Goal: Information Seeking & Learning: Compare options

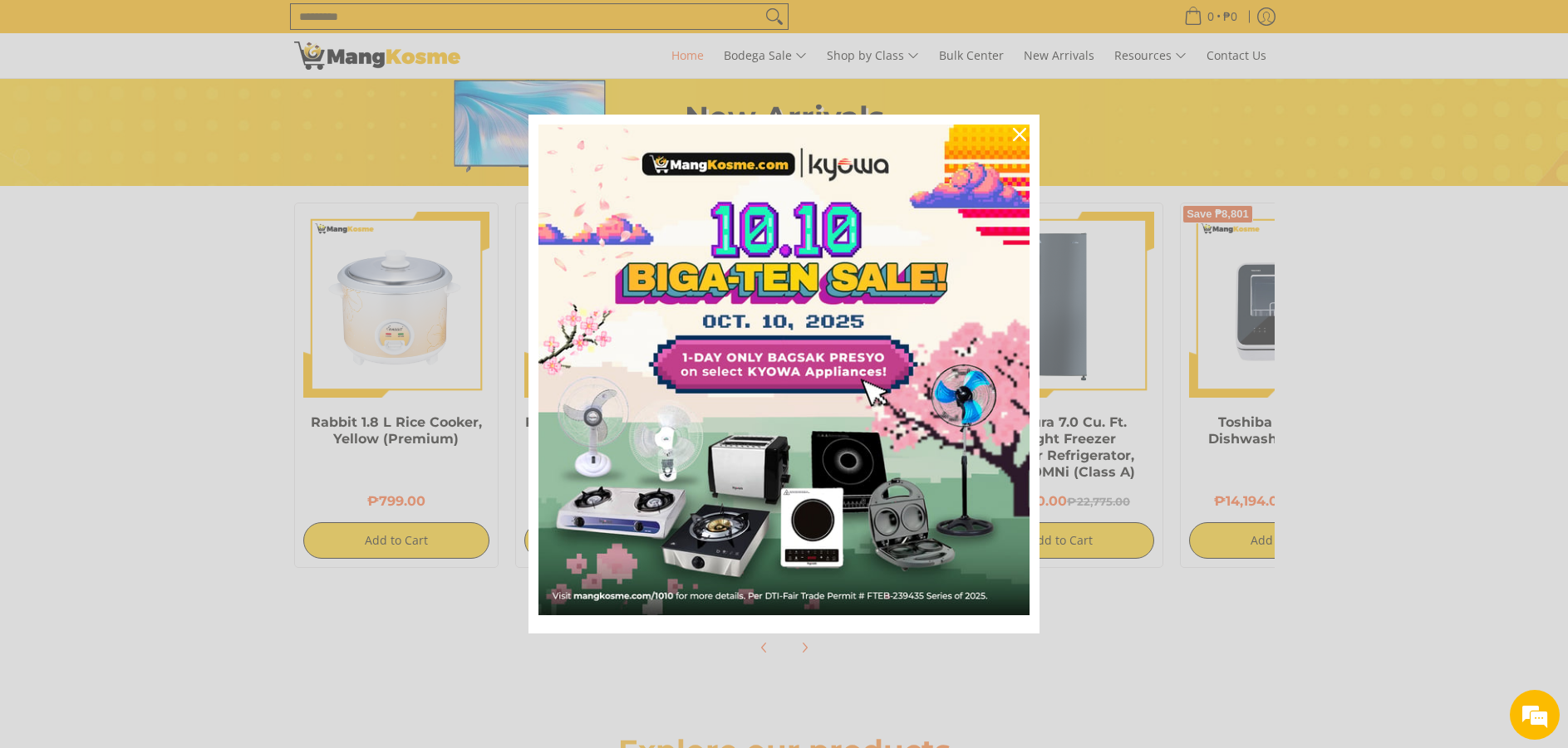
scroll to position [996, 0]
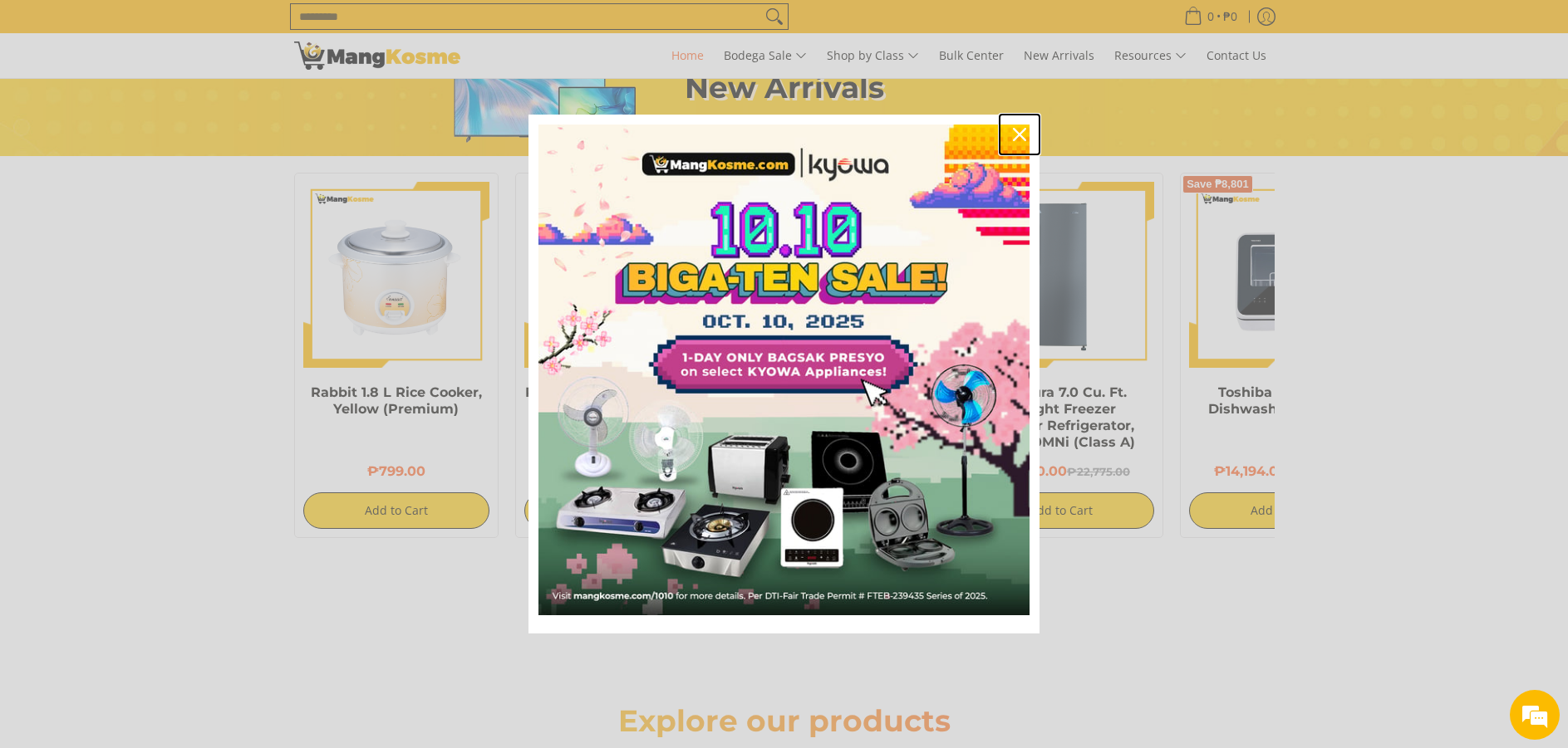
click at [1026, 139] on icon "close icon" at bounding box center [1020, 134] width 14 height 14
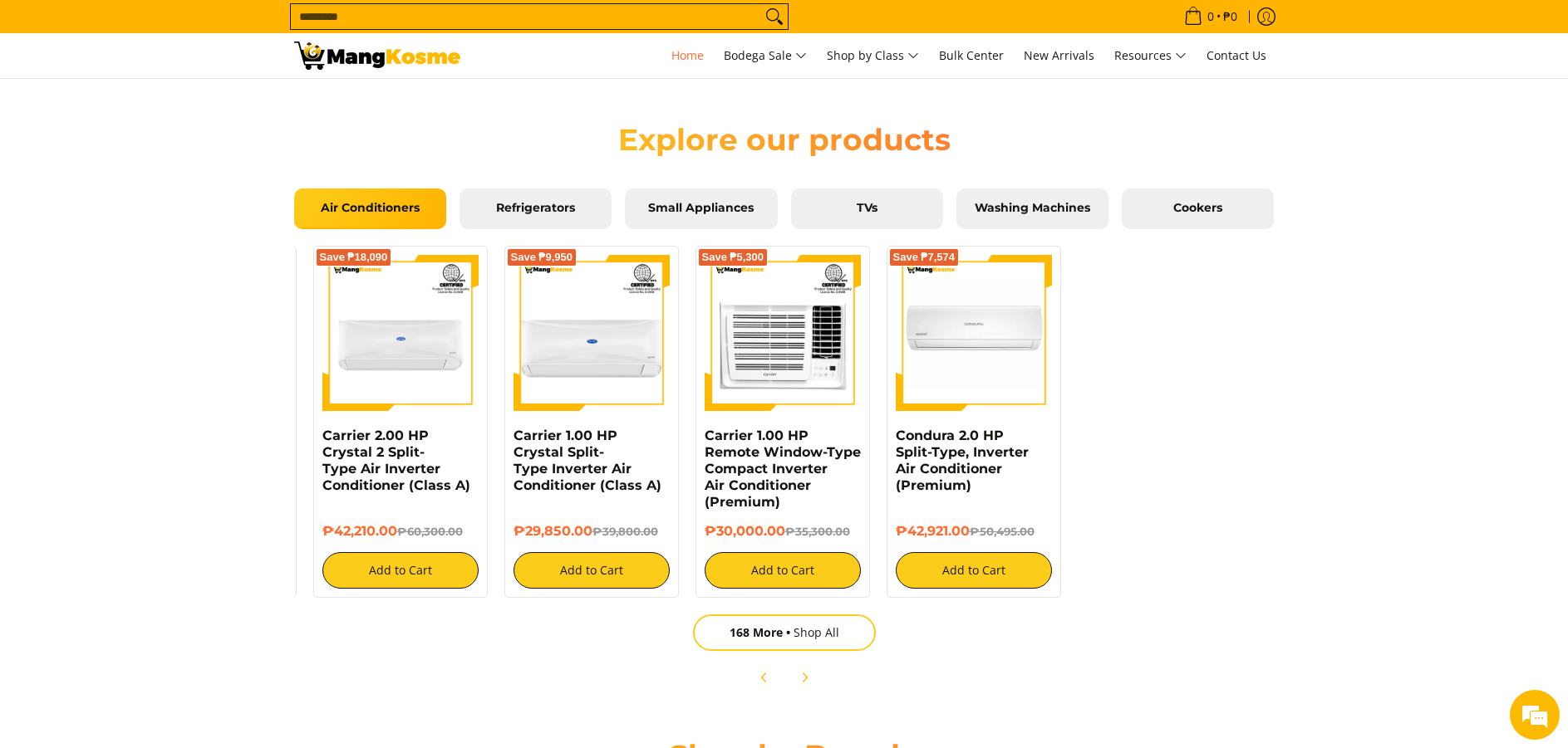
scroll to position [0, 1321]
drag, startPoint x: 1201, startPoint y: 462, endPoint x: 480, endPoint y: 525, distance: 723.7
click at [480, 525] on div "Save ₱5,405 Kelvinator 0.75 HP Deluxe Eco, Window-Type Air Conditioner (Class A…" at bounding box center [507, 418] width 1551 height 360
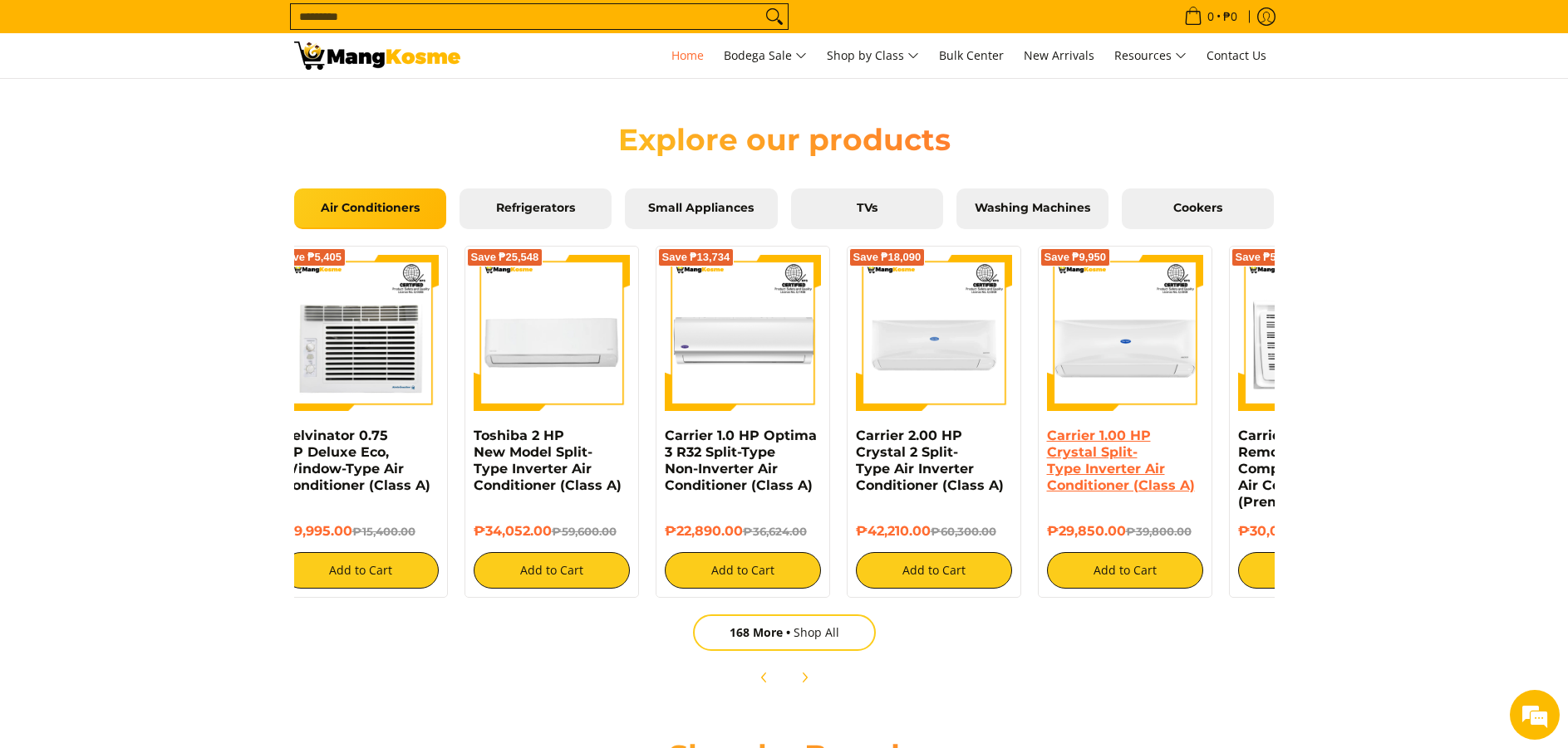
scroll to position [0, 0]
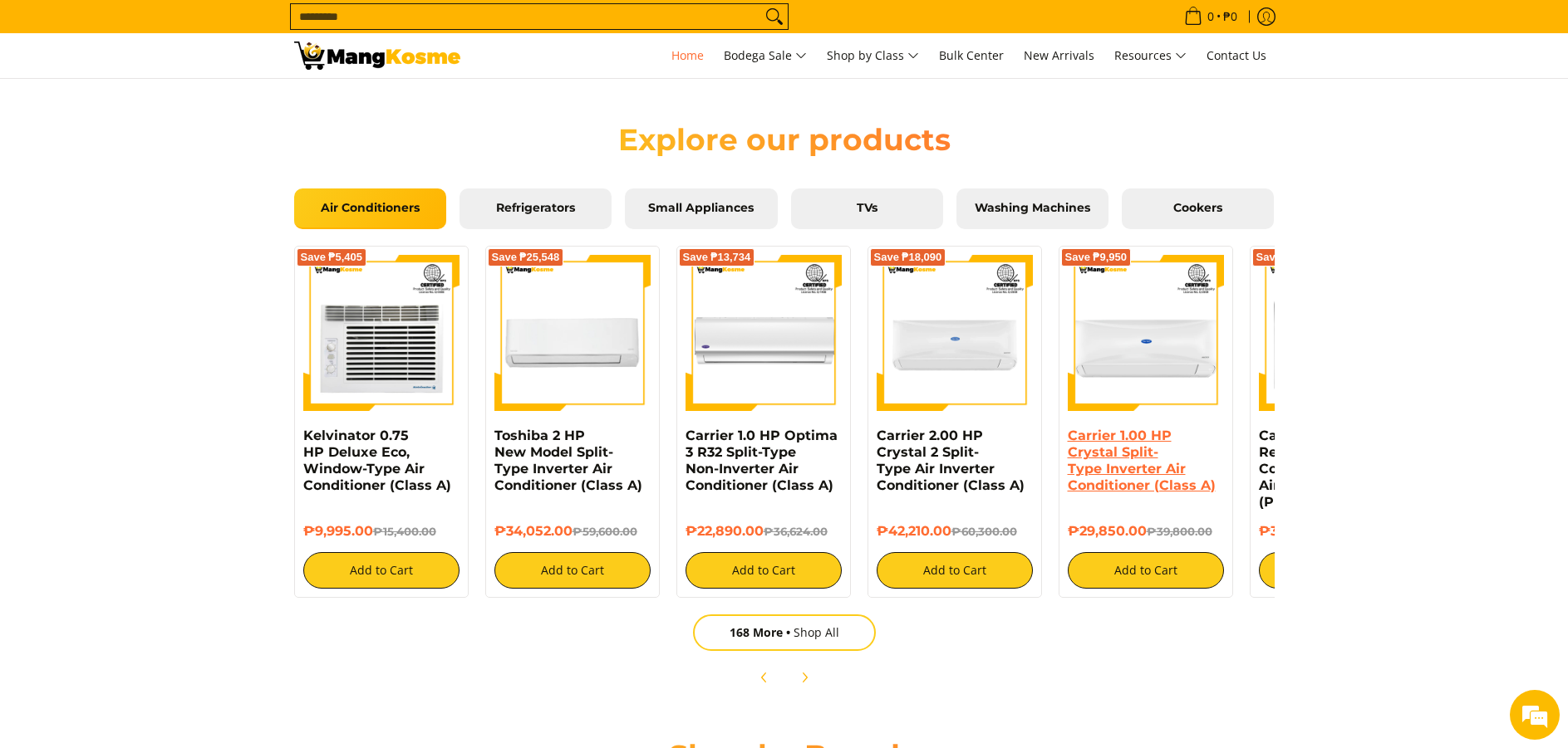
drag, startPoint x: 593, startPoint y: 480, endPoint x: 1151, endPoint y: 469, distance: 558.1
click at [1151, 469] on div "Carrier 1.00 HP Crystal Split-Type Inverter Air Conditioner (Class A)" at bounding box center [1146, 467] width 156 height 79
drag, startPoint x: 652, startPoint y: 473, endPoint x: 1053, endPoint y: 445, distance: 402.0
click at [1048, 447] on div "Save ₱5,405 Kelvinator 0.75 HP Deluxe Eco, Window-Type Air Conditioner (Class A…" at bounding box center [1061, 418] width 1551 height 360
drag, startPoint x: 803, startPoint y: 457, endPoint x: 1152, endPoint y: 423, distance: 350.7
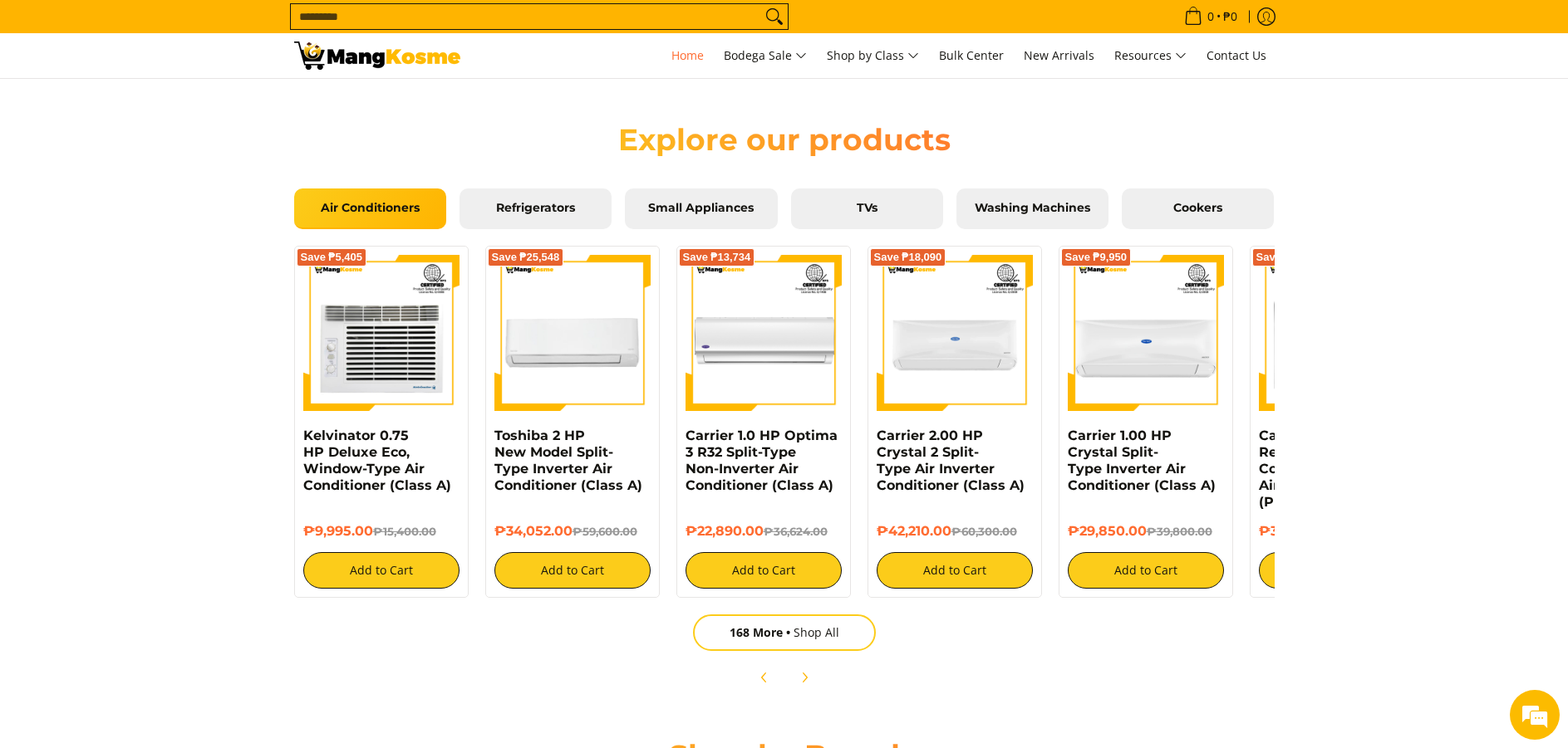
click at [1126, 437] on div "Save ₱5,405 Kelvinator 0.75 HP Deluxe Eco, Window-Type Air Conditioner (Class A…" at bounding box center [1061, 418] width 1551 height 360
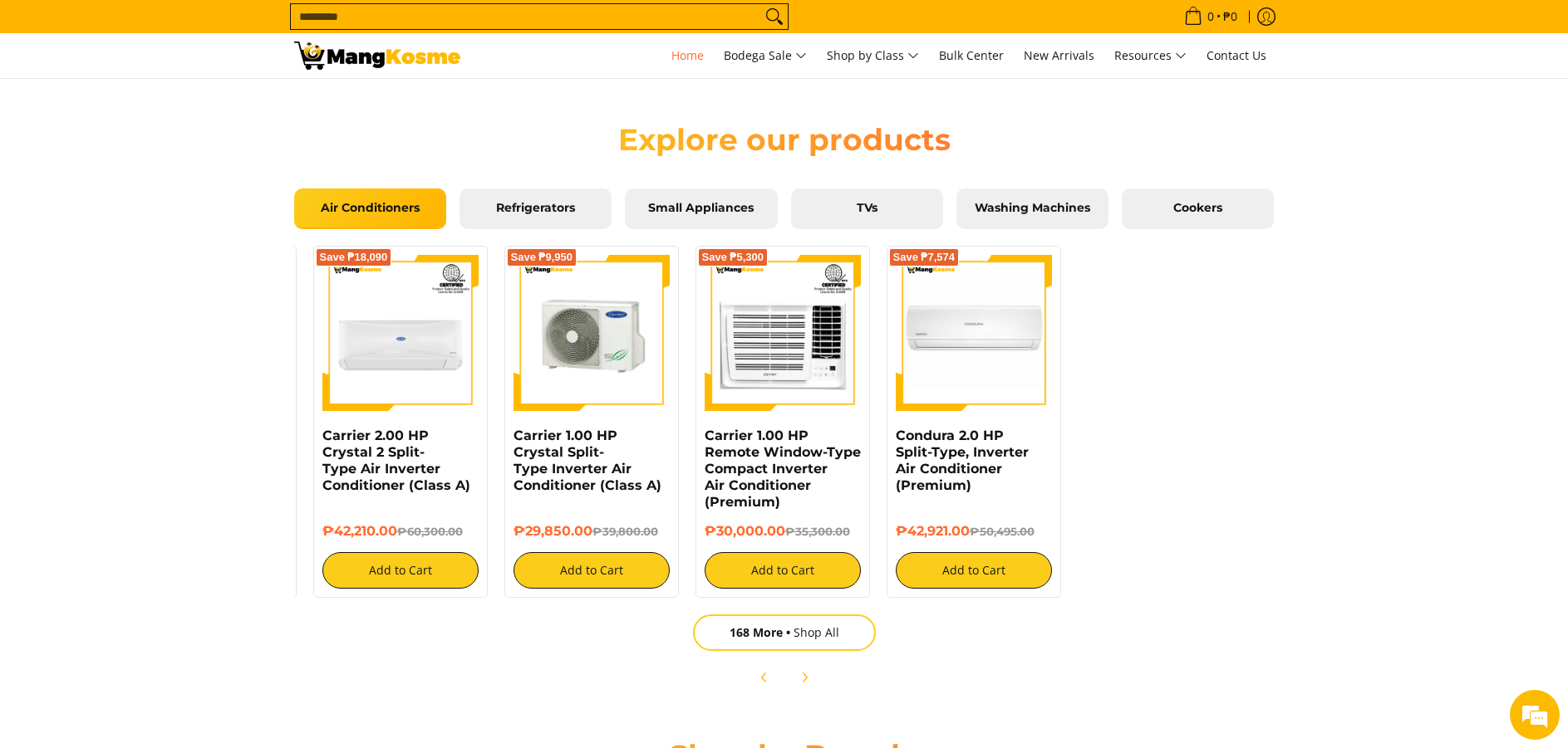
scroll to position [0, 2643]
drag, startPoint x: 1155, startPoint y: 421, endPoint x: 1305, endPoint y: 399, distance: 151.6
click at [1305, 399] on section "Explore our products Air Conditioners Refrigerators Small Appliances TVs Washin…" at bounding box center [784, 400] width 1568 height 625
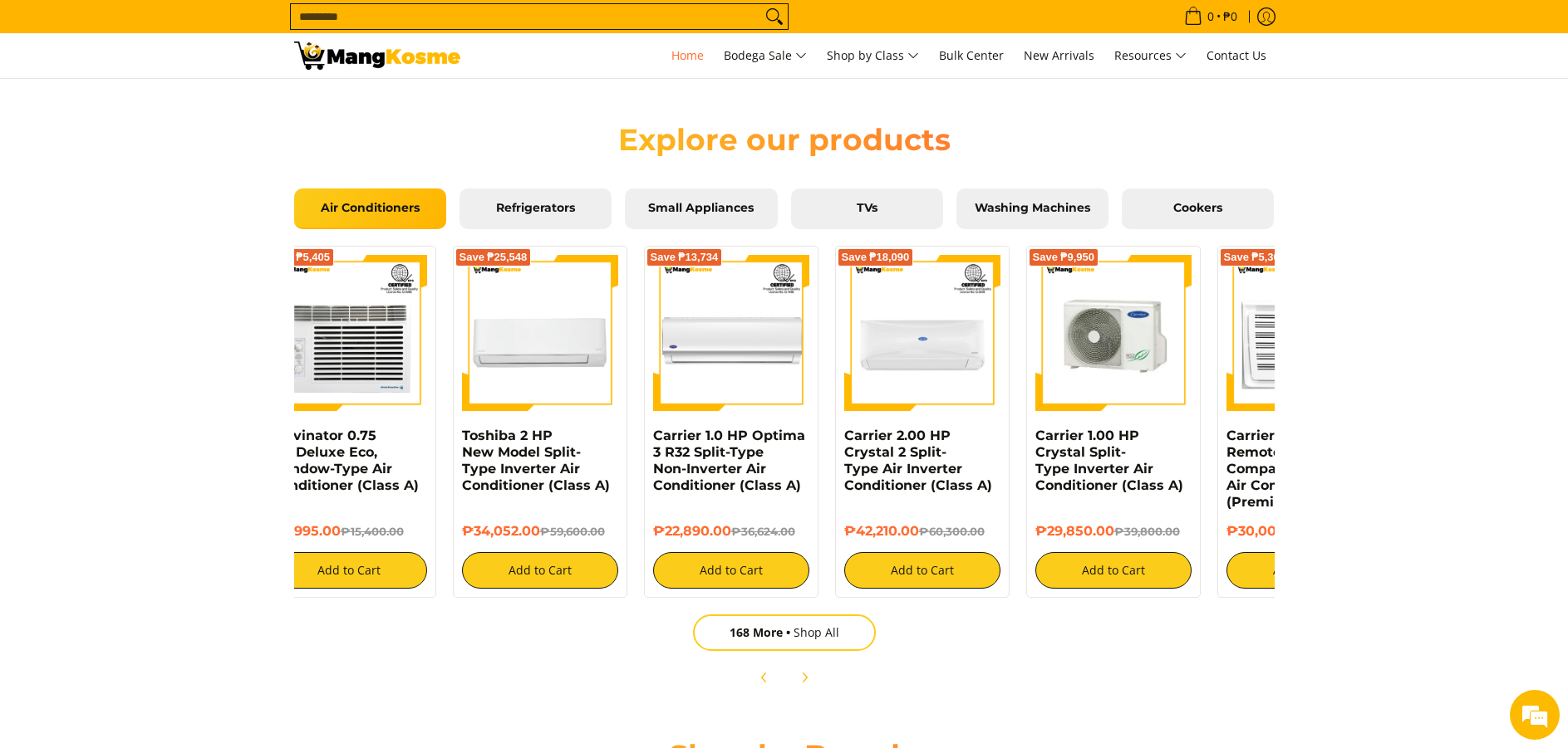
scroll to position [0, 0]
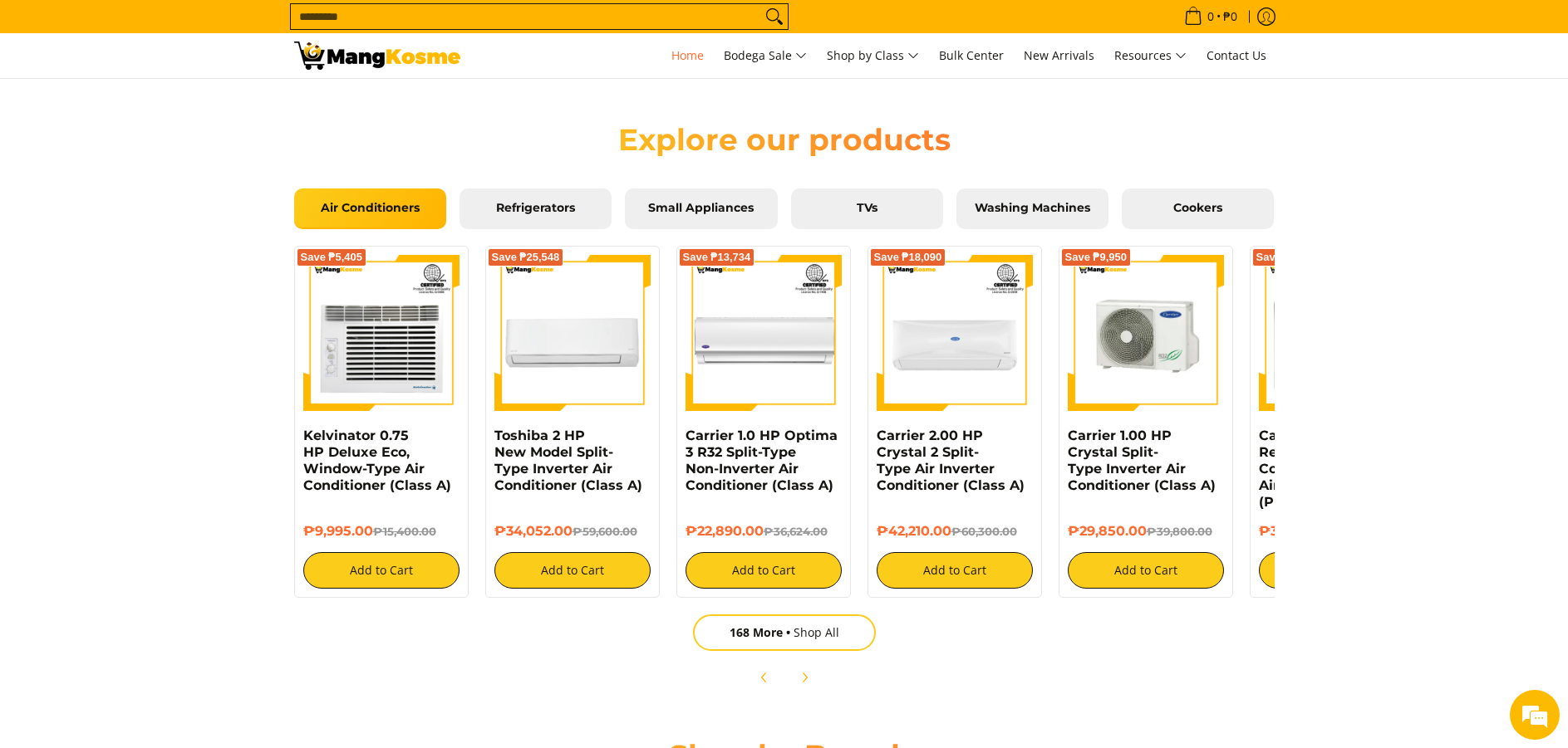
drag, startPoint x: 519, startPoint y: 389, endPoint x: 1180, endPoint y: 366, distance: 661.4
click at [1180, 366] on img at bounding box center [1146, 333] width 156 height 156
click at [569, 215] on link "Refrigerators" at bounding box center [535, 209] width 152 height 41
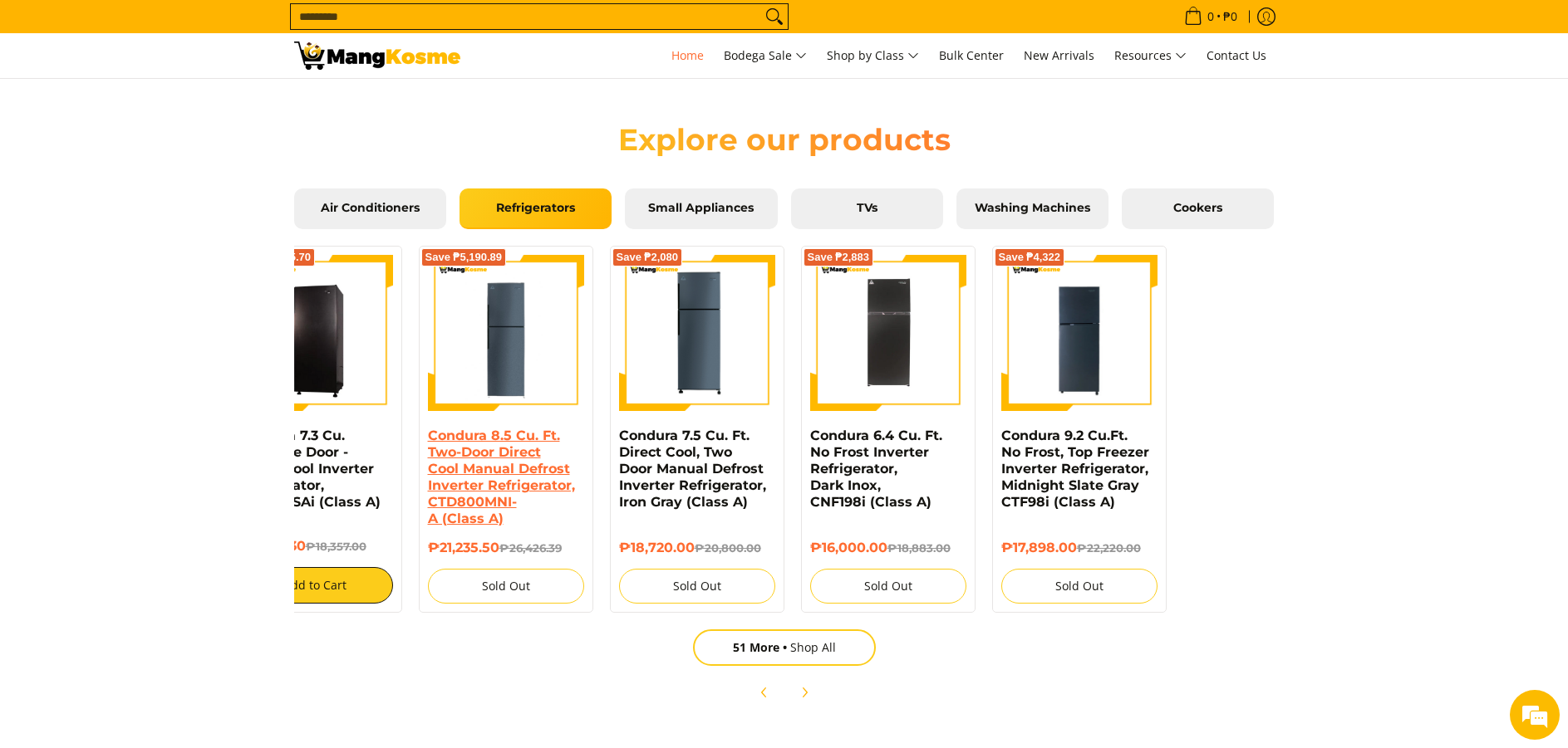
scroll to position [0, 554]
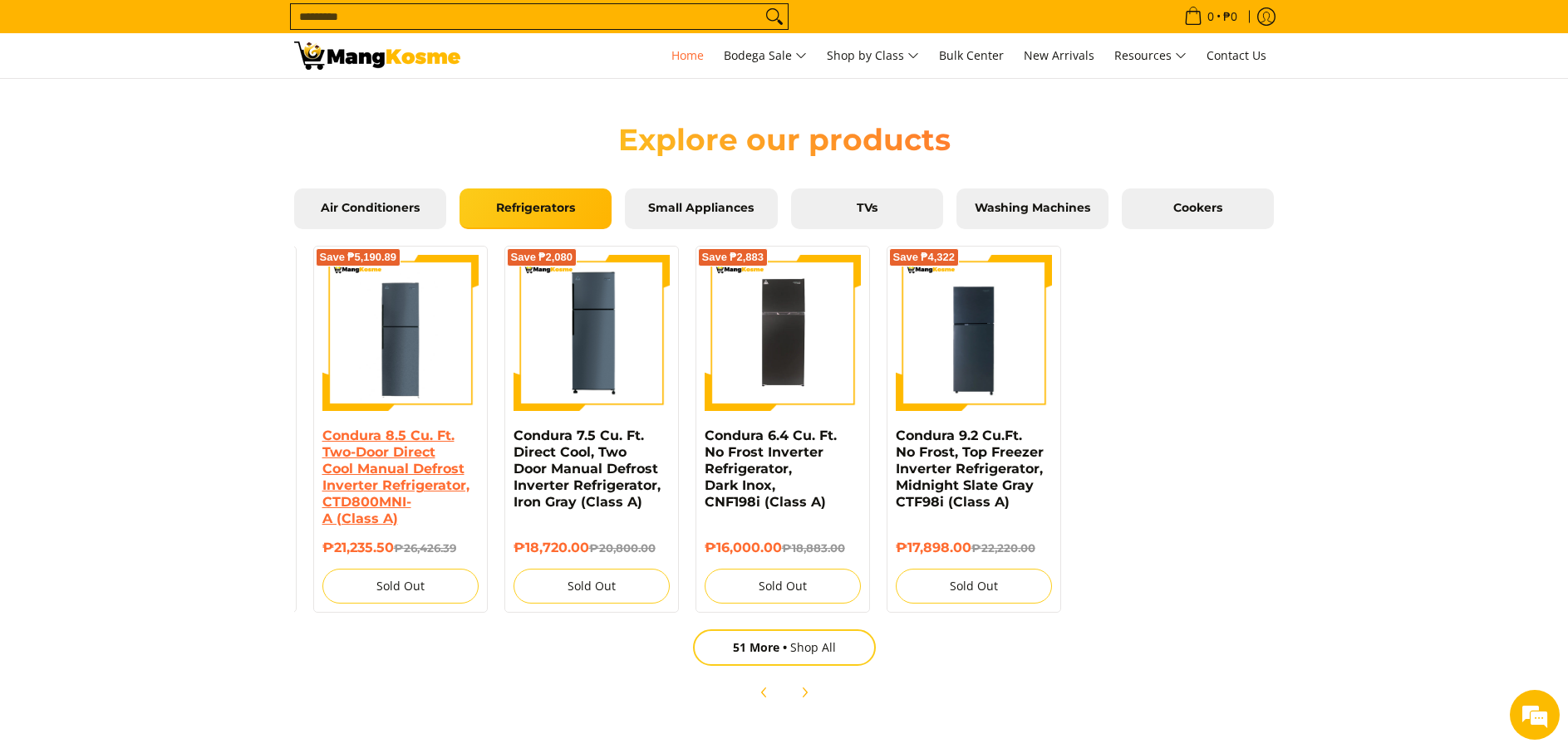
drag, startPoint x: 1019, startPoint y: 483, endPoint x: 376, endPoint y: 492, distance: 643.1
click at [376, 492] on link "Condura 8.5 Cu. Ft. Two-Door Direct Cool Manual Defrost Inverter Refrigerator, …" at bounding box center [396, 477] width 147 height 99
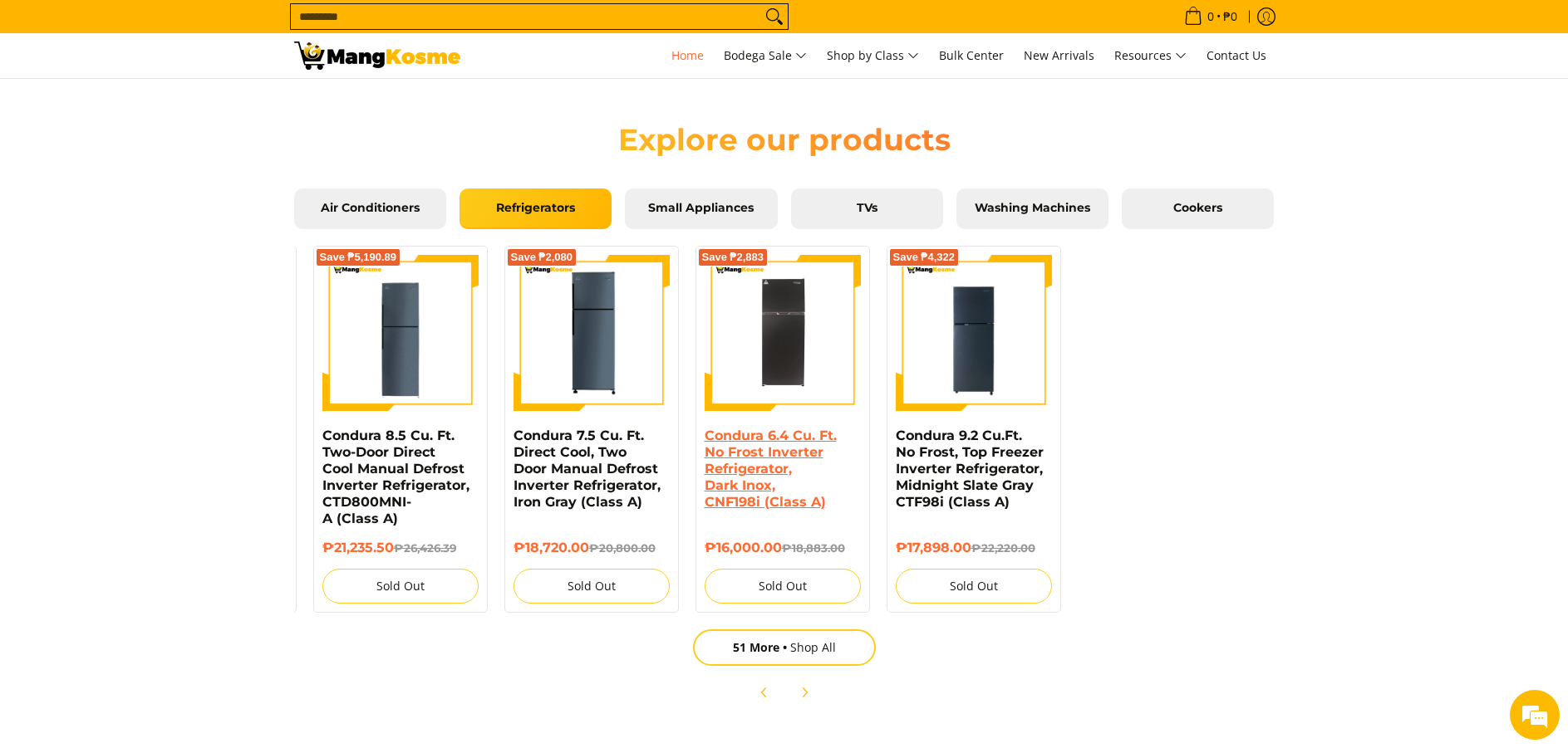
drag, startPoint x: 974, startPoint y: 483, endPoint x: 721, endPoint y: 491, distance: 253.1
click at [721, 491] on div "Save ₱4,555 Condura 7.0 Cu. Ft. Upright Freezer Inverter Refrigerator, CUF700MN…" at bounding box center [507, 425] width 1551 height 375
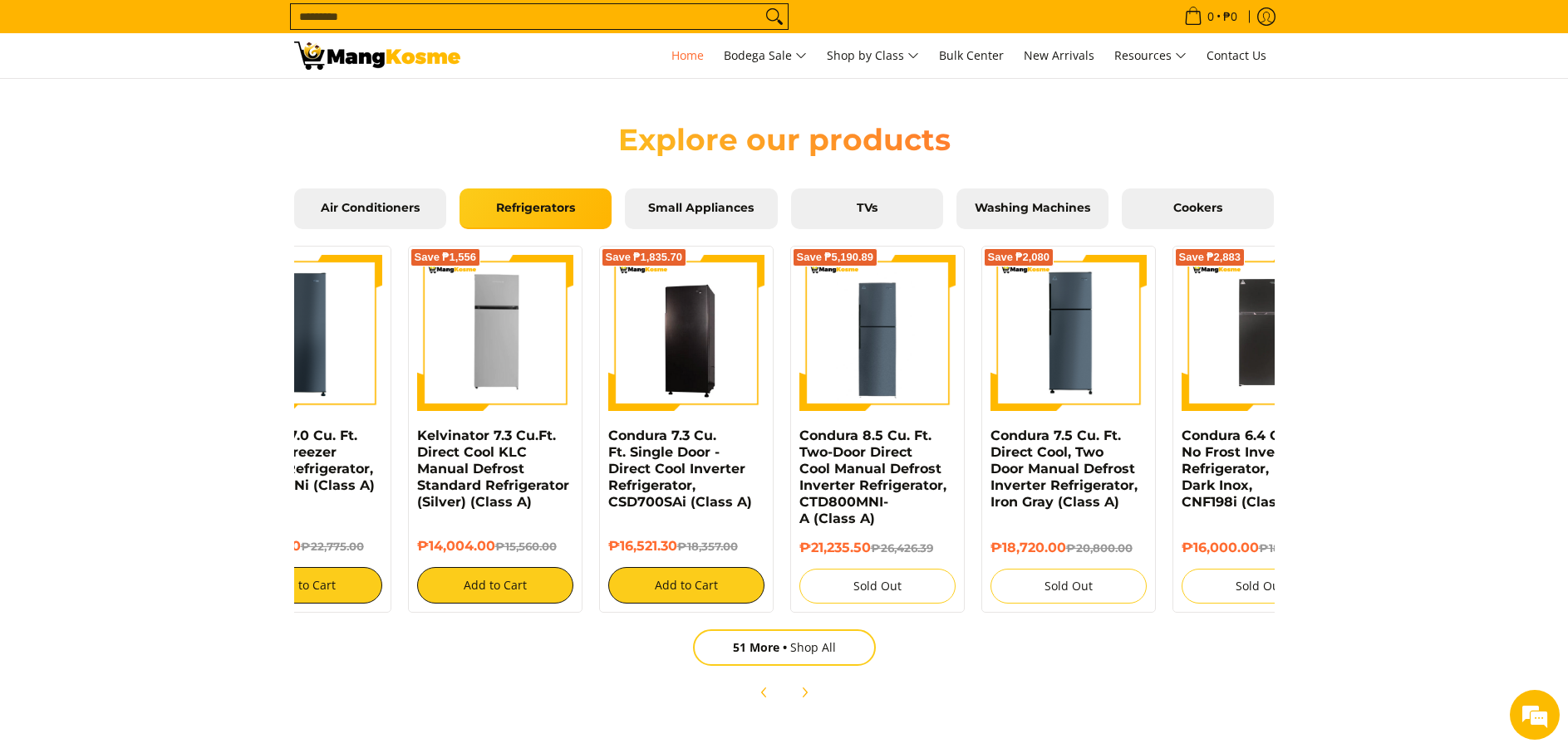
scroll to position [0, 0]
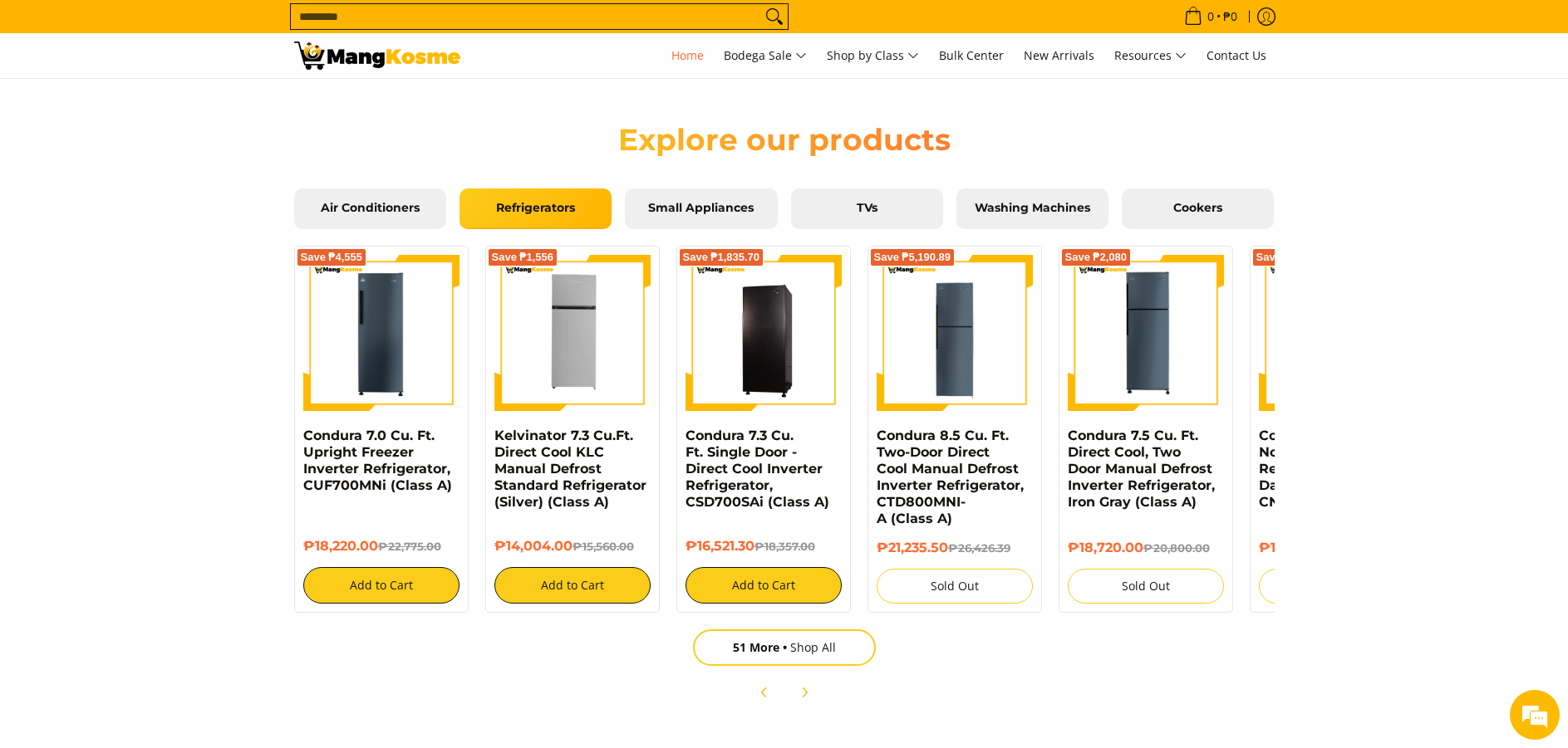
drag, startPoint x: 496, startPoint y: 432, endPoint x: 649, endPoint y: 421, distance: 153.4
click at [649, 421] on div "Save ₱4,555 Condura 7.0 Cu. Ft. Upright Freezer Inverter Refrigerator, CUF700MN…" at bounding box center [1061, 425] width 1551 height 375
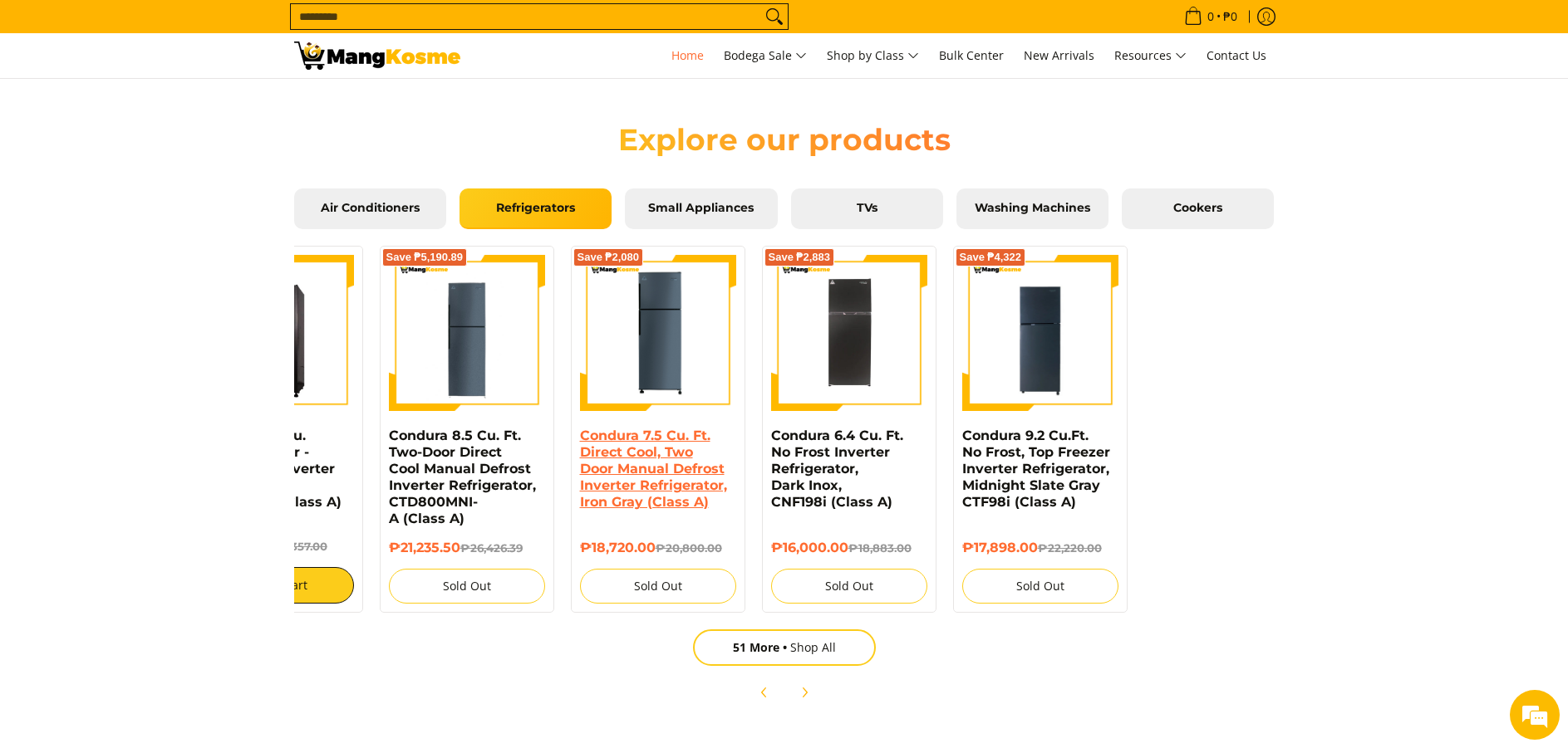
scroll to position [0, 554]
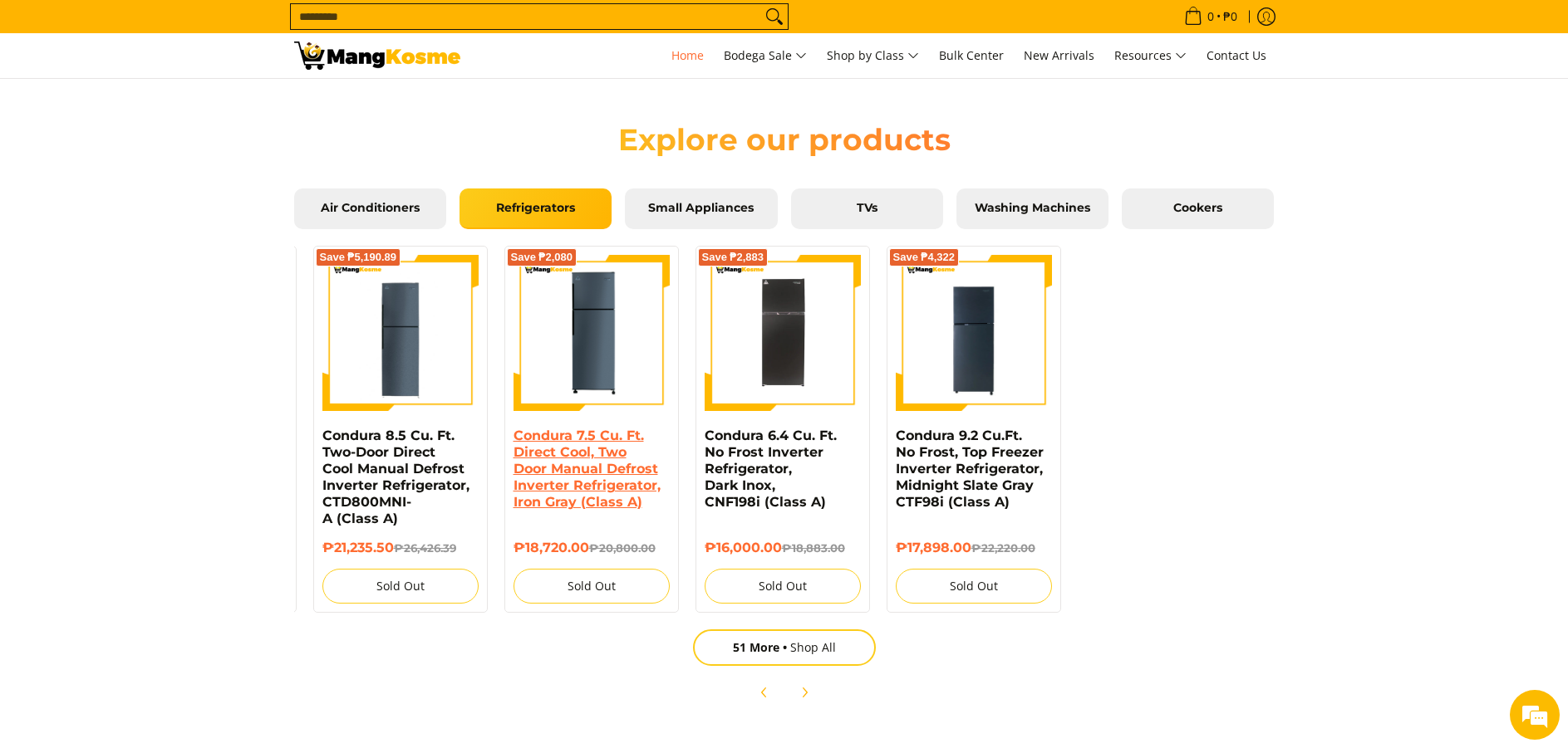
drag, startPoint x: 1114, startPoint y: 479, endPoint x: 516, endPoint y: 484, distance: 598.0
click at [516, 484] on link "Condura 7.5 Cu. Ft. Direct Cool, Two Door Manual Defrost Inverter Refrigerator,…" at bounding box center [587, 468] width 147 height 82
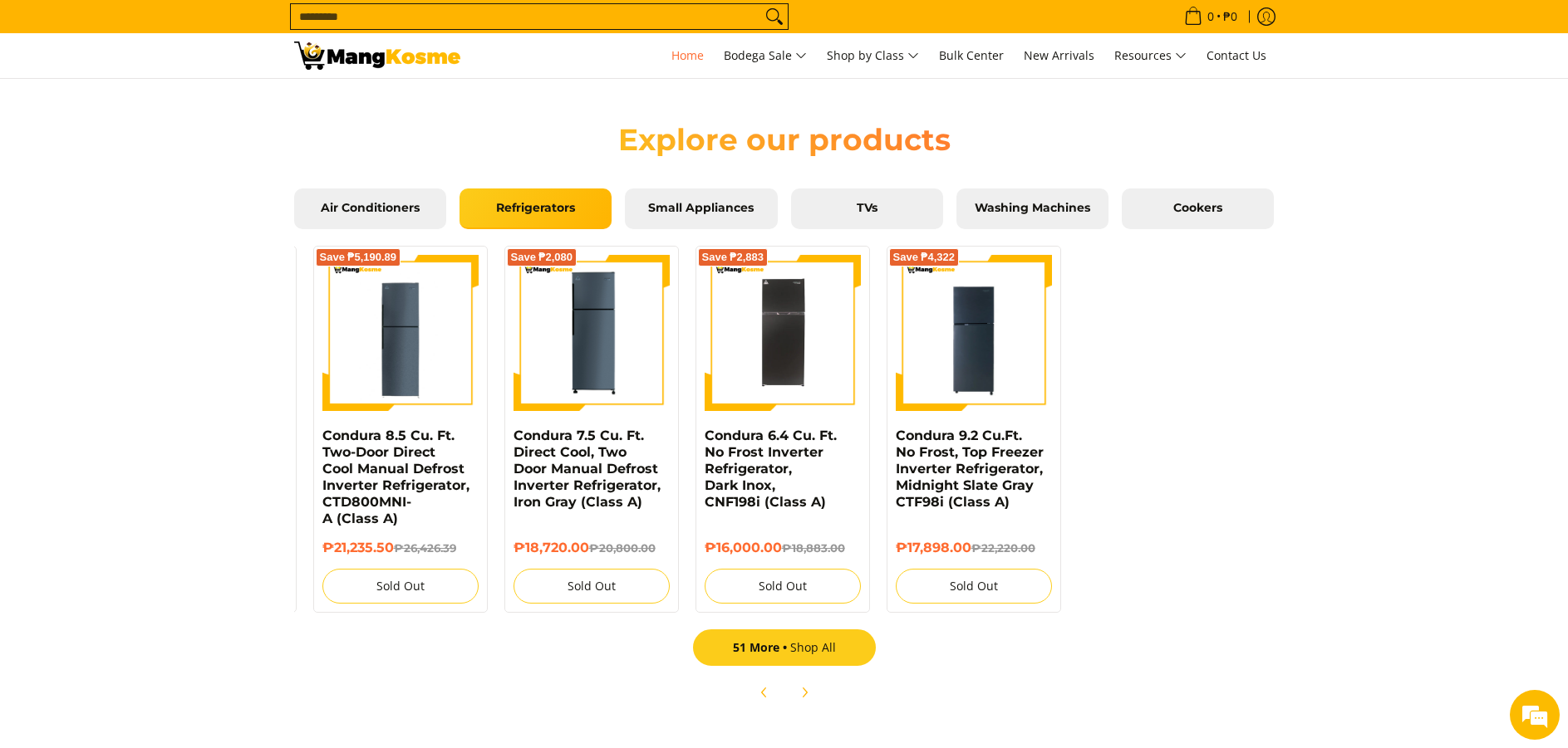
scroll to position [0, 661]
click at [358, 216] on link "Air Conditioners" at bounding box center [370, 209] width 152 height 41
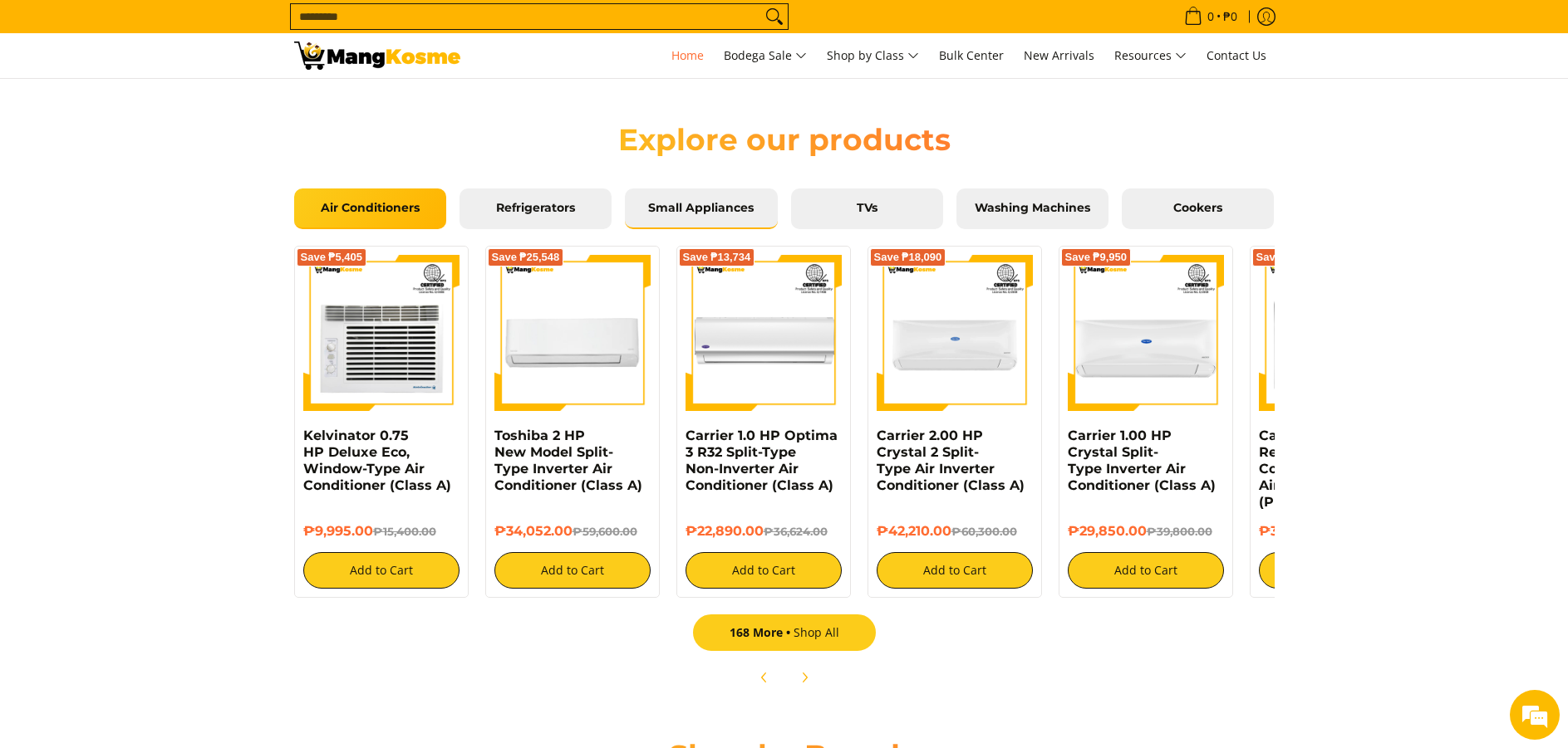
click at [686, 190] on link "Small Appliances" at bounding box center [701, 209] width 152 height 41
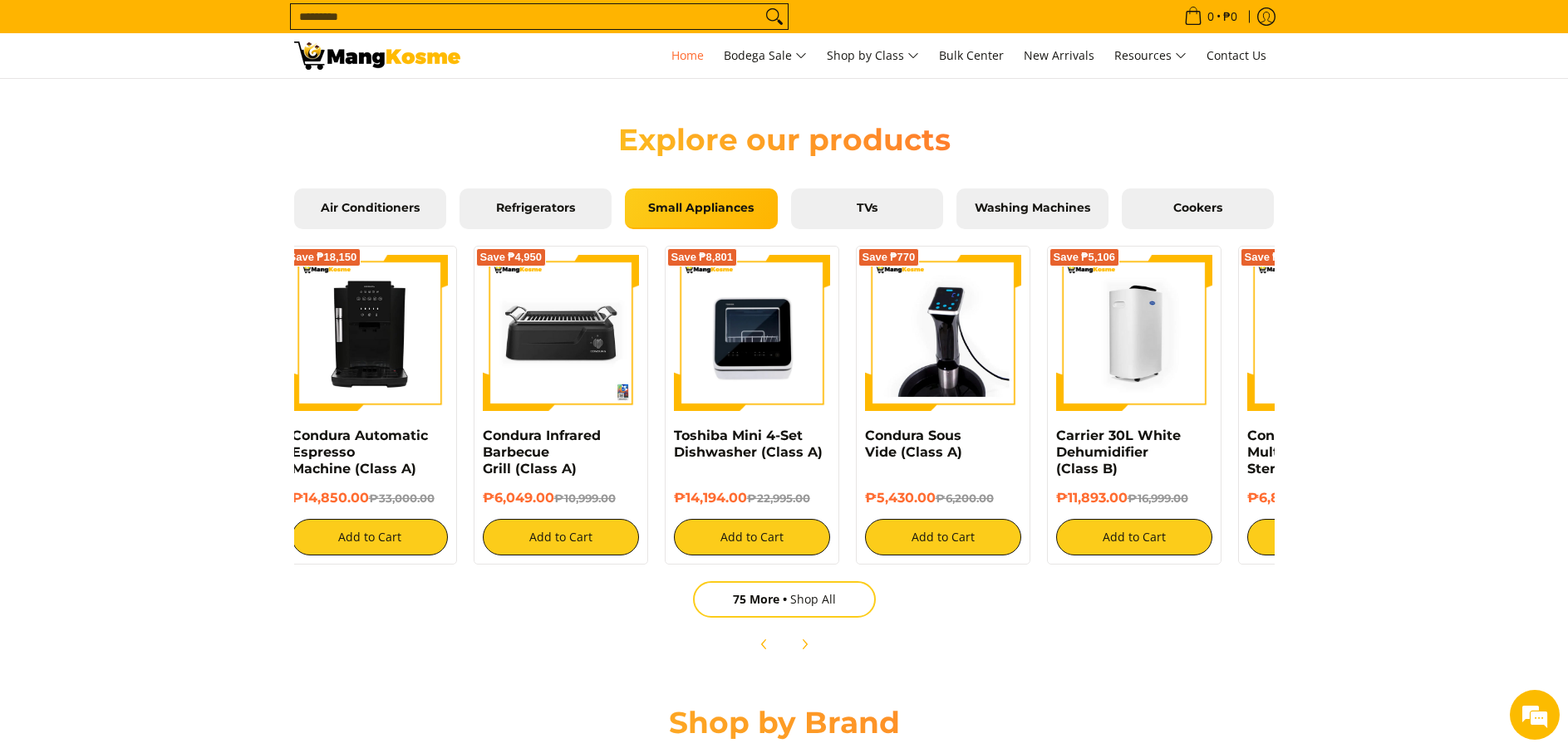
scroll to position [0, 0]
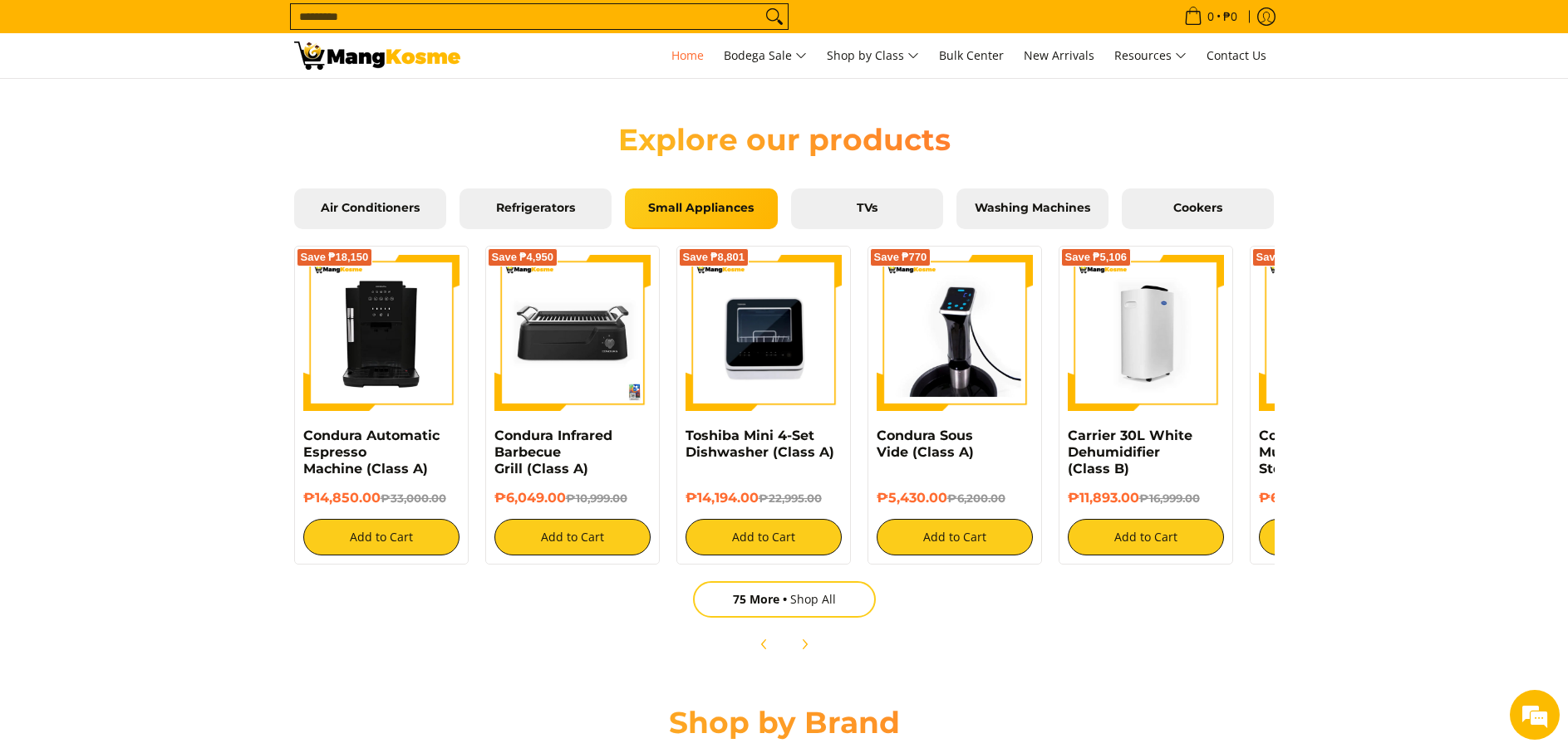
drag, startPoint x: 1064, startPoint y: 421, endPoint x: 1186, endPoint y: 333, distance: 150.4
click at [1186, 333] on div "Save ₱5,106 Carrier 30L White Dehumidifier (Class B) ₱11,893.00 ₱16,999.00 Add …" at bounding box center [1146, 405] width 174 height 319
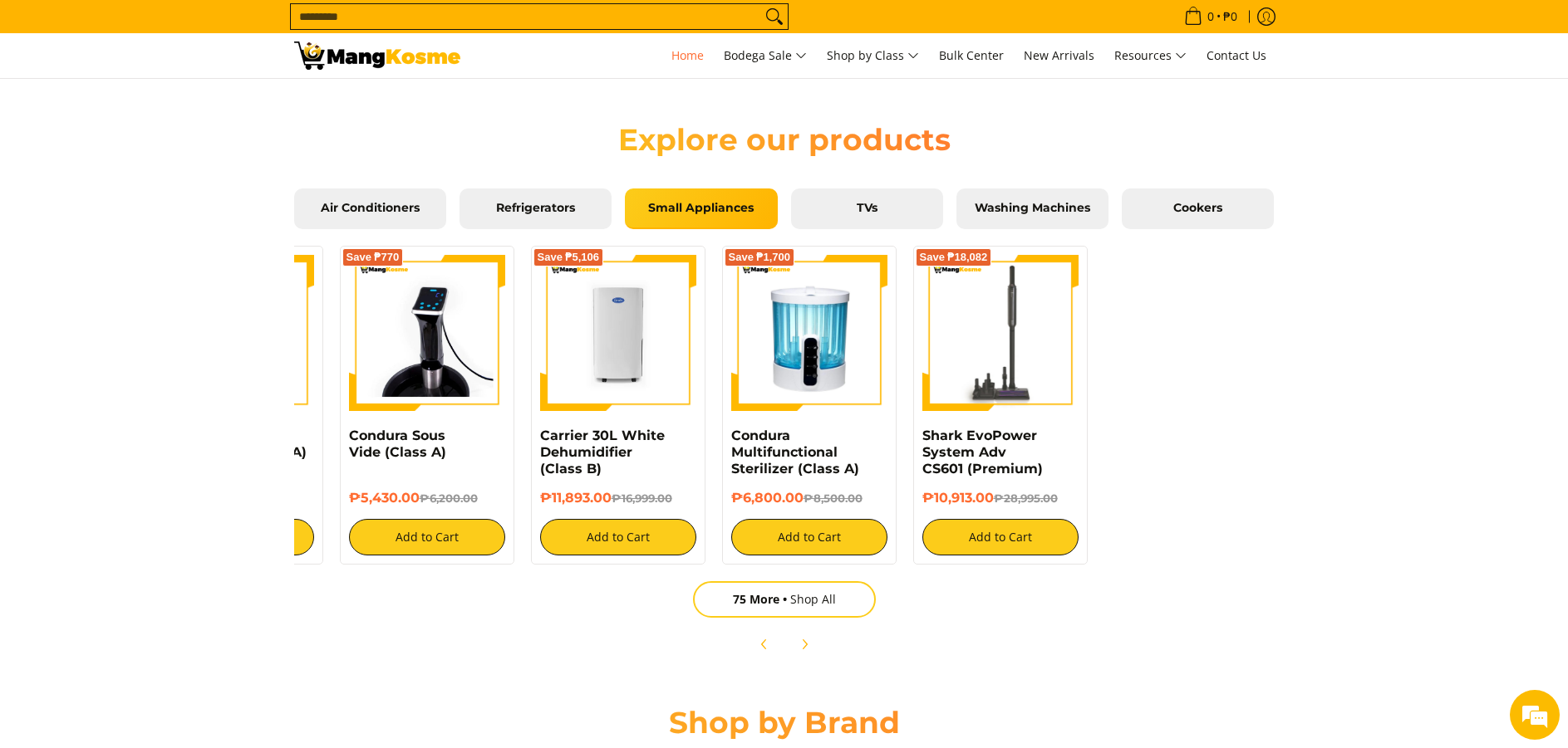
scroll to position [0, 554]
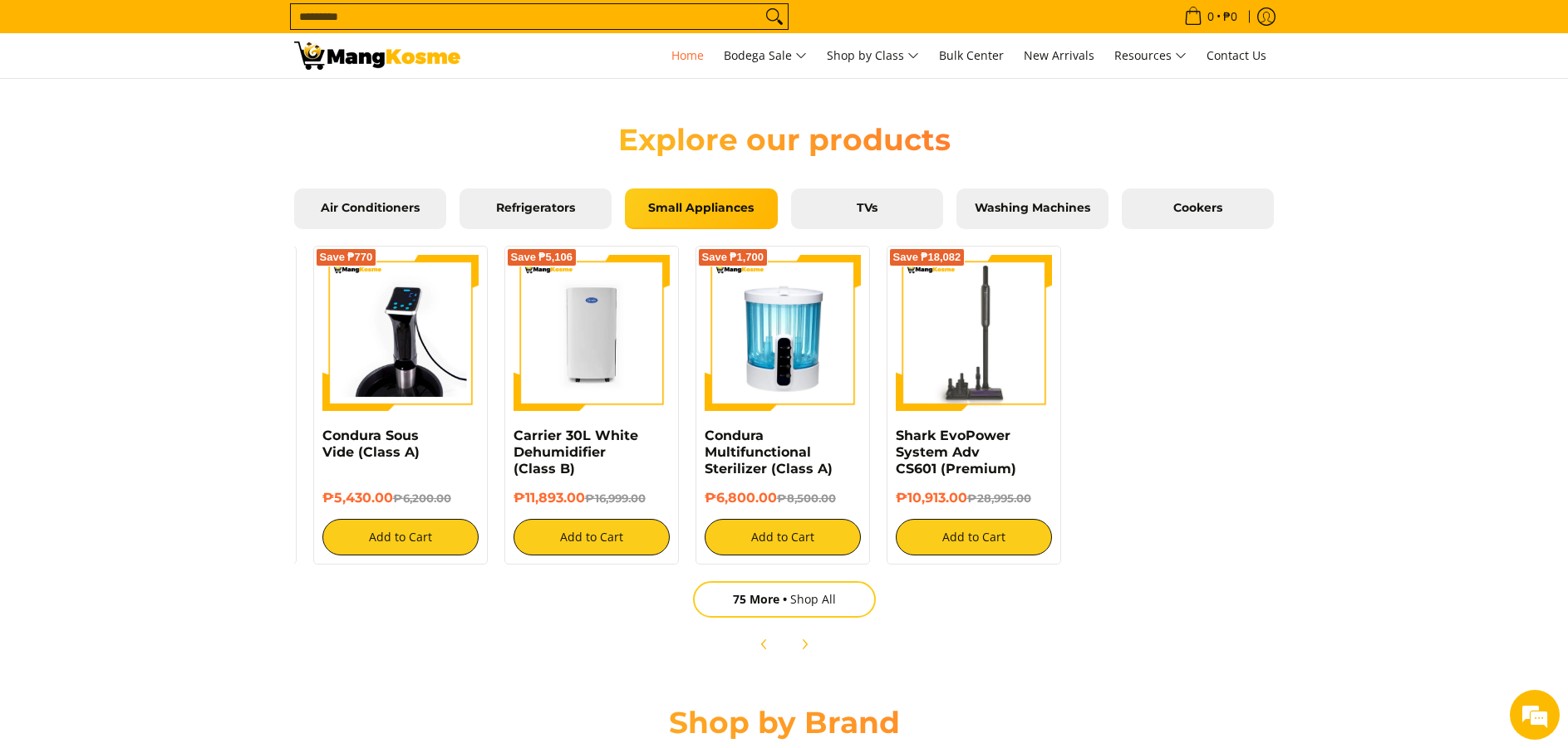
drag, startPoint x: 1155, startPoint y: 388, endPoint x: 528, endPoint y: 418, distance: 627.7
click at [495, 421] on div "Save ₱18,150 Condura Automatic Espresso Machine (Class A) ₱14,850.00 ₱33,000.00…" at bounding box center [507, 401] width 1551 height 327
click at [845, 206] on span "TVs" at bounding box center [867, 209] width 127 height 15
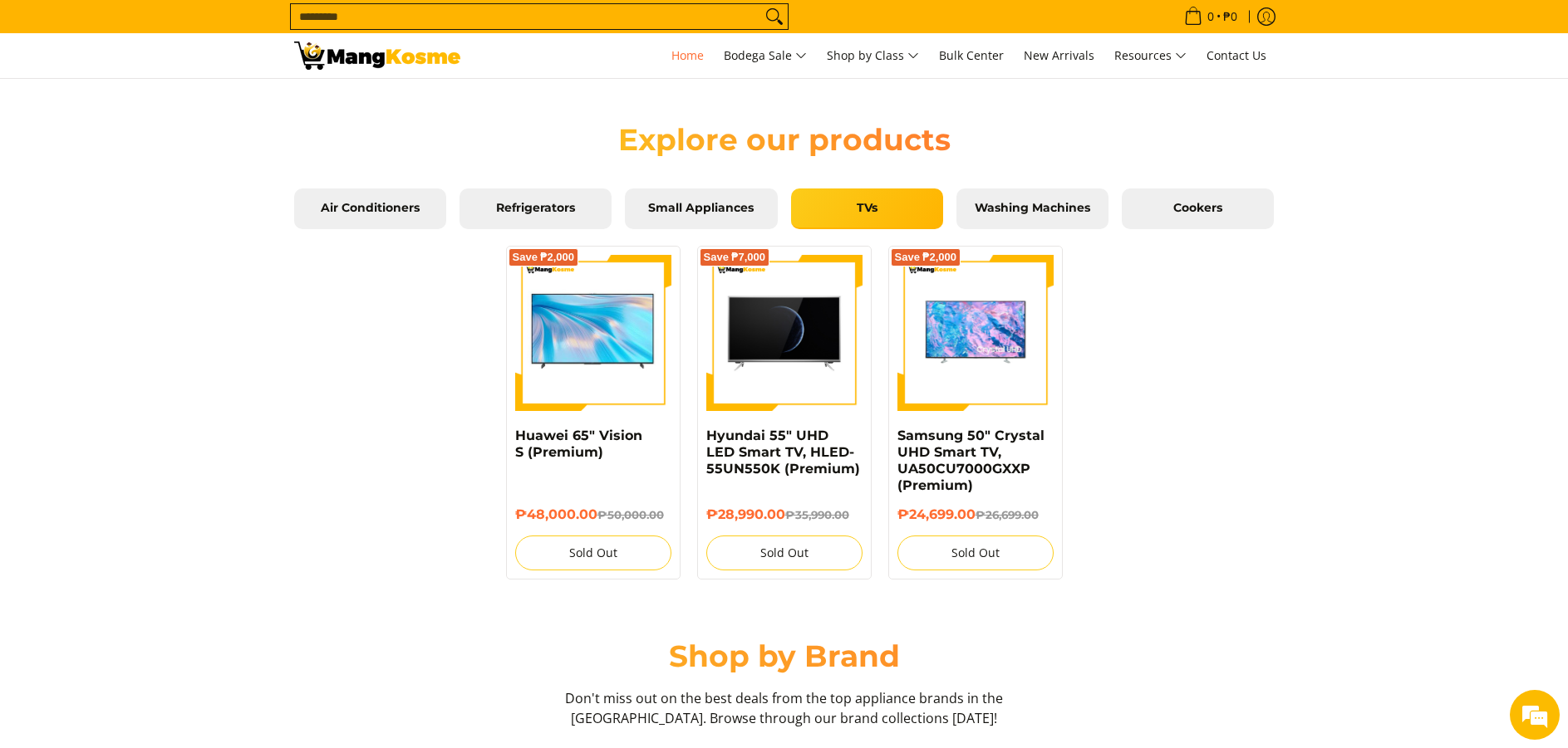
scroll to position [0, 661]
click at [1013, 212] on span "Washing Machines" at bounding box center [1033, 209] width 127 height 15
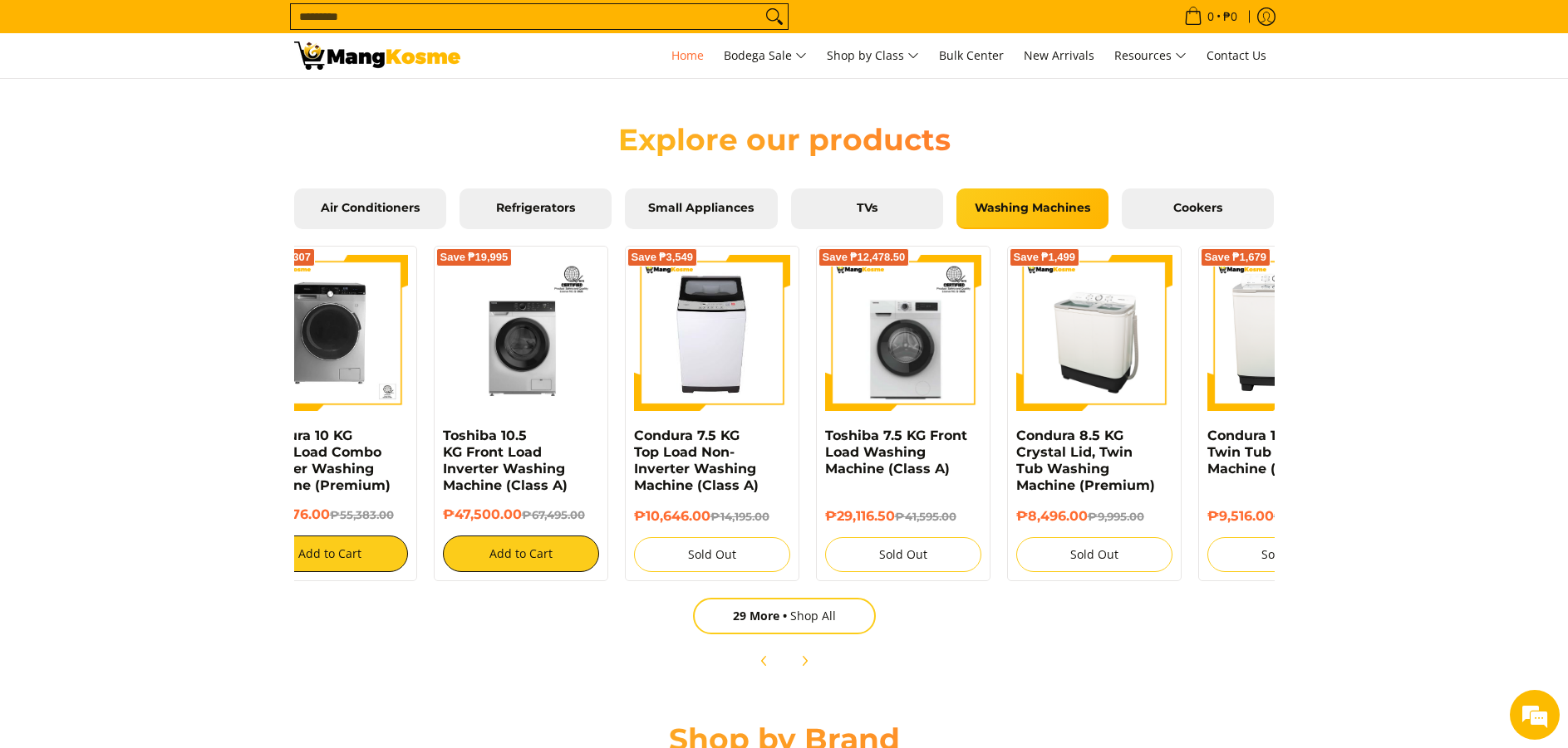
scroll to position [0, 0]
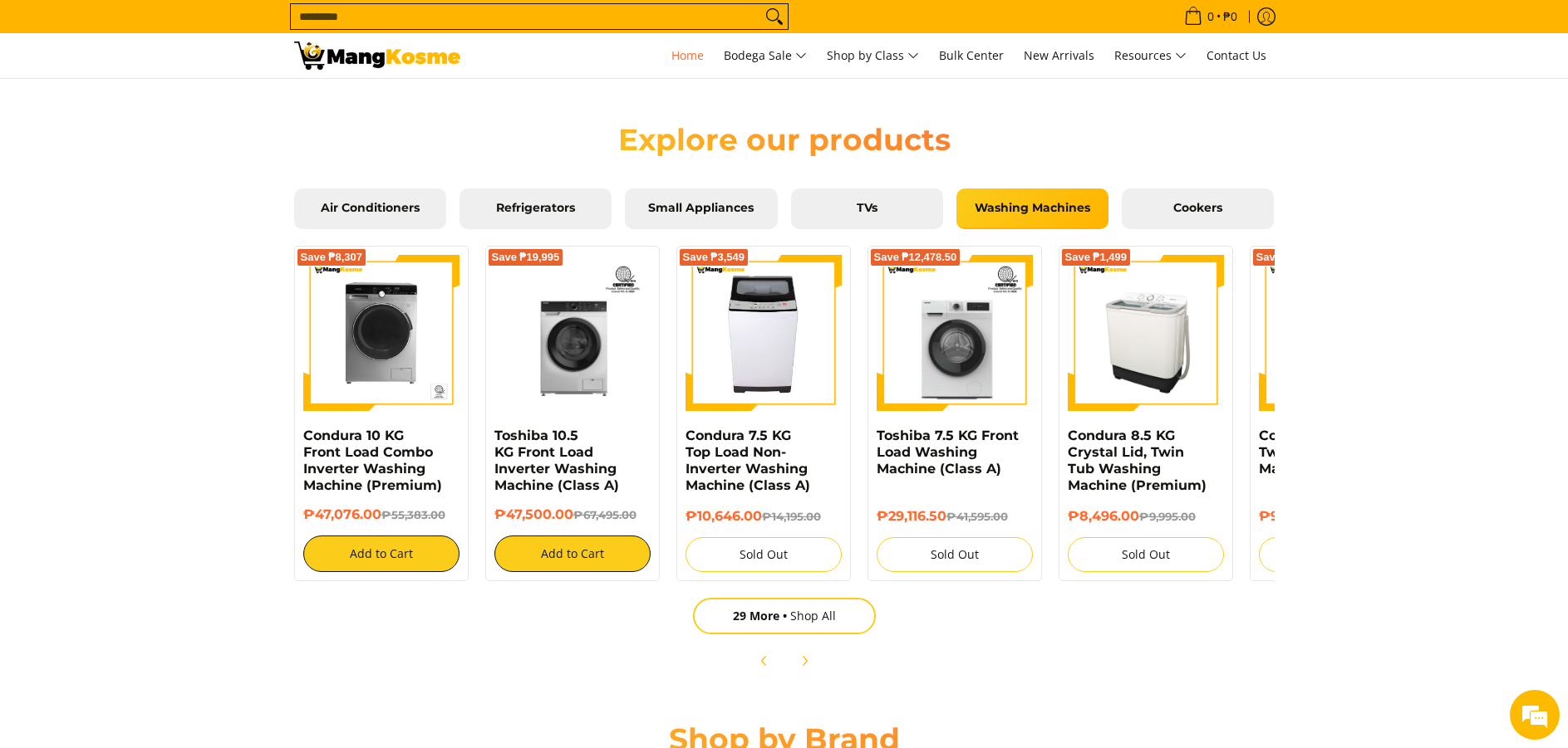
drag, startPoint x: 1142, startPoint y: 358, endPoint x: 1177, endPoint y: 403, distance: 57.0
click at [1177, 403] on img at bounding box center [1146, 333] width 156 height 156
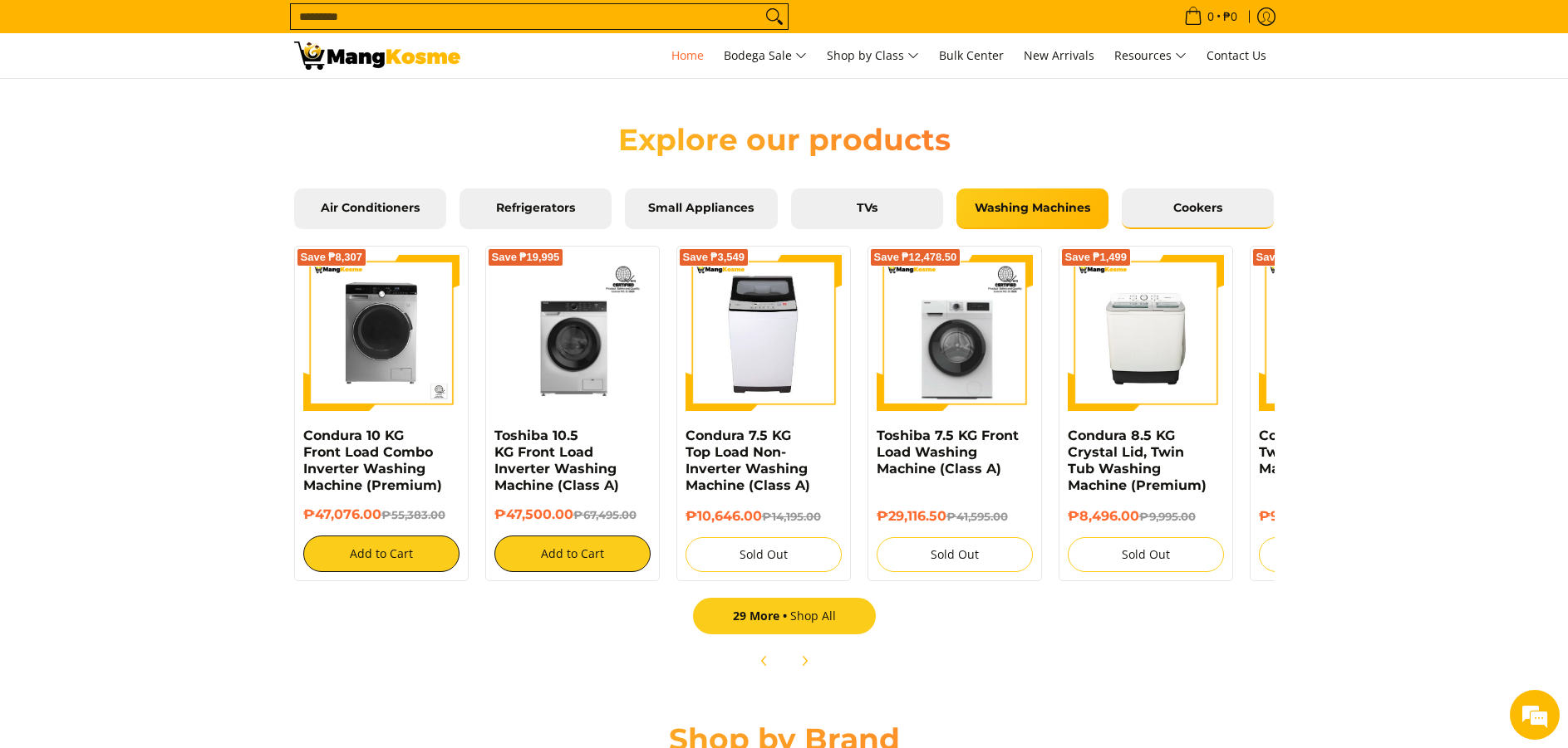
scroll to position [0, 1]
click at [1176, 211] on span "Cookers" at bounding box center [1198, 209] width 127 height 15
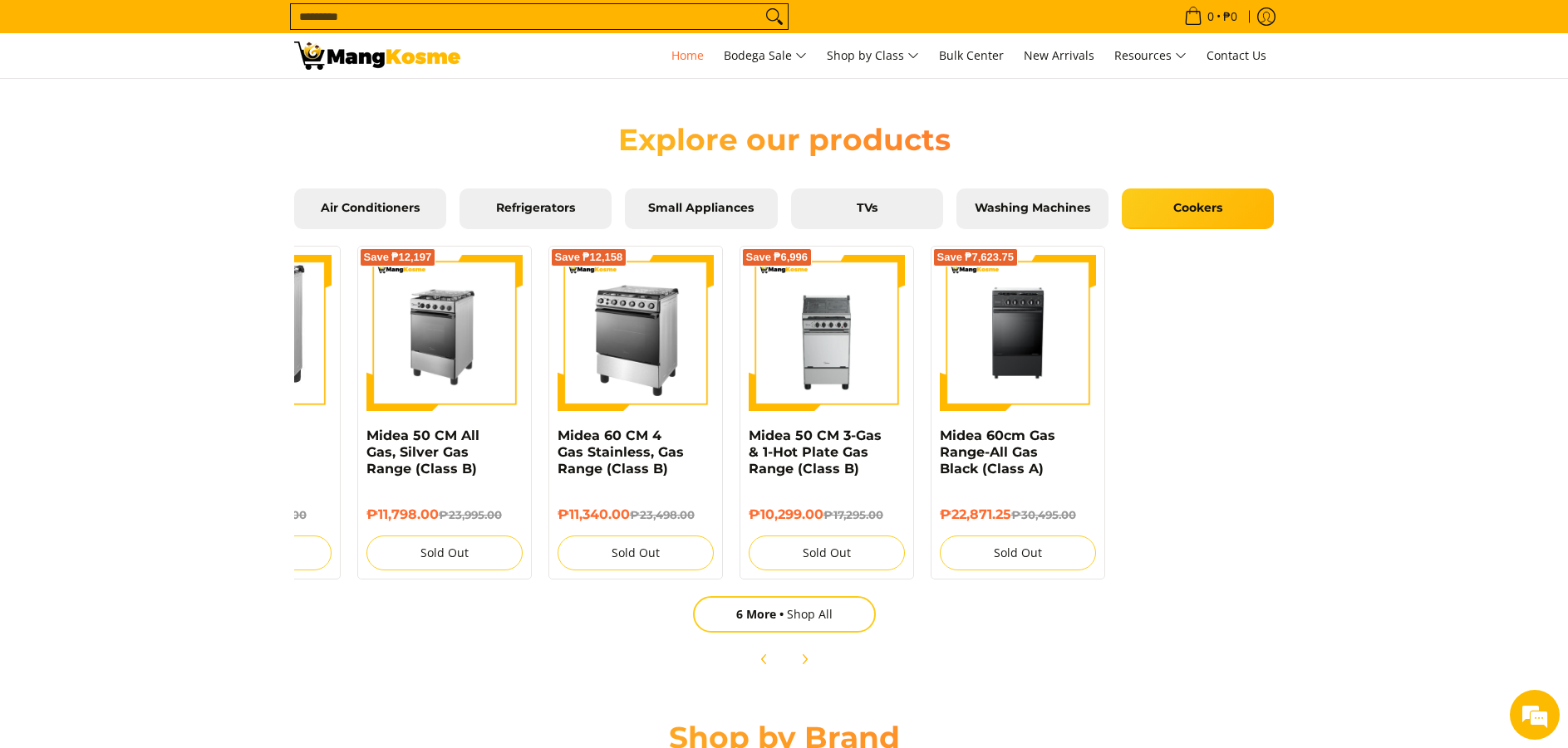
scroll to position [0, 554]
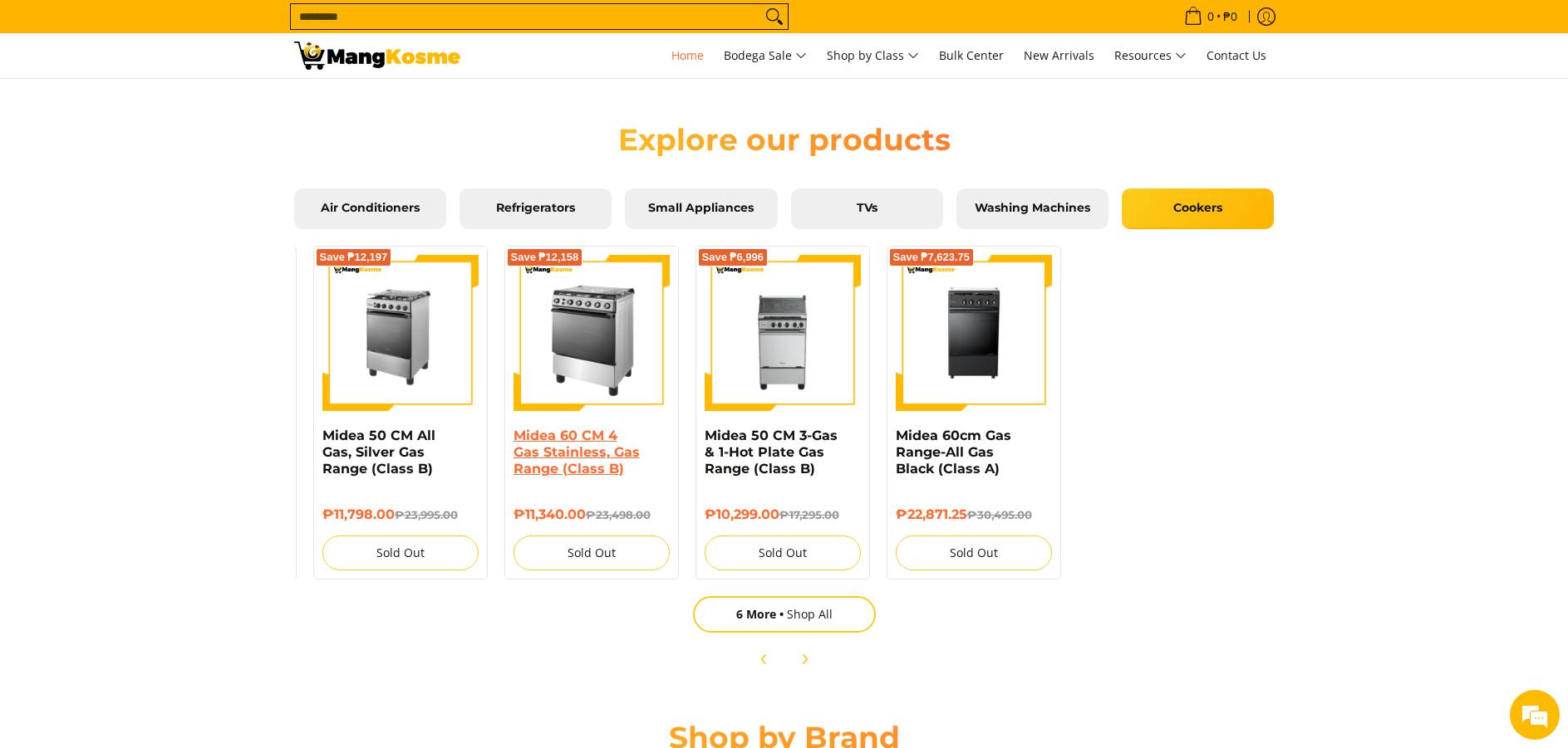
drag, startPoint x: 1159, startPoint y: 390, endPoint x: 570, endPoint y: 432, distance: 590.5
click at [570, 432] on div "Save ₱12,158 Midea 60 CM 4 Gas Stainless, Gas Range (Class B) ₱11,340.00 ₱23,49…" at bounding box center [591, 412] width 174 height 334
drag, startPoint x: 1046, startPoint y: 440, endPoint x: 800, endPoint y: 451, distance: 246.2
click at [800, 451] on div "Save ₱41,105 Toshiba 90 CM Gray Gas Range (Class B) ₱32,390.00 ₱73,495.00 Sold …" at bounding box center [507, 408] width 1551 height 342
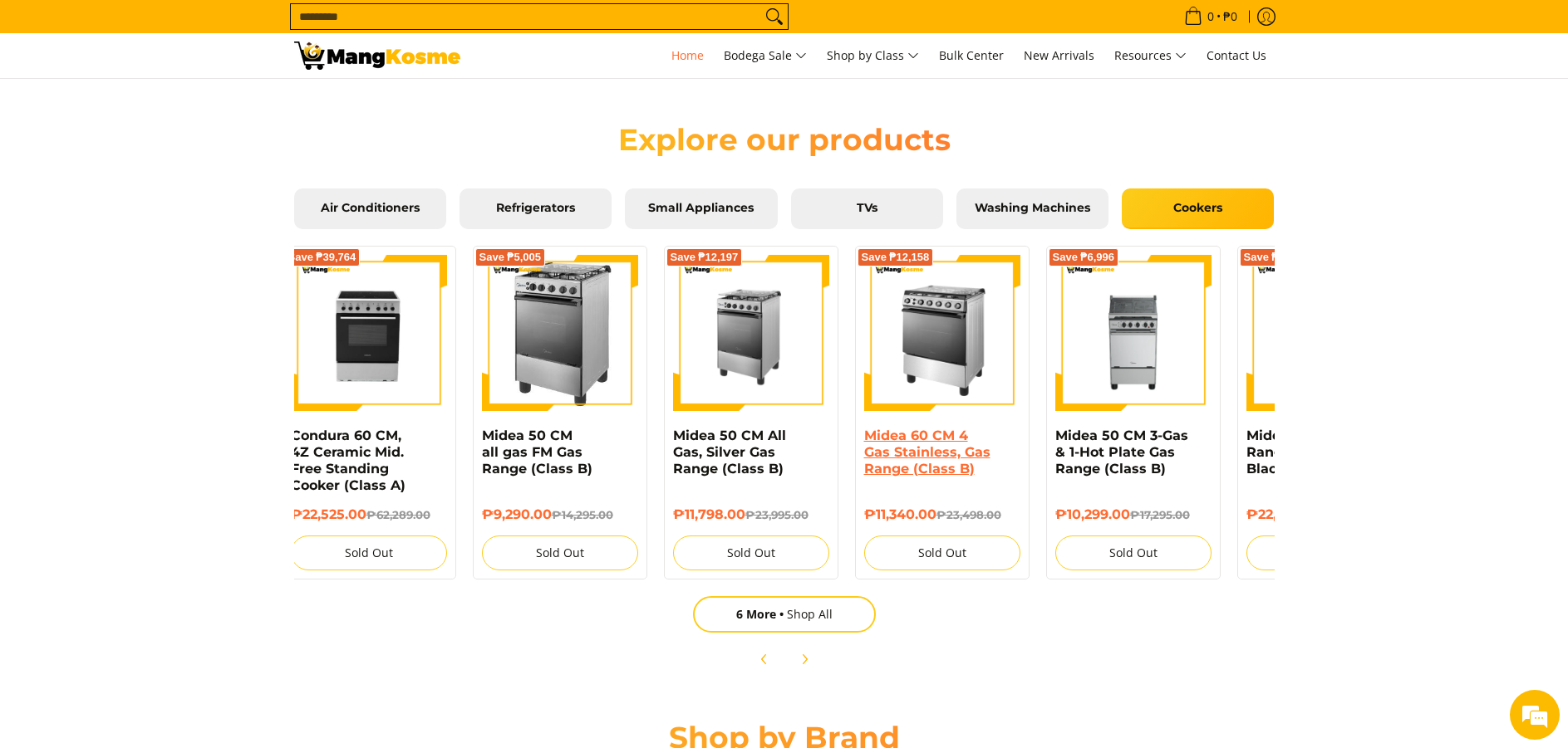
scroll to position [0, 0]
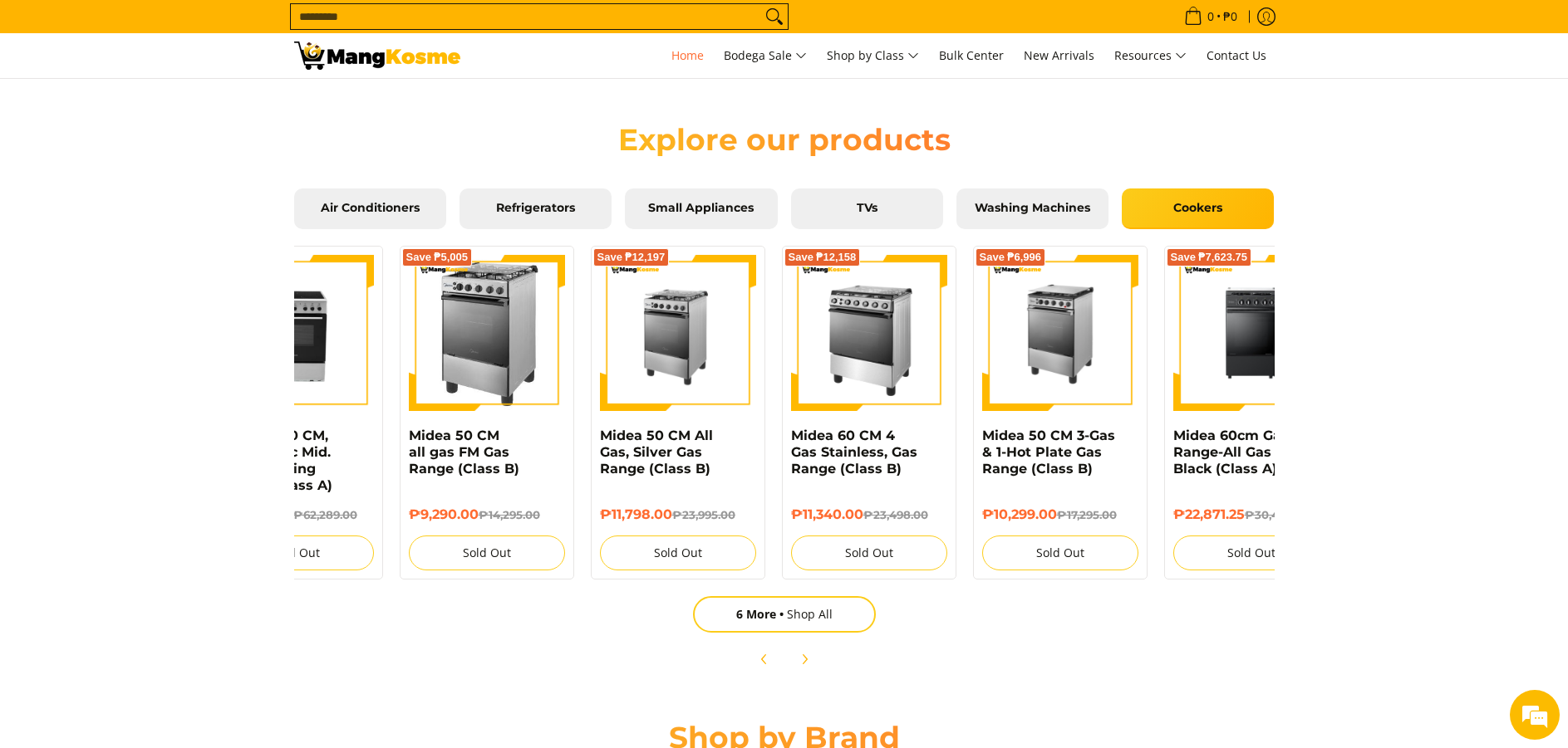
drag, startPoint x: 474, startPoint y: 445, endPoint x: 870, endPoint y: 346, distance: 408.2
click at [826, 467] on div "Save ₱41,105 Toshiba 90 CM Gray Gas Range (Class B) ₱32,390.00 ₱73,495.00 Sold …" at bounding box center [785, 408] width 1551 height 342
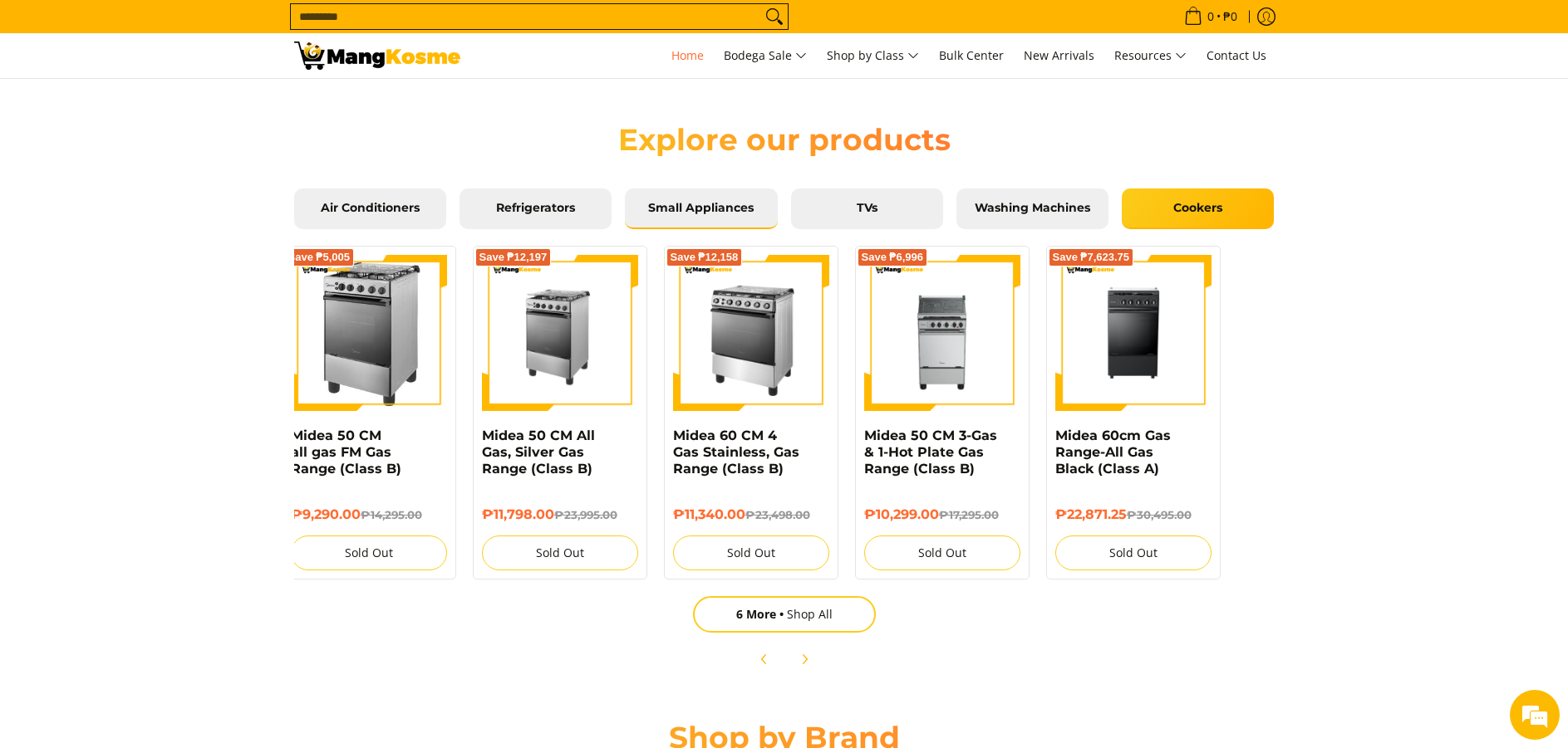
click at [699, 215] on link "Small Appliances" at bounding box center [701, 209] width 152 height 41
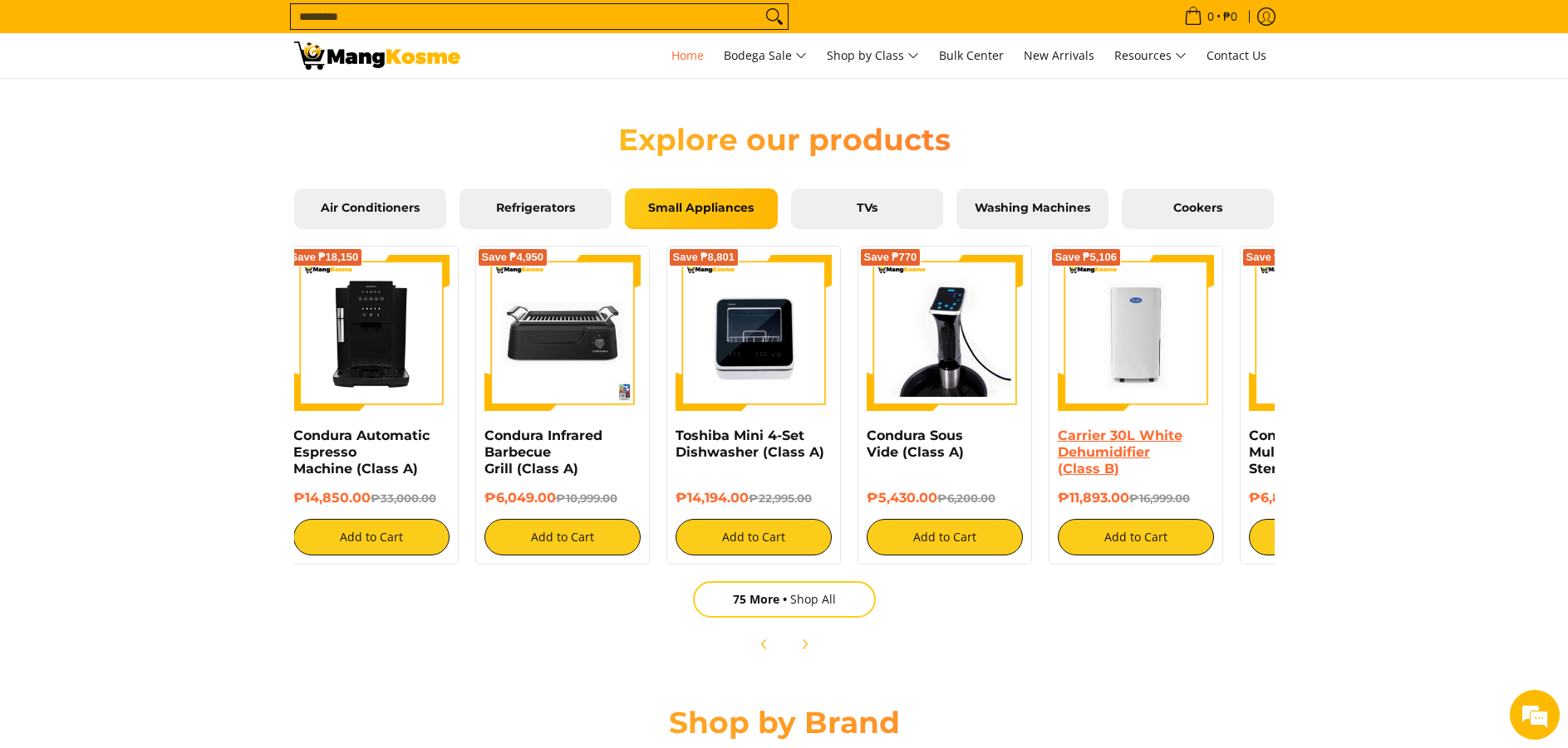
scroll to position [0, 0]
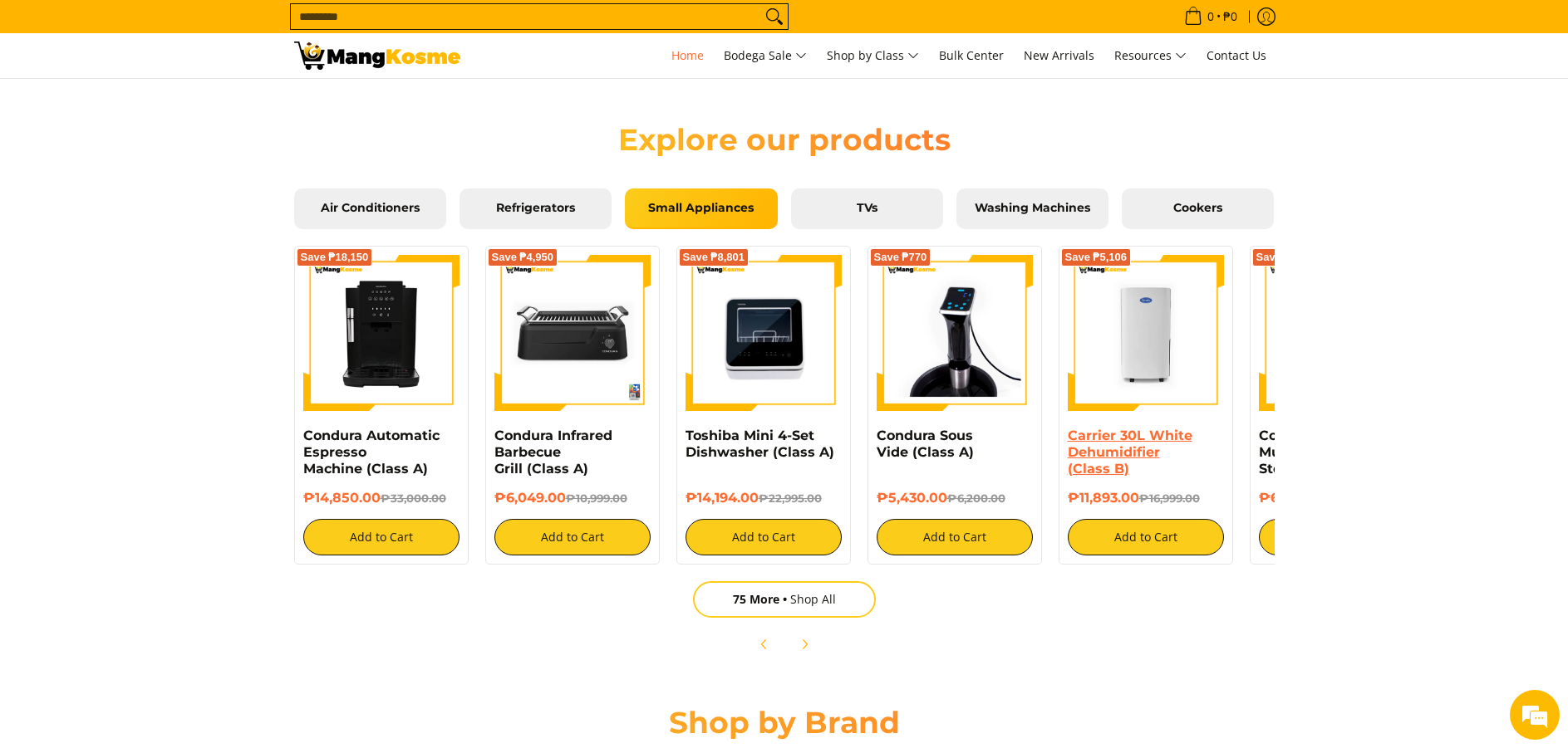
drag, startPoint x: 600, startPoint y: 390, endPoint x: 1156, endPoint y: 429, distance: 557.4
click at [1156, 429] on div "Save ₱5,106 Carrier 30L White Dehumidifier (Class B) ₱11,893.00 ₱16,999.00 Add …" at bounding box center [1146, 405] width 174 height 319
drag, startPoint x: 566, startPoint y: 398, endPoint x: 985, endPoint y: 416, distance: 419.4
click at [985, 416] on div "Save ₱18,150 Condura Automatic Espresso Machine (Class A) ₱14,850.00 ₱33,000.00…" at bounding box center [1061, 401] width 1551 height 327
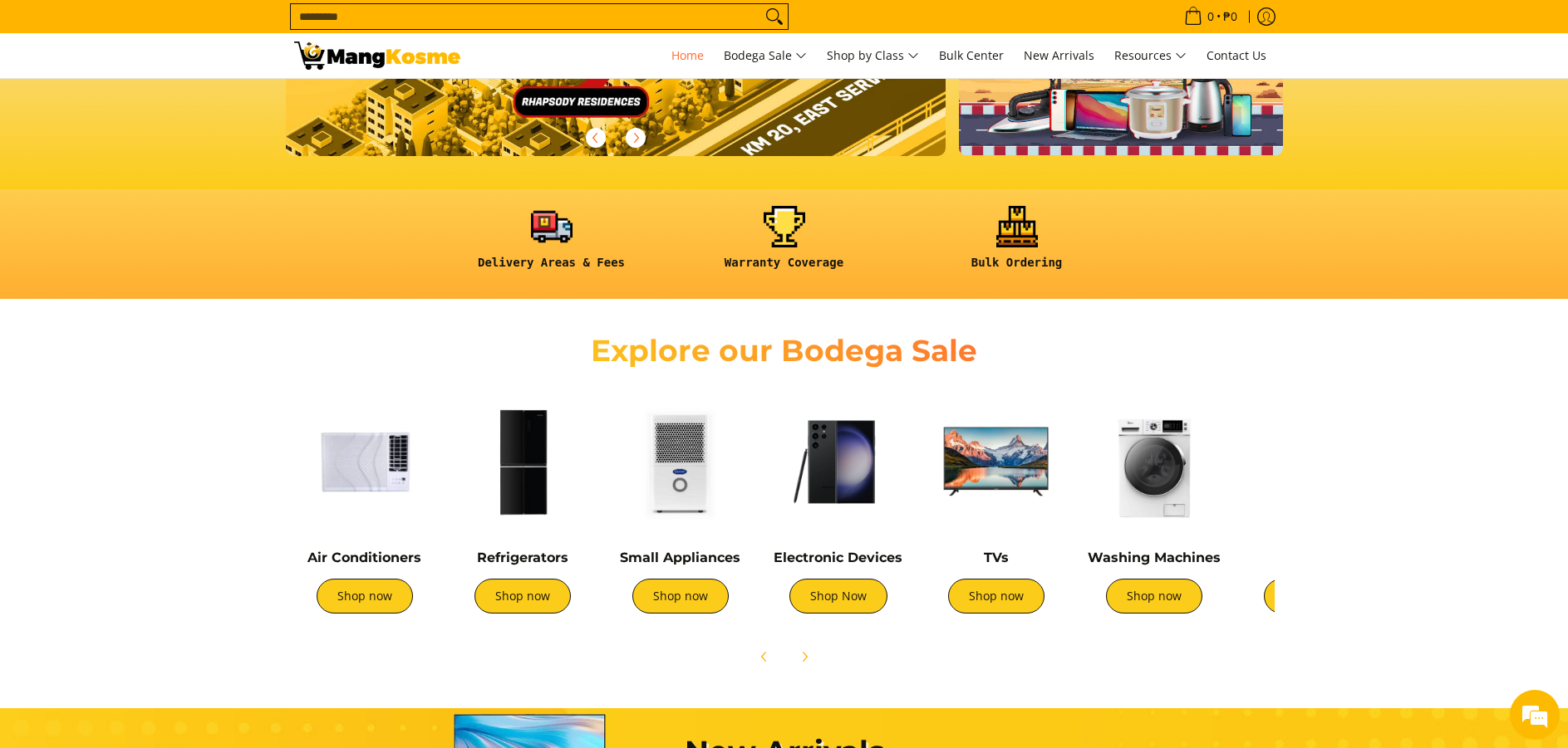
drag, startPoint x: 1062, startPoint y: 566, endPoint x: 1390, endPoint y: 535, distance: 329.5
click at [1467, 555] on section "Explore our Bodega Sale Air Conditioners Shop now Refrigerators Shop now" at bounding box center [784, 495] width 1568 height 375
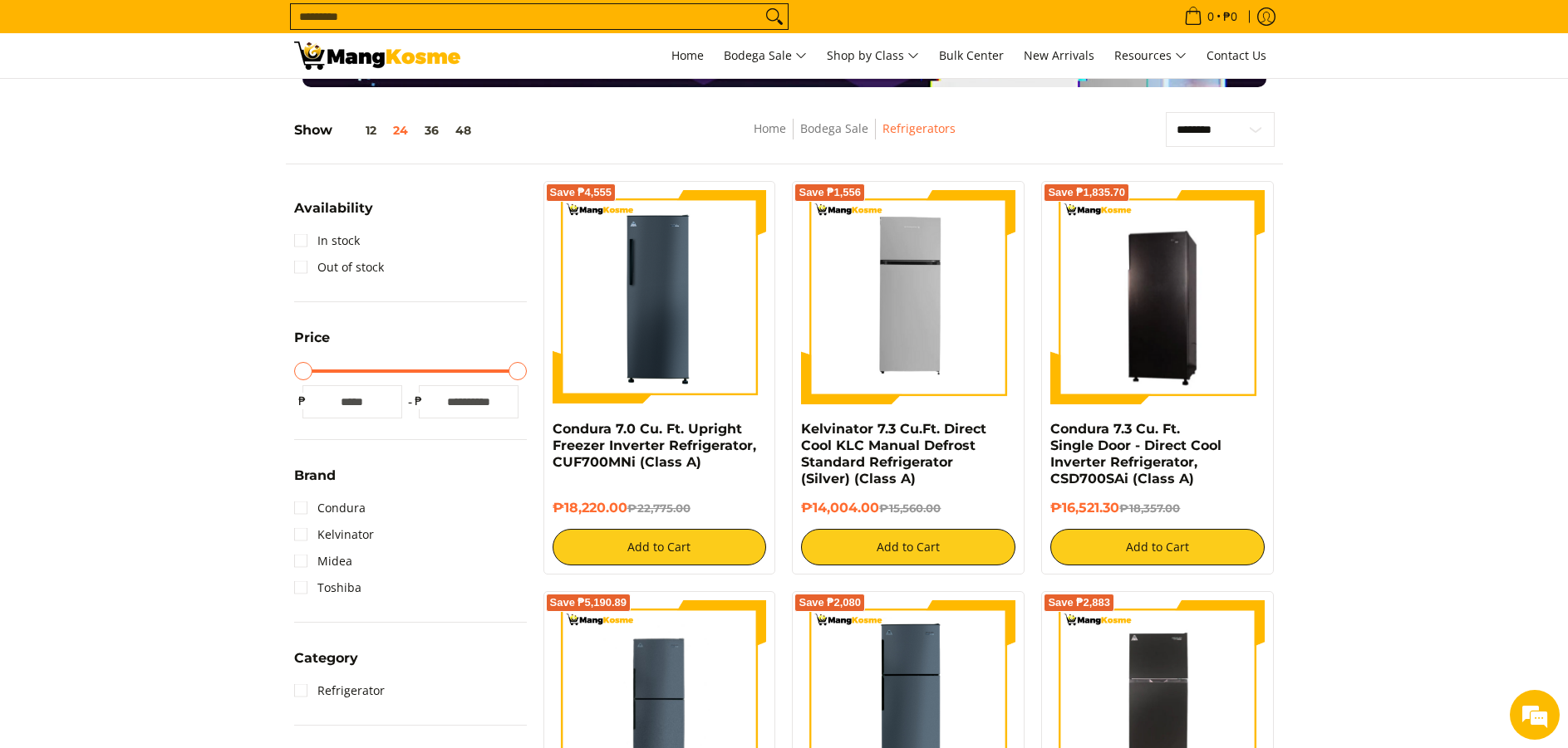
scroll to position [83, 0]
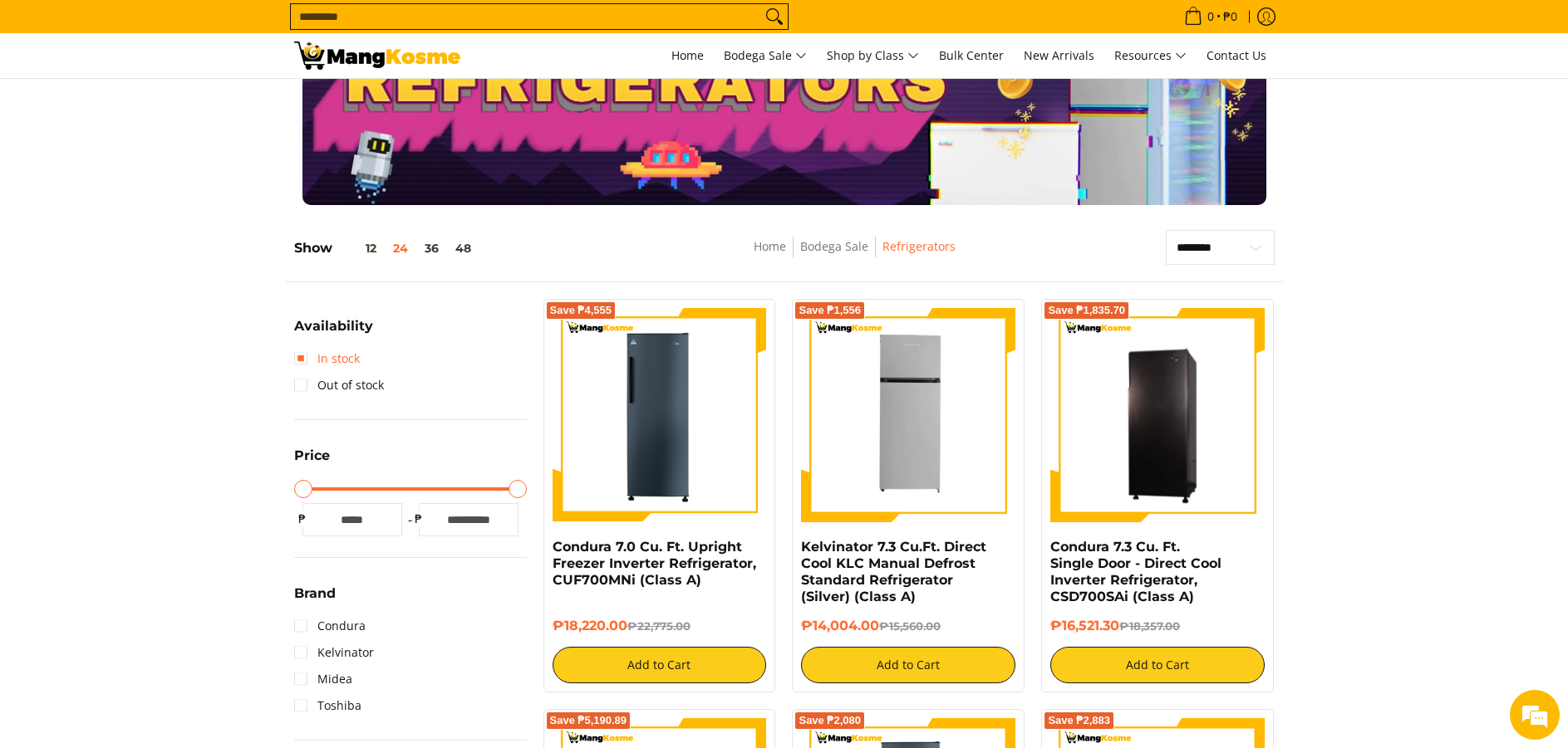
click at [305, 361] on link "In stock" at bounding box center [327, 358] width 66 height 26
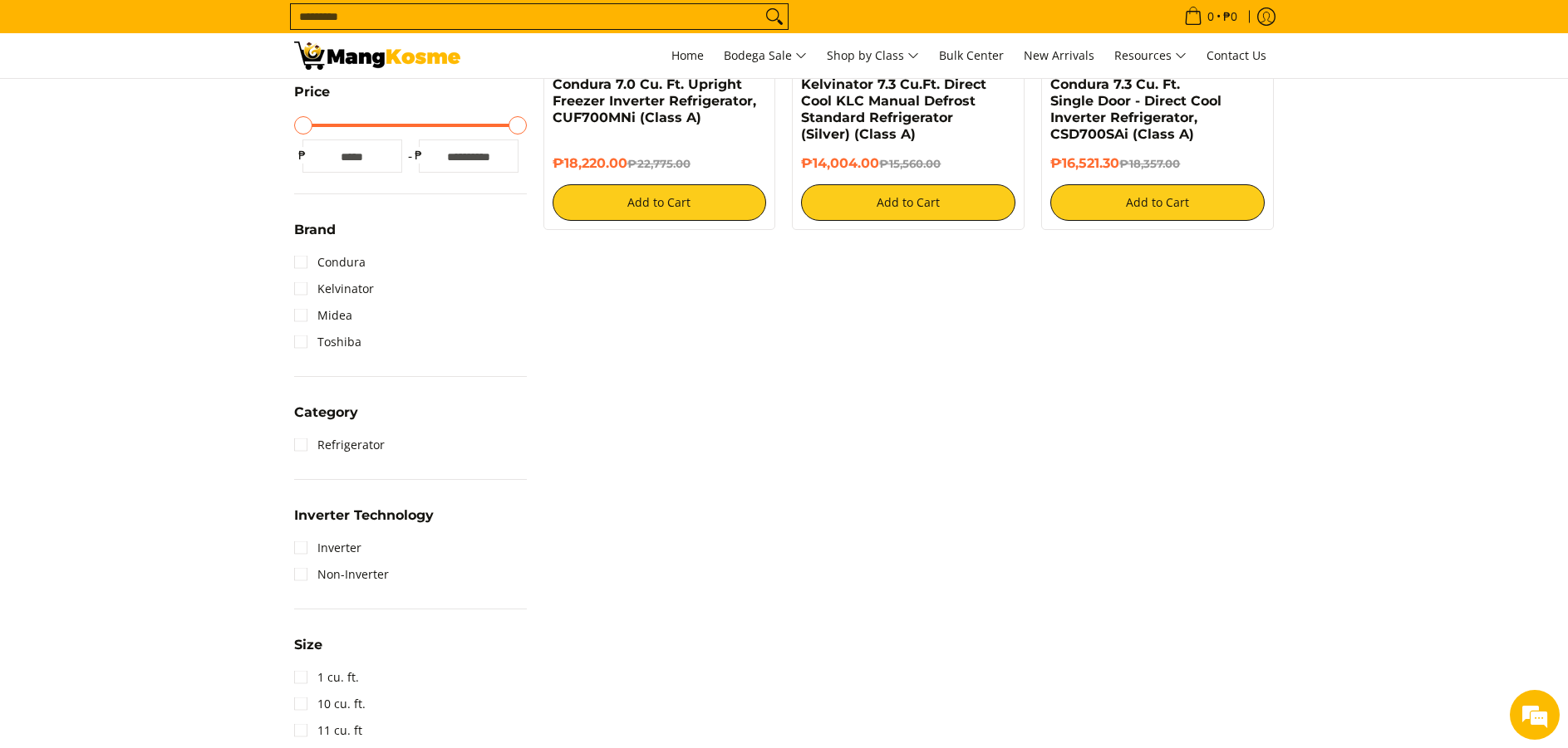
scroll to position [566, 0]
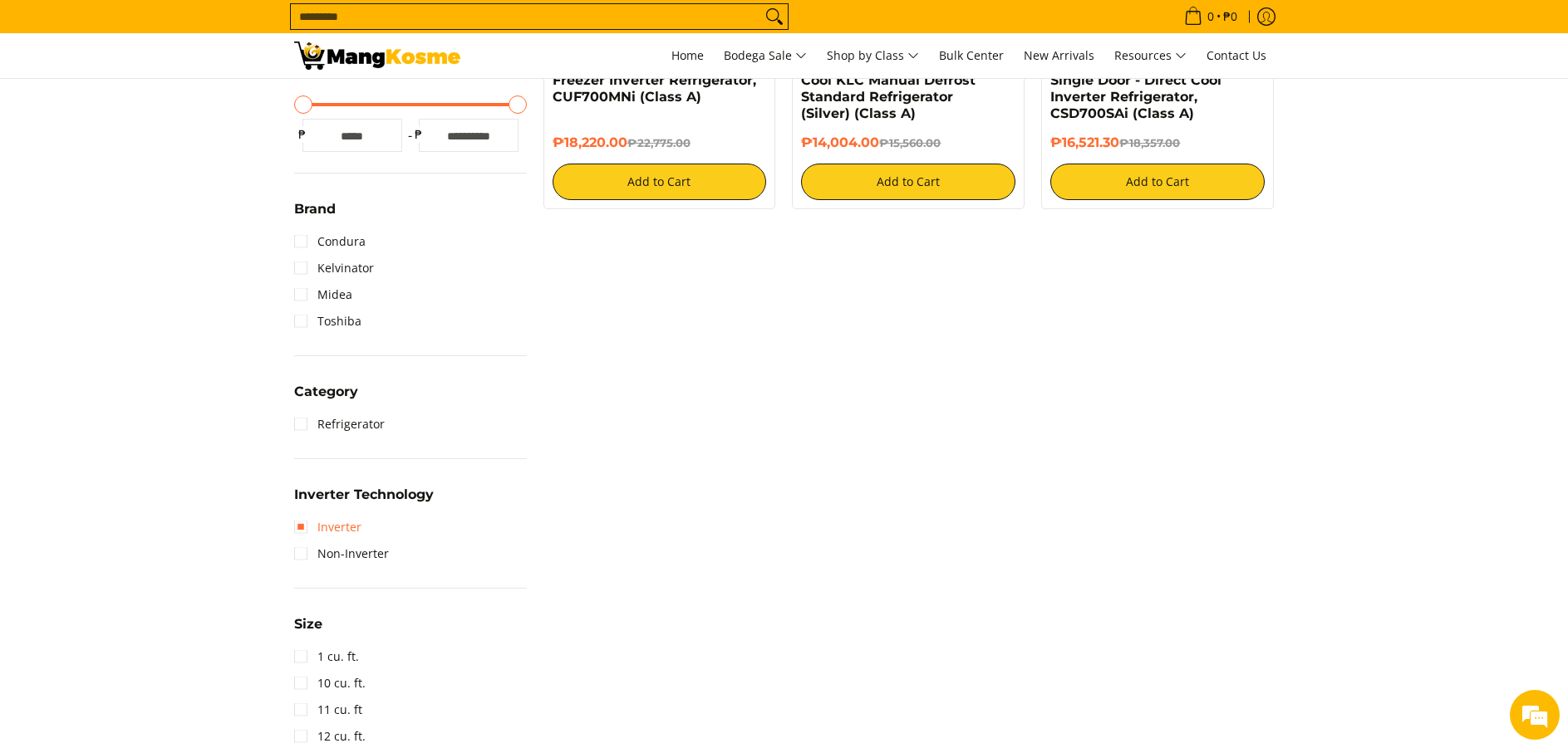
click at [321, 529] on link "Inverter" at bounding box center [328, 527] width 68 height 26
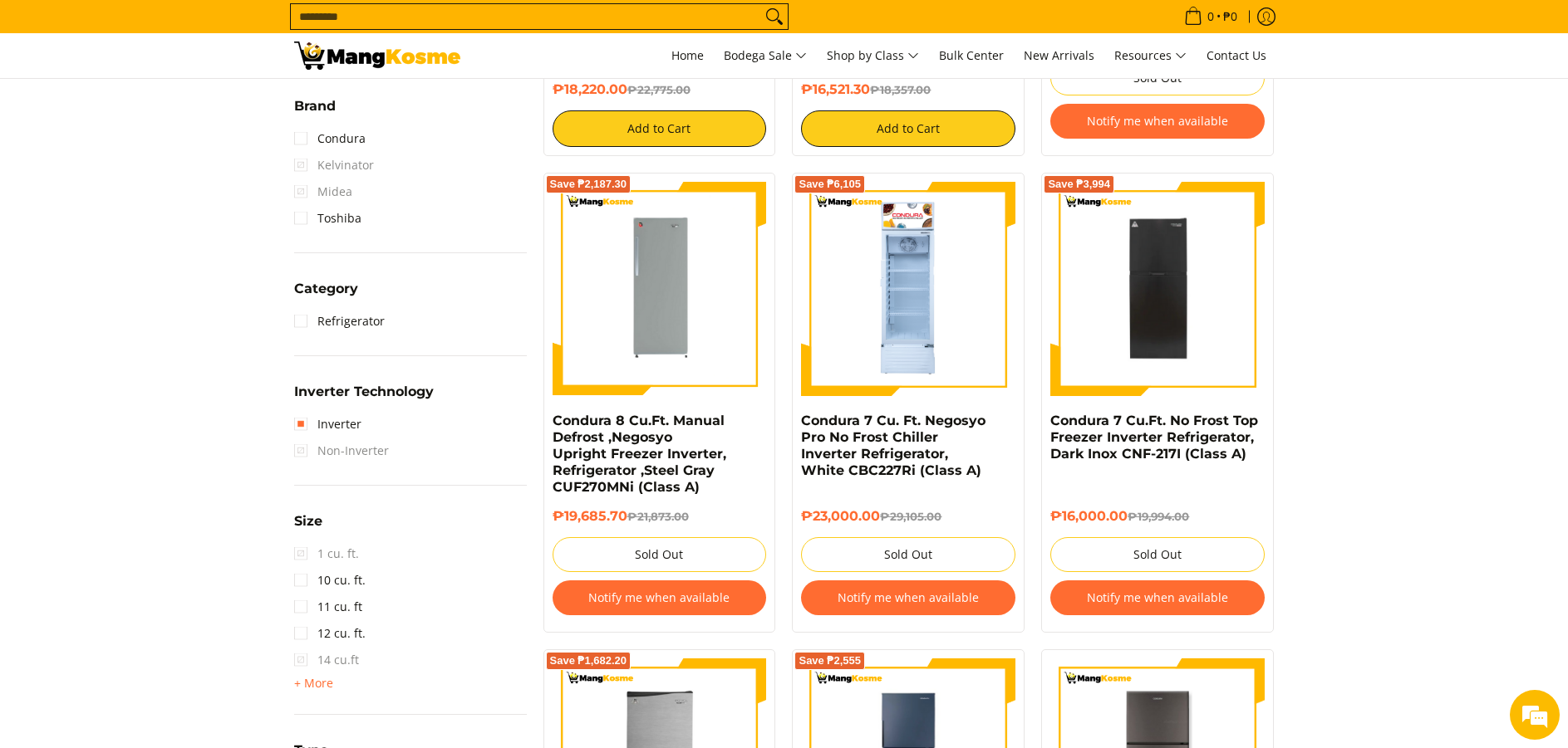
scroll to position [816, 0]
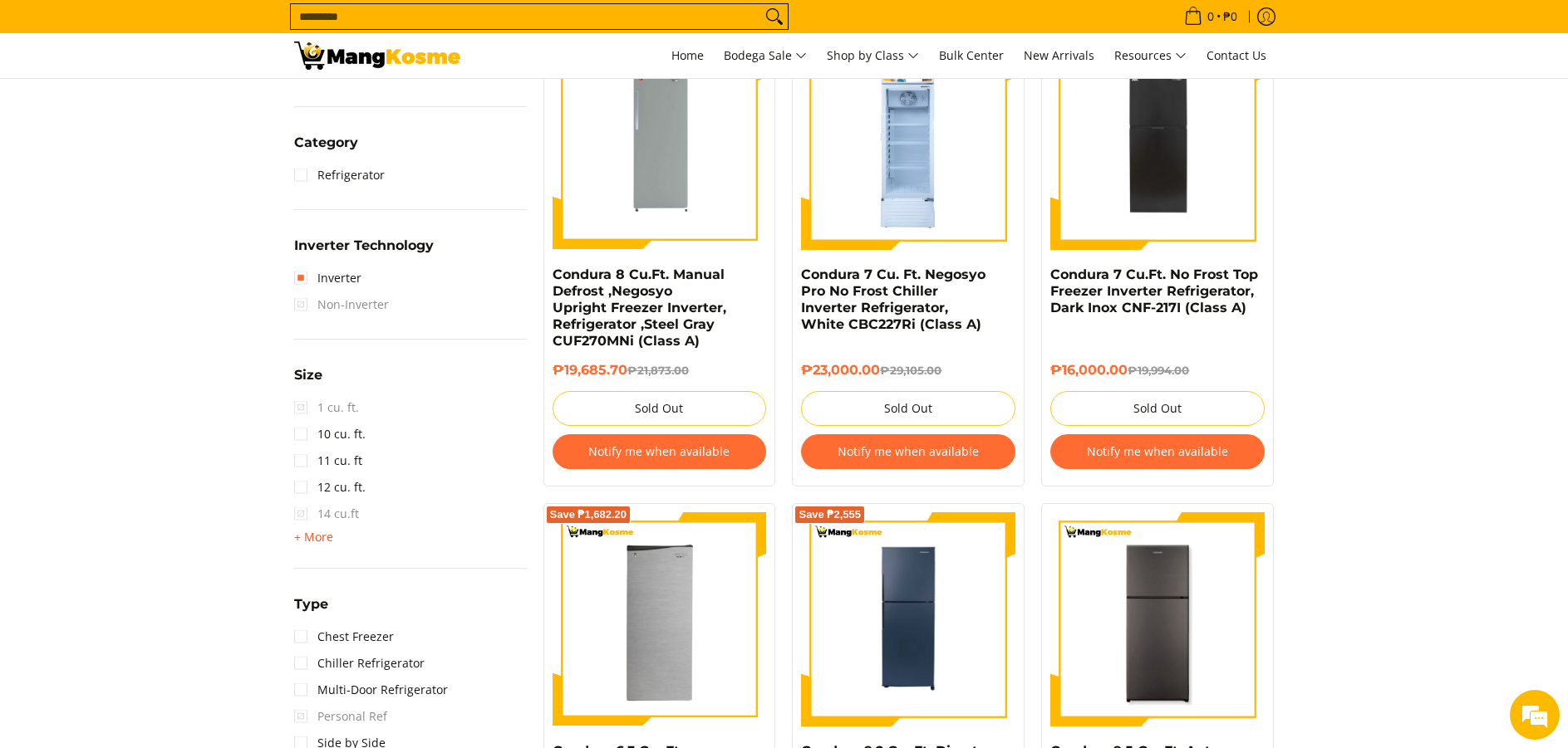
click at [295, 539] on span "+ More" at bounding box center [314, 538] width 39 height 14
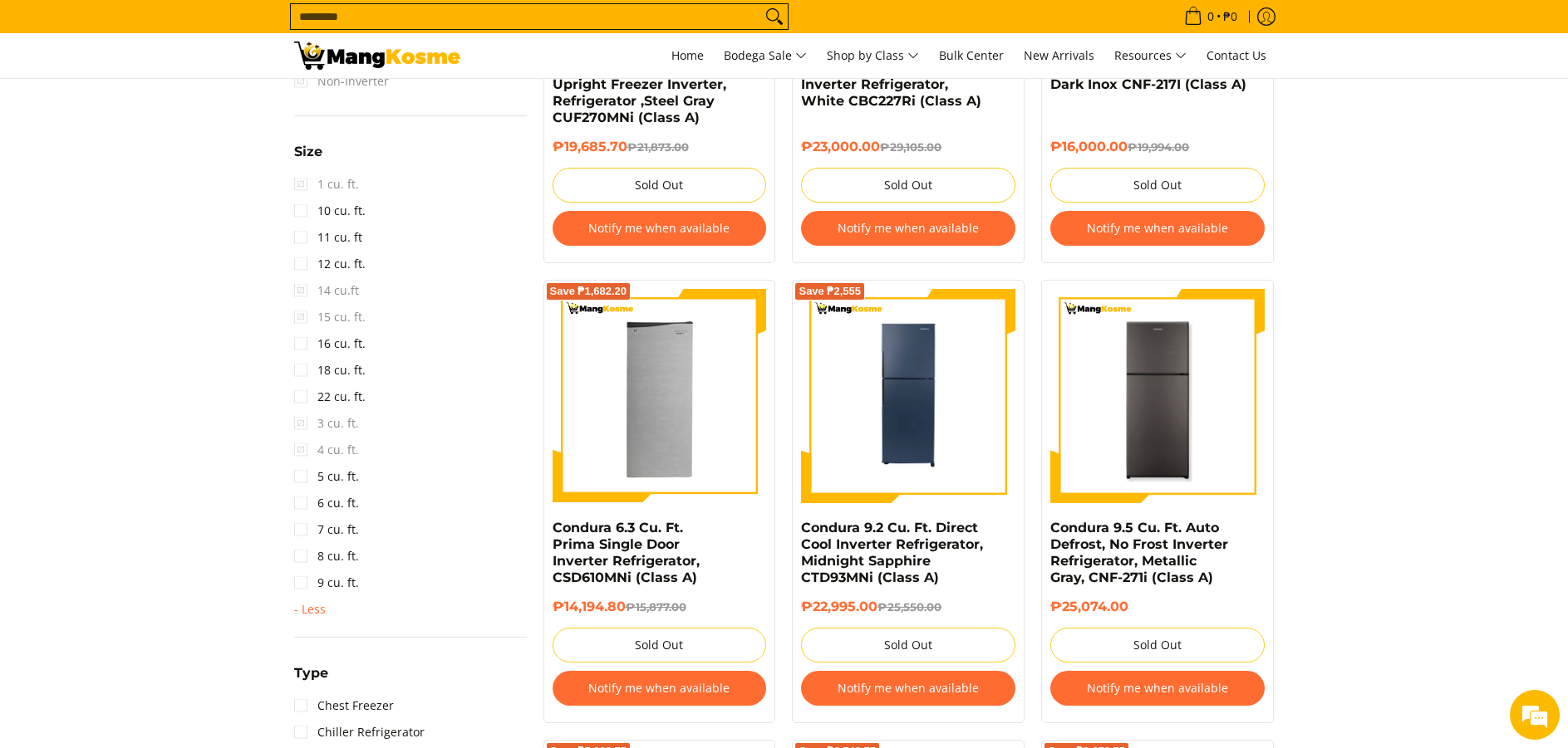
scroll to position [1065, 0]
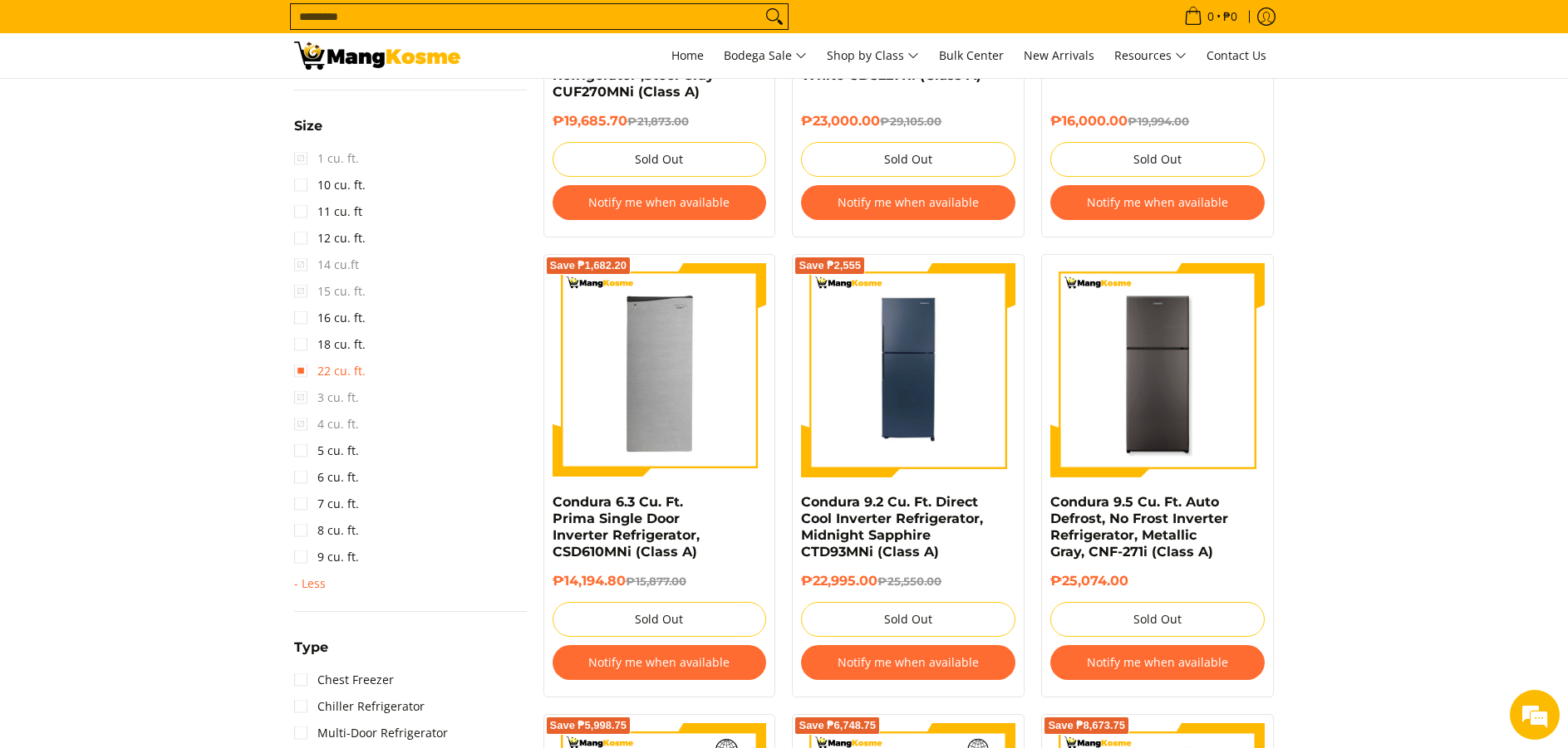
click at [298, 373] on link "22 cu. ft." at bounding box center [330, 370] width 72 height 26
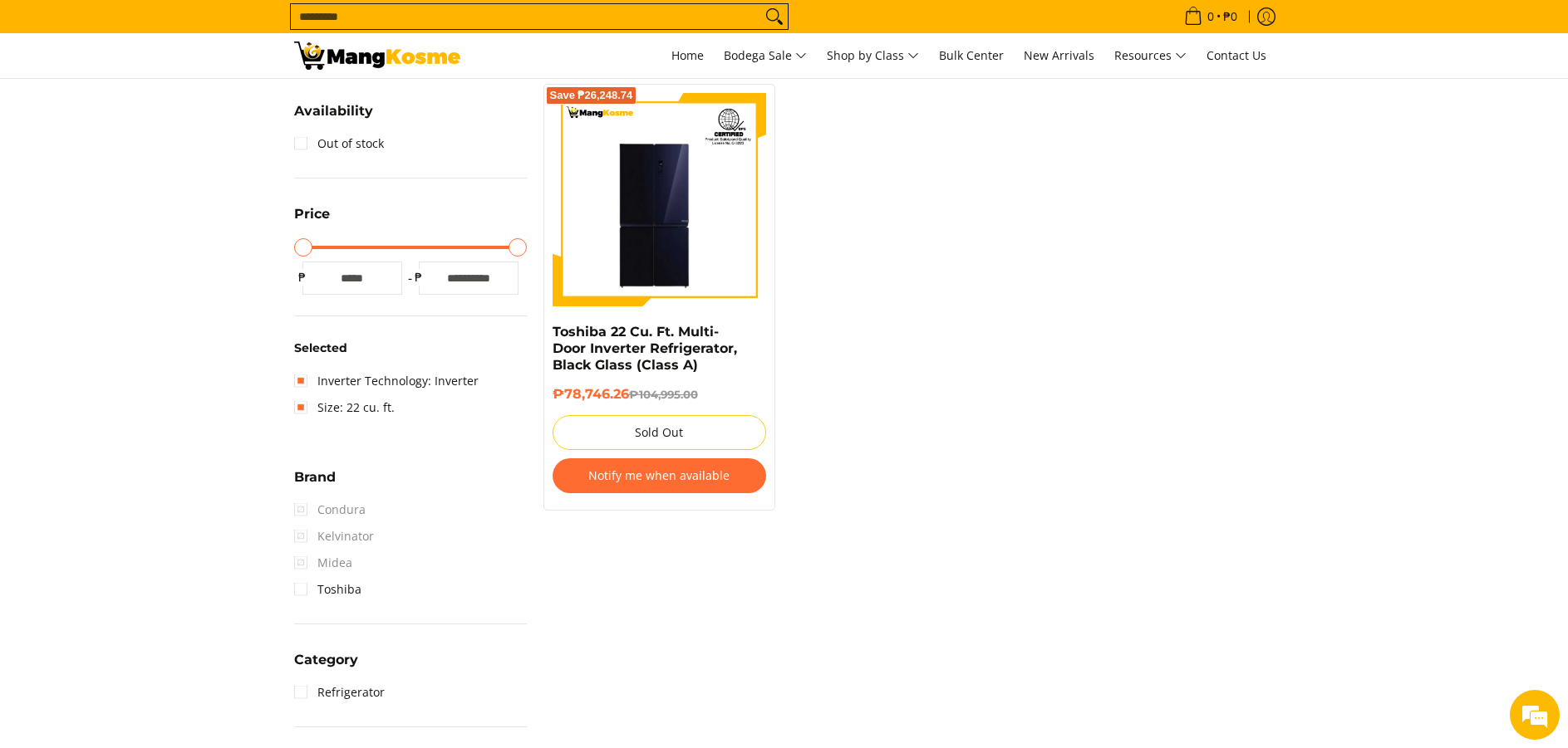
scroll to position [234, 0]
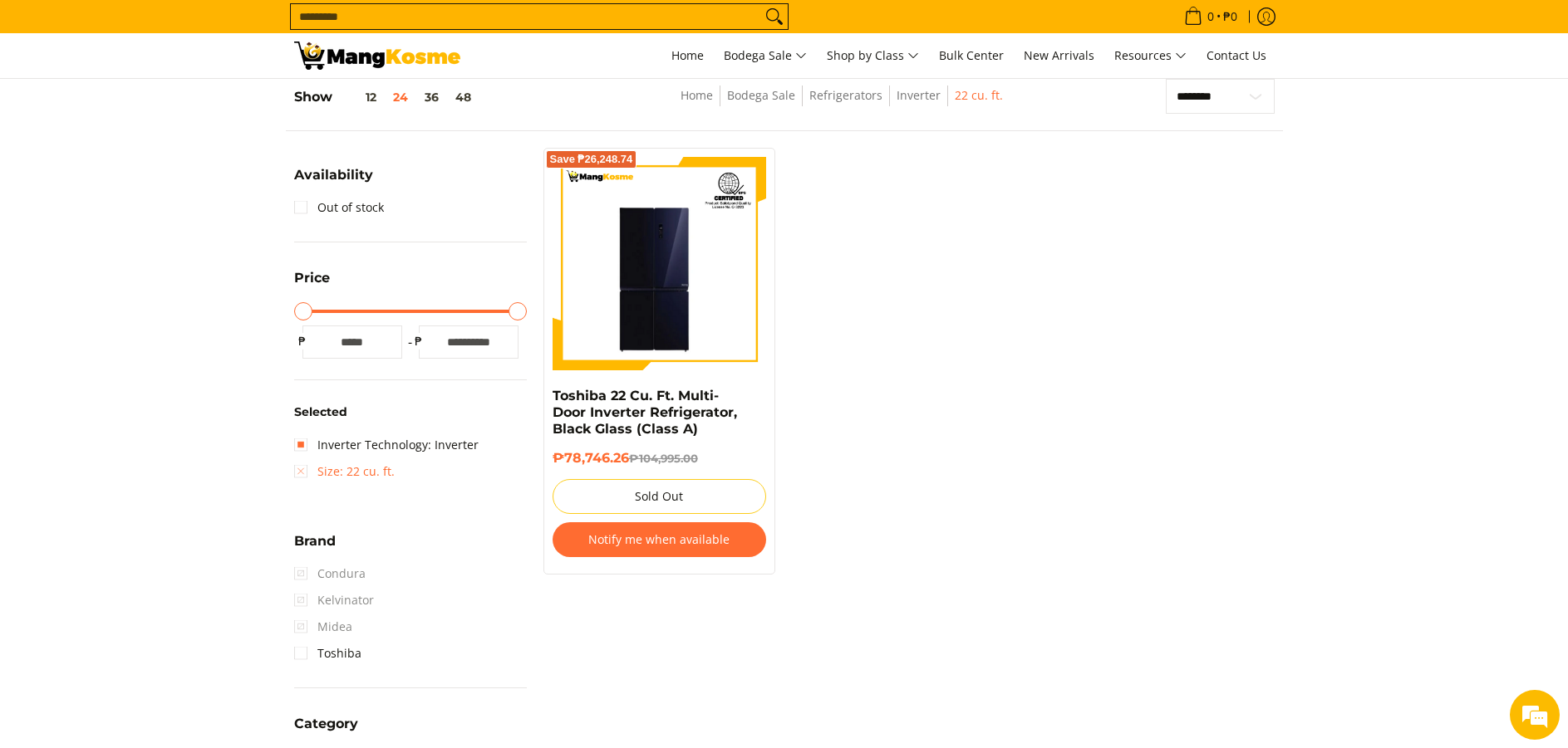
click at [304, 472] on link "Size: 22 cu. ft." at bounding box center [344, 471] width 101 height 26
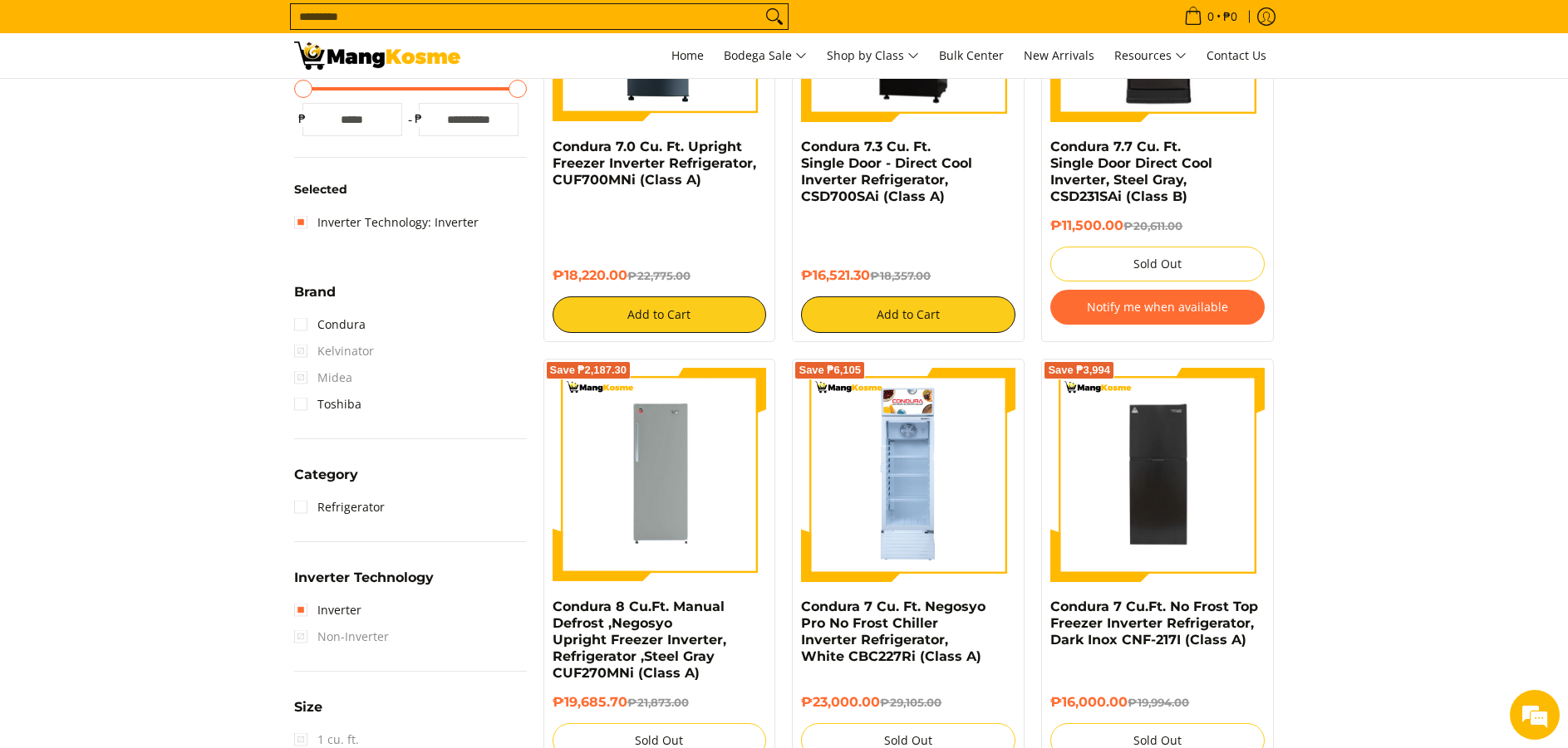
scroll to position [816, 0]
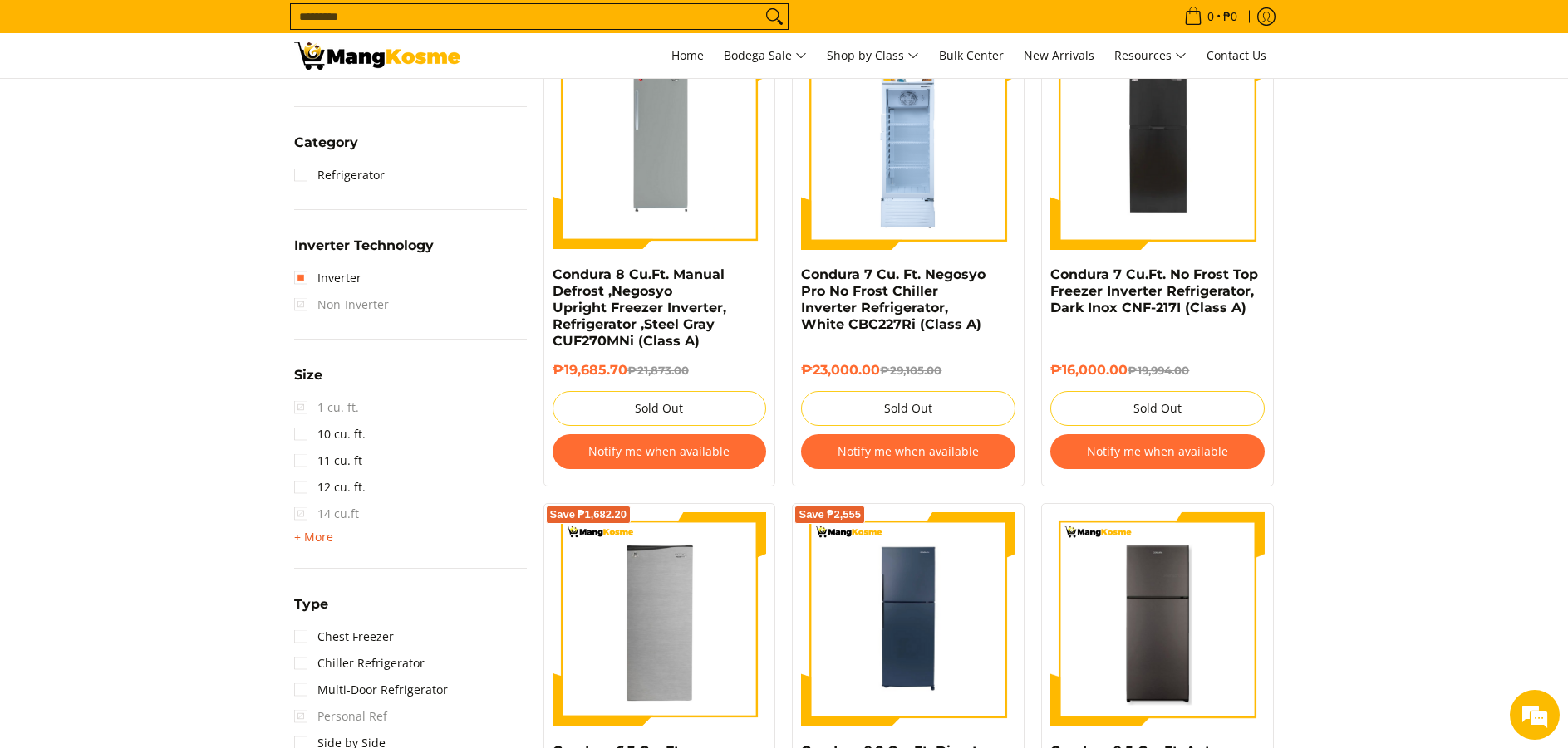
click at [302, 540] on span "+ More" at bounding box center [314, 538] width 39 height 14
click at [310, 592] on link "18 cu. ft." at bounding box center [330, 593] width 72 height 26
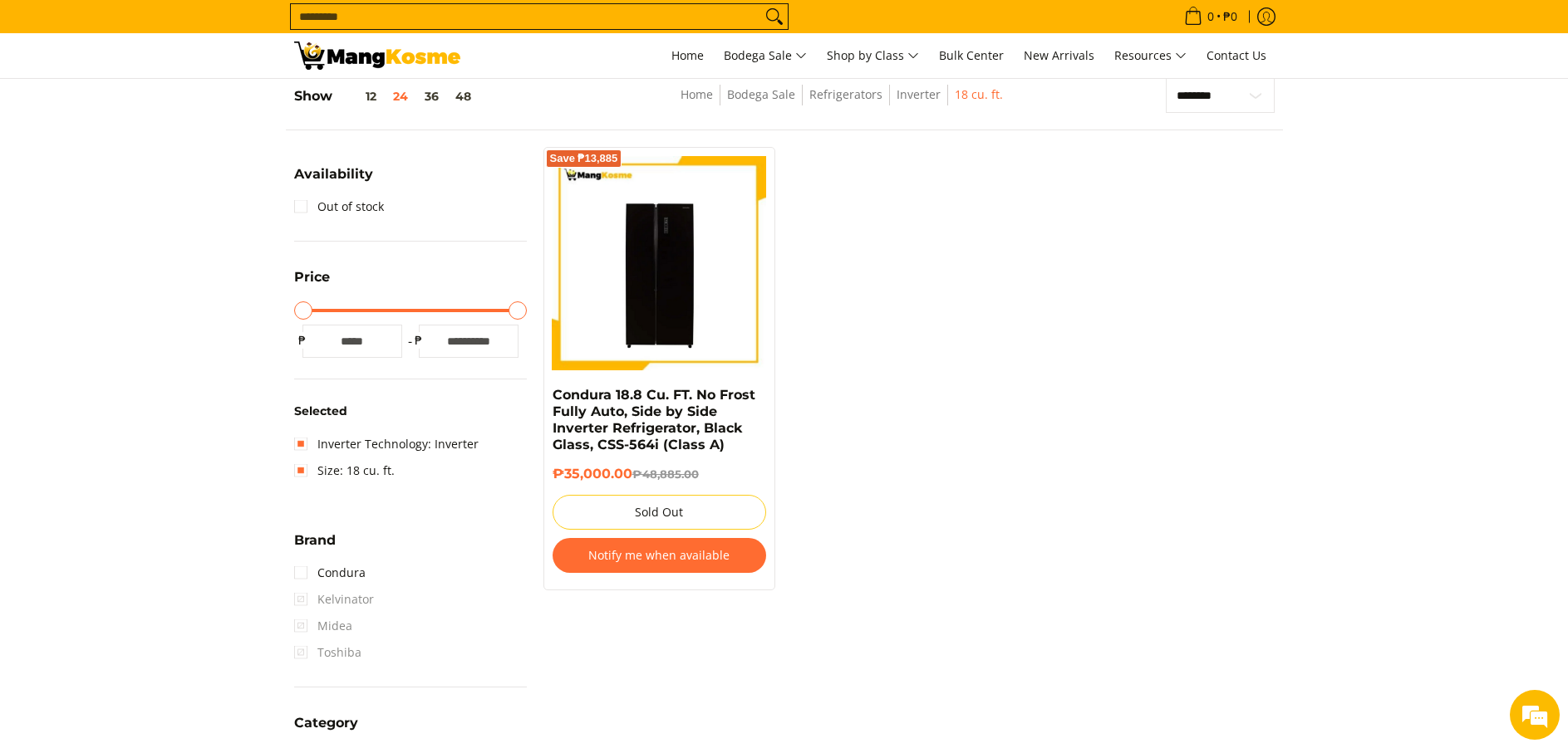
scroll to position [234, 0]
click at [306, 473] on link "Size: 18 cu. ft." at bounding box center [344, 471] width 101 height 26
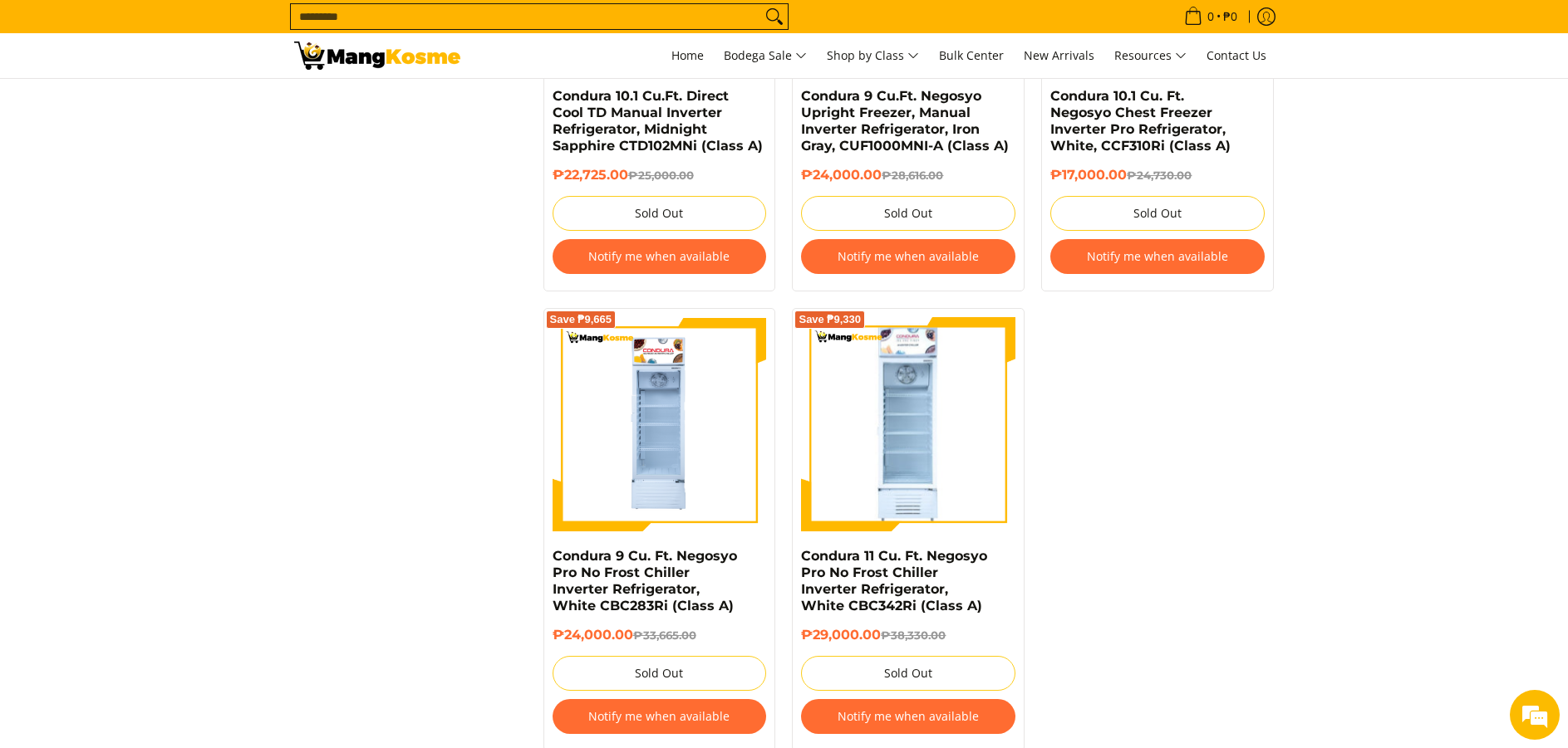
scroll to position [3571, 0]
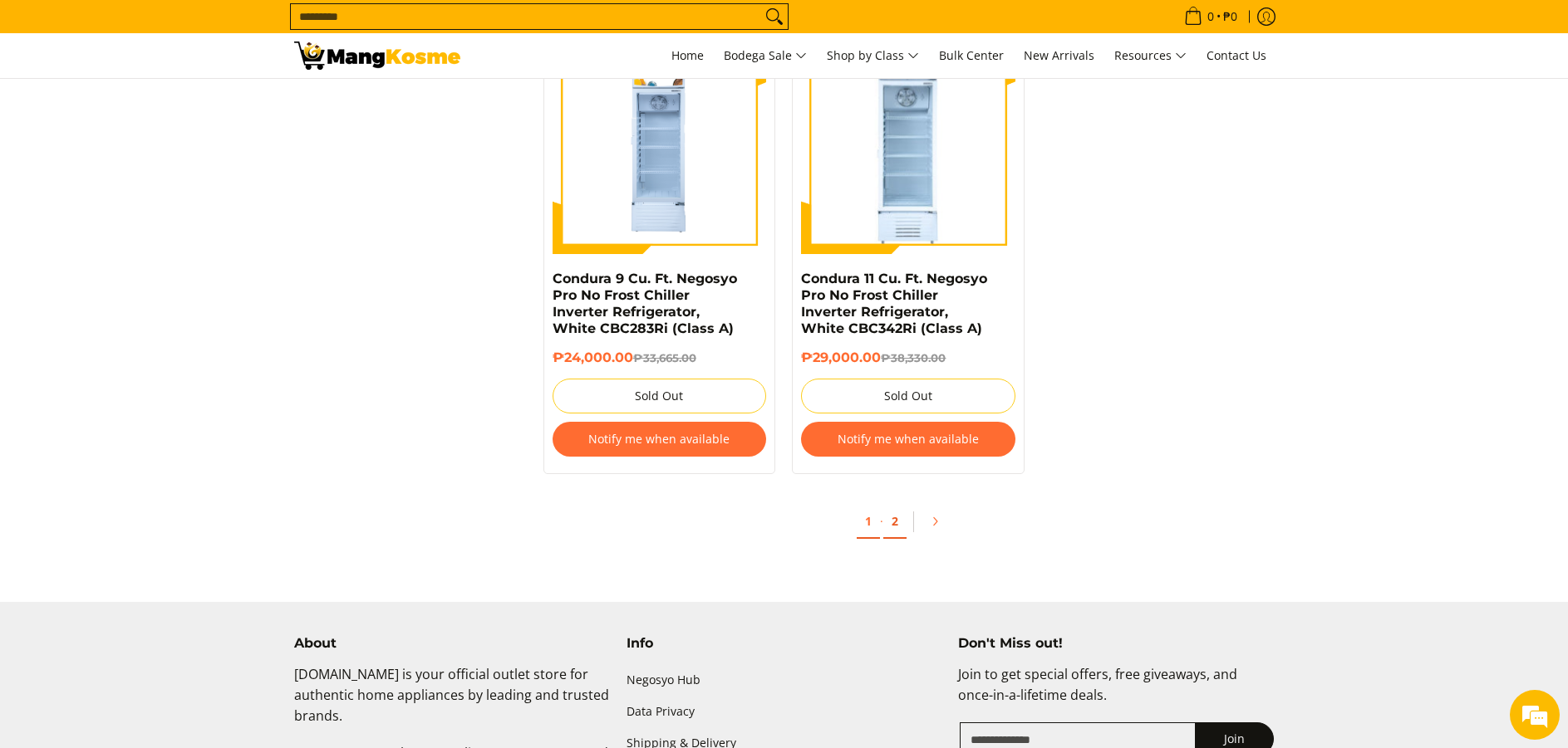
click at [896, 511] on link "2" at bounding box center [895, 521] width 24 height 34
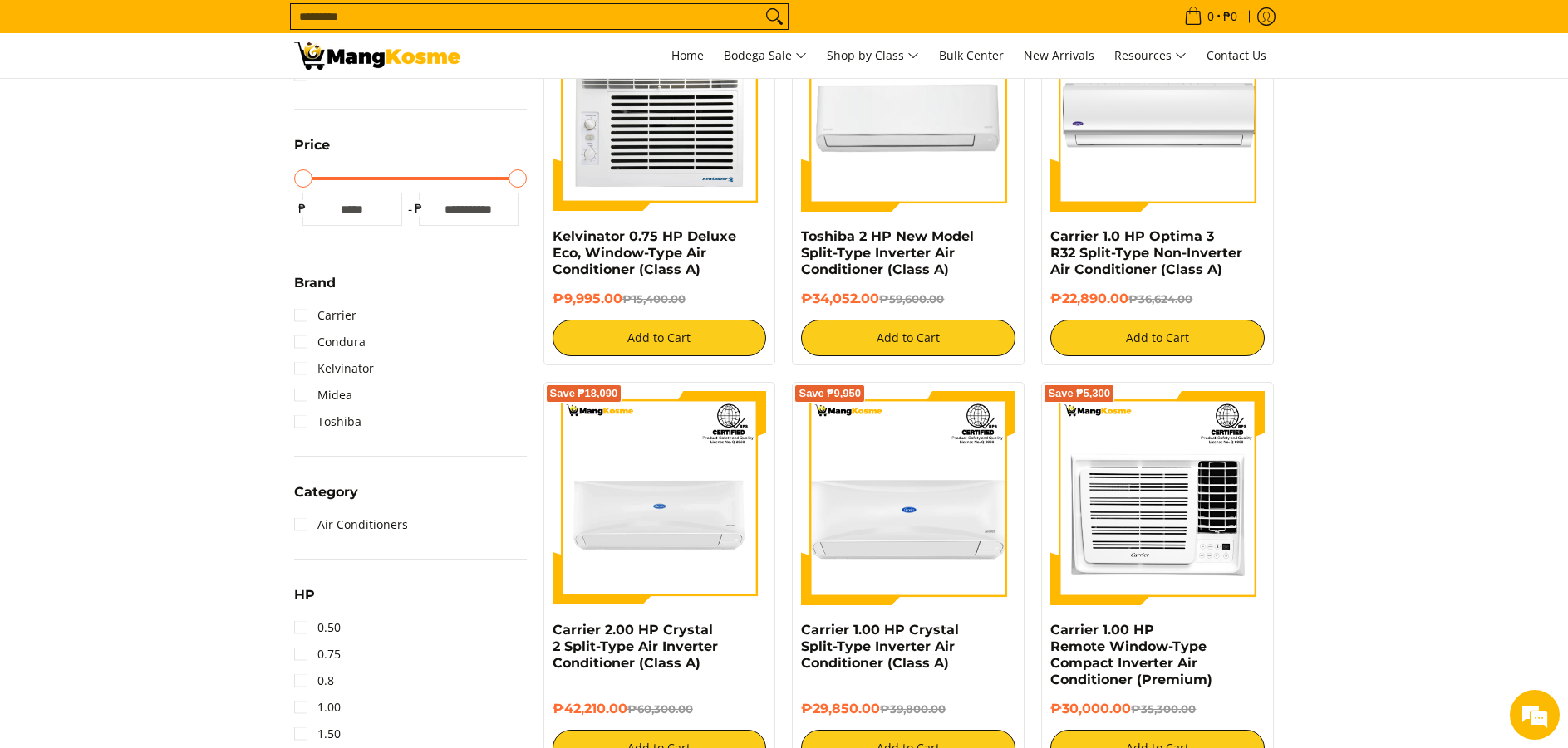
scroll to position [249, 0]
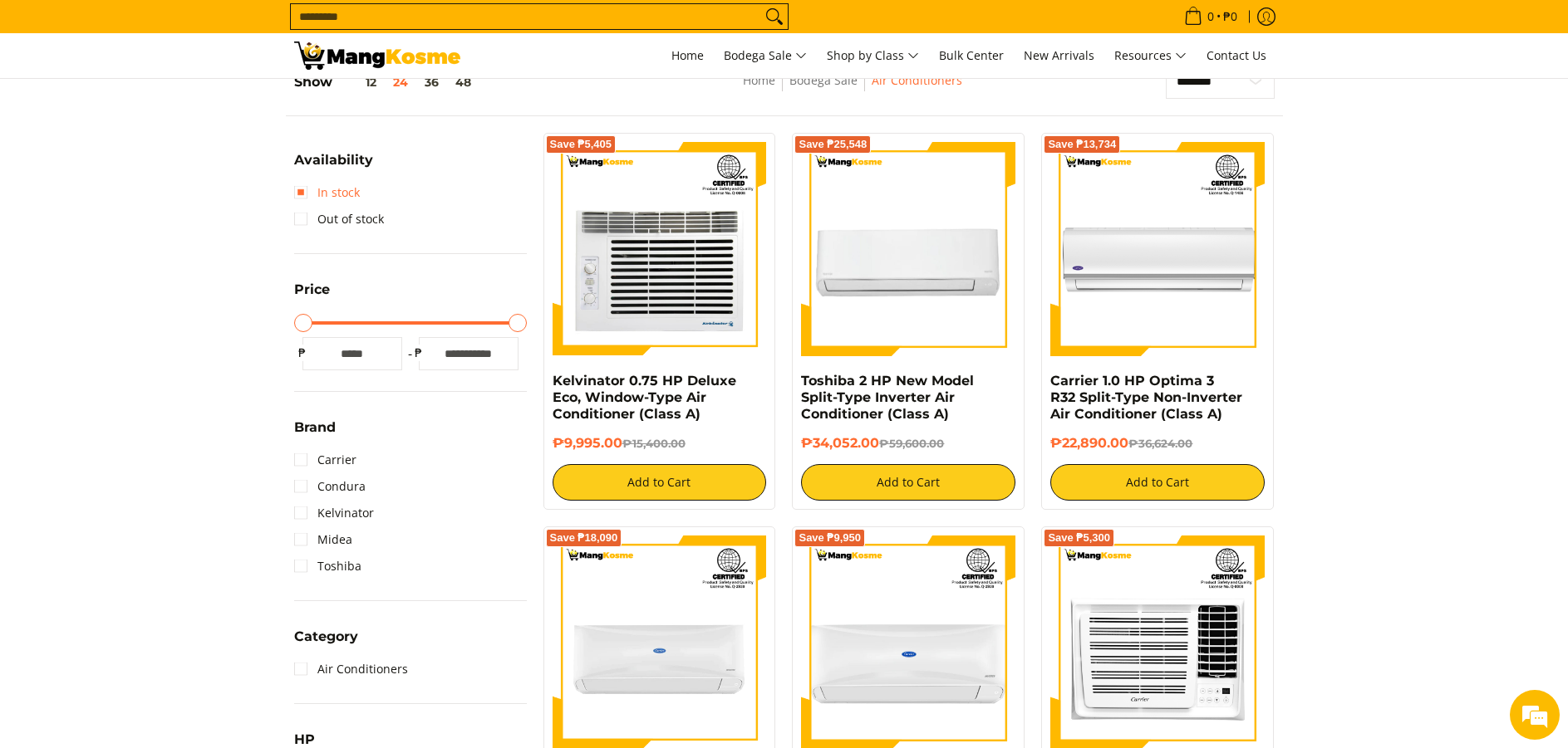
click at [317, 194] on link "In stock" at bounding box center [327, 192] width 66 height 26
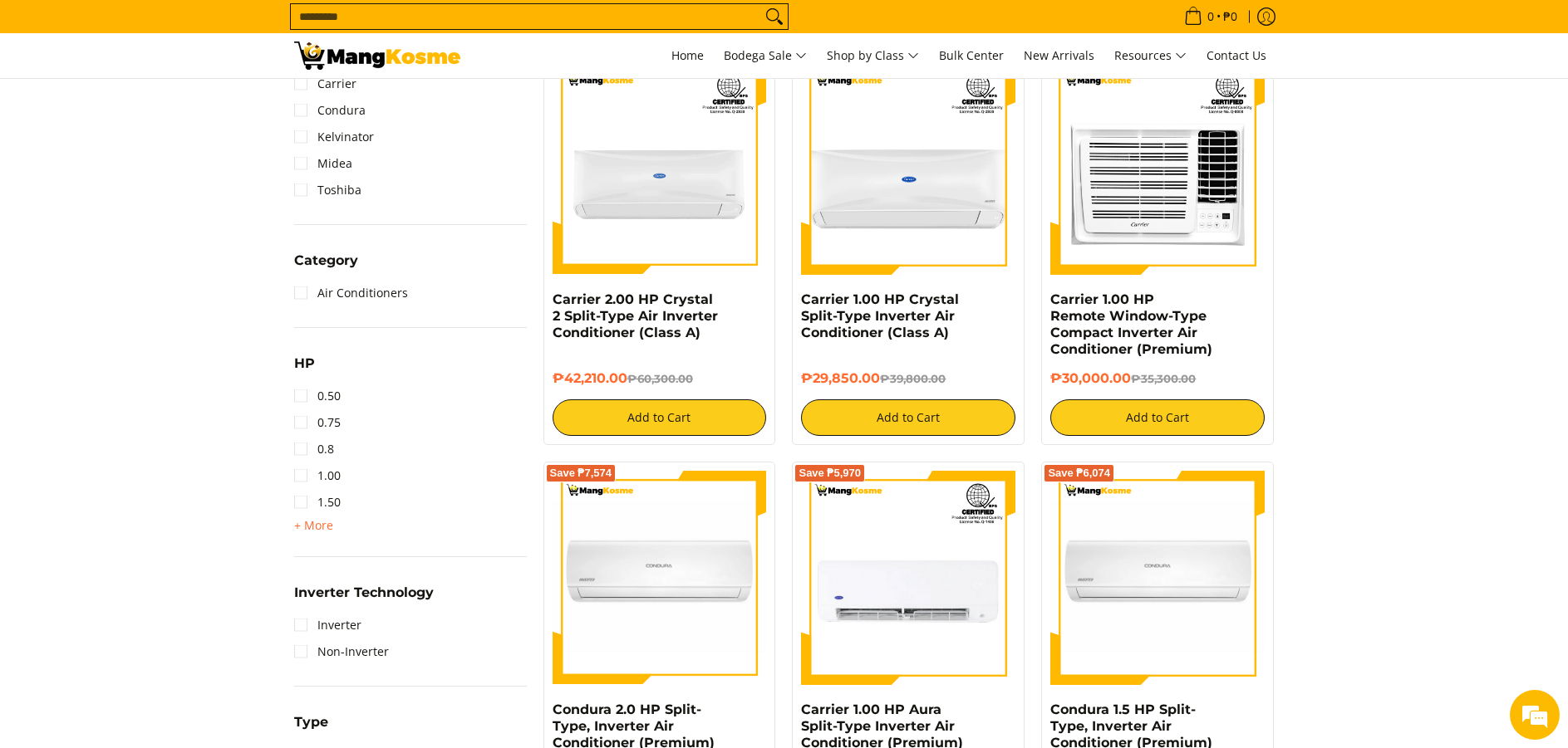
scroll to position [733, 0]
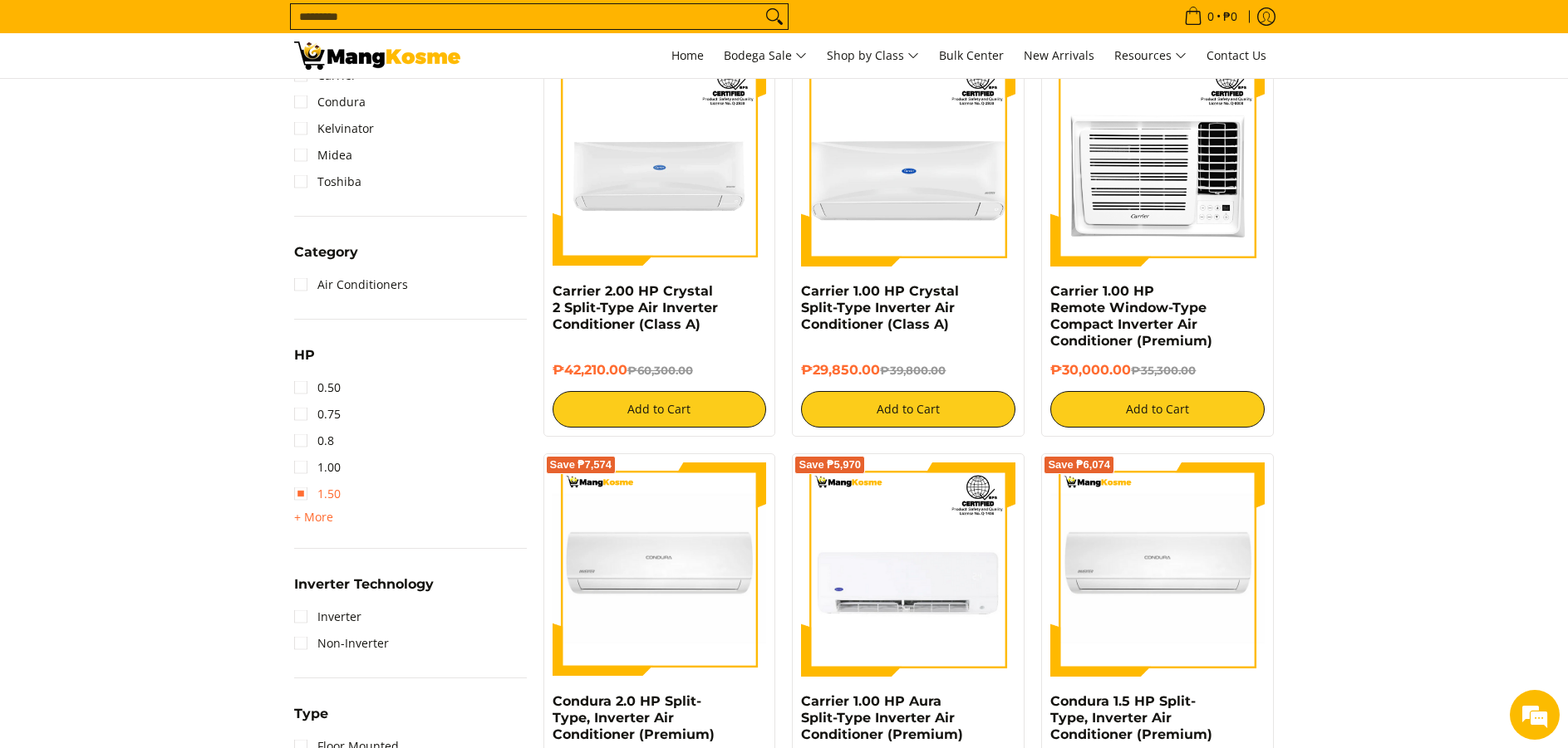
click at [304, 494] on link "1.50" at bounding box center [317, 494] width 47 height 26
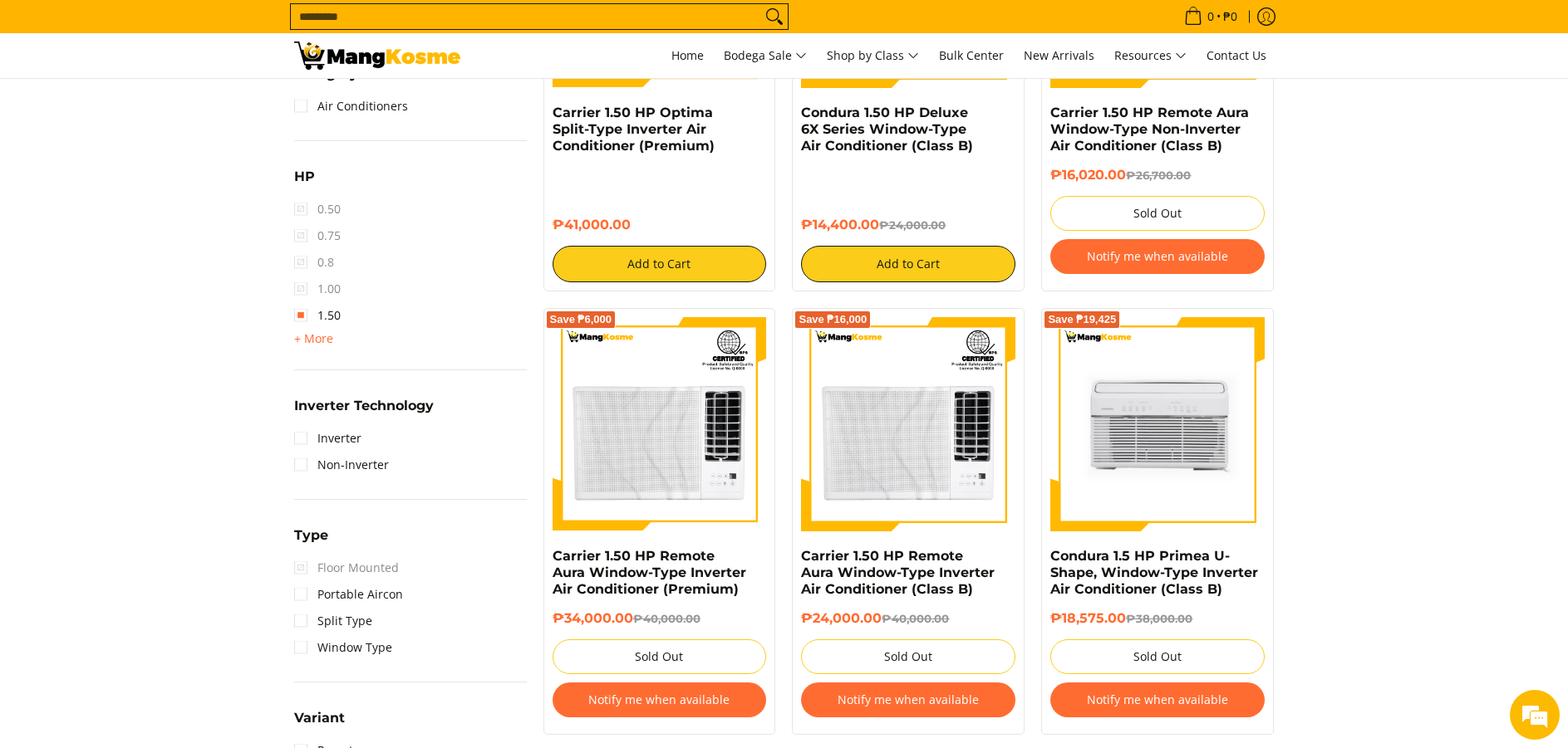
scroll to position [981, 0]
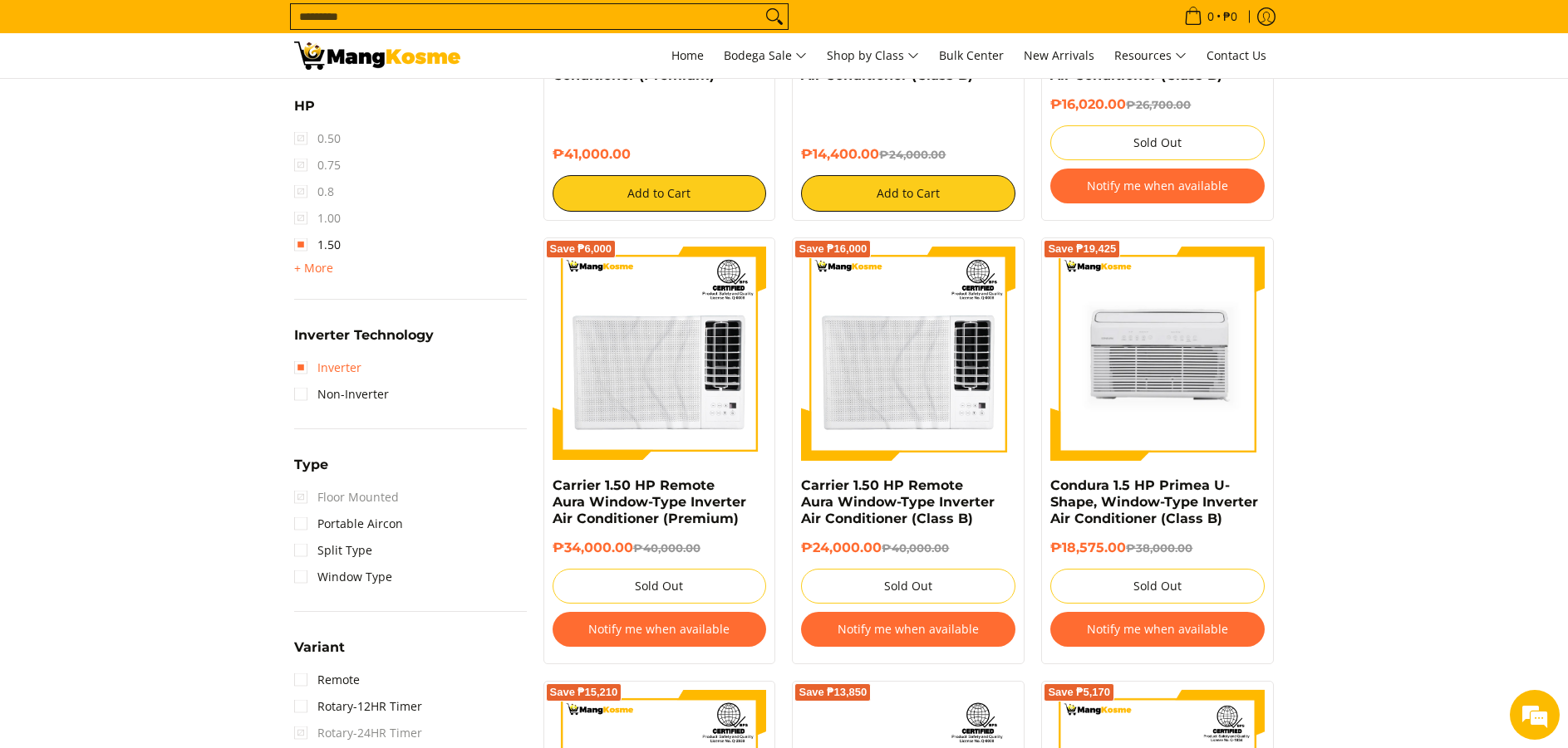
click at [310, 368] on link "Inverter" at bounding box center [328, 368] width 68 height 26
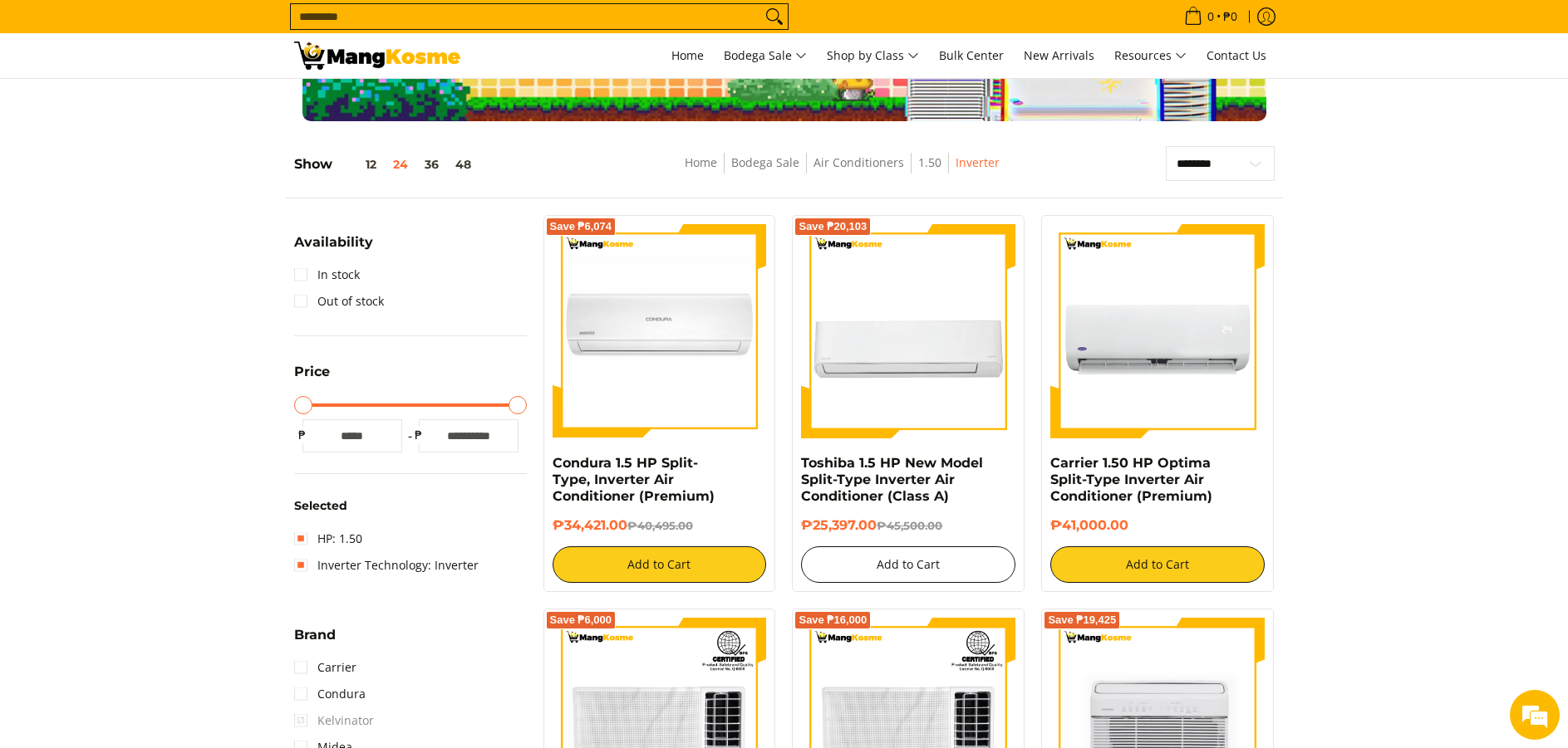
scroll to position [167, 0]
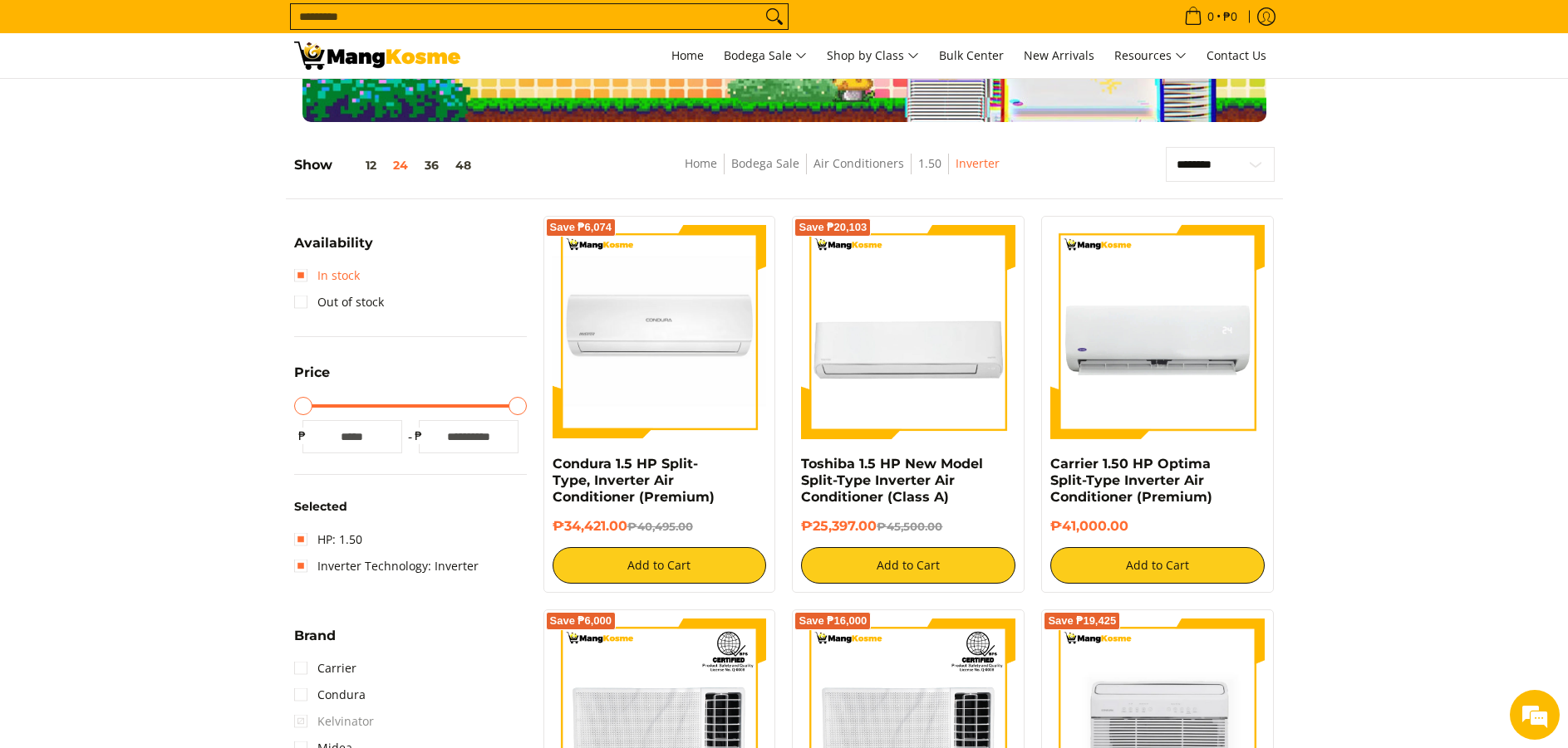
click at [304, 270] on link "In stock" at bounding box center [327, 275] width 66 height 26
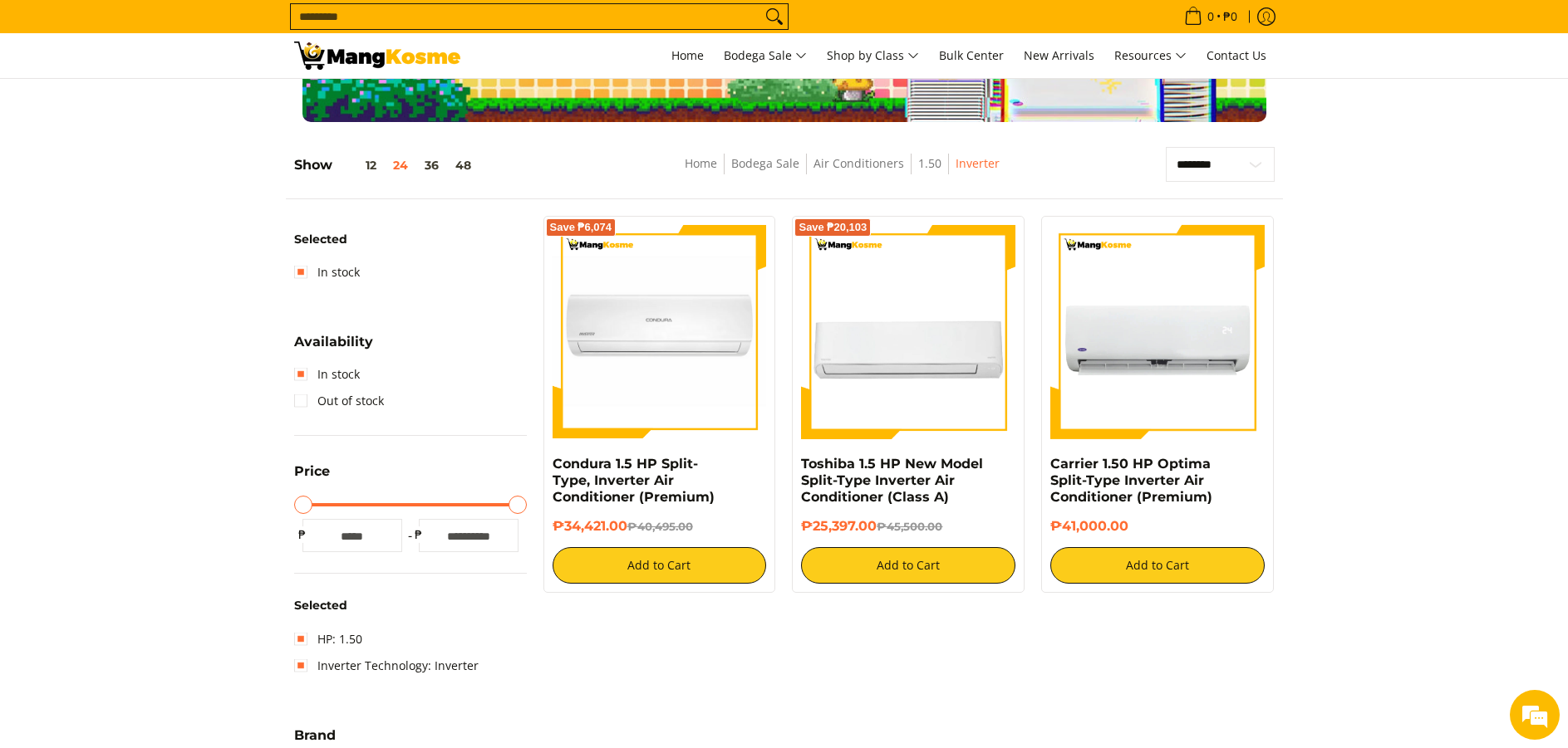
scroll to position [234, 0]
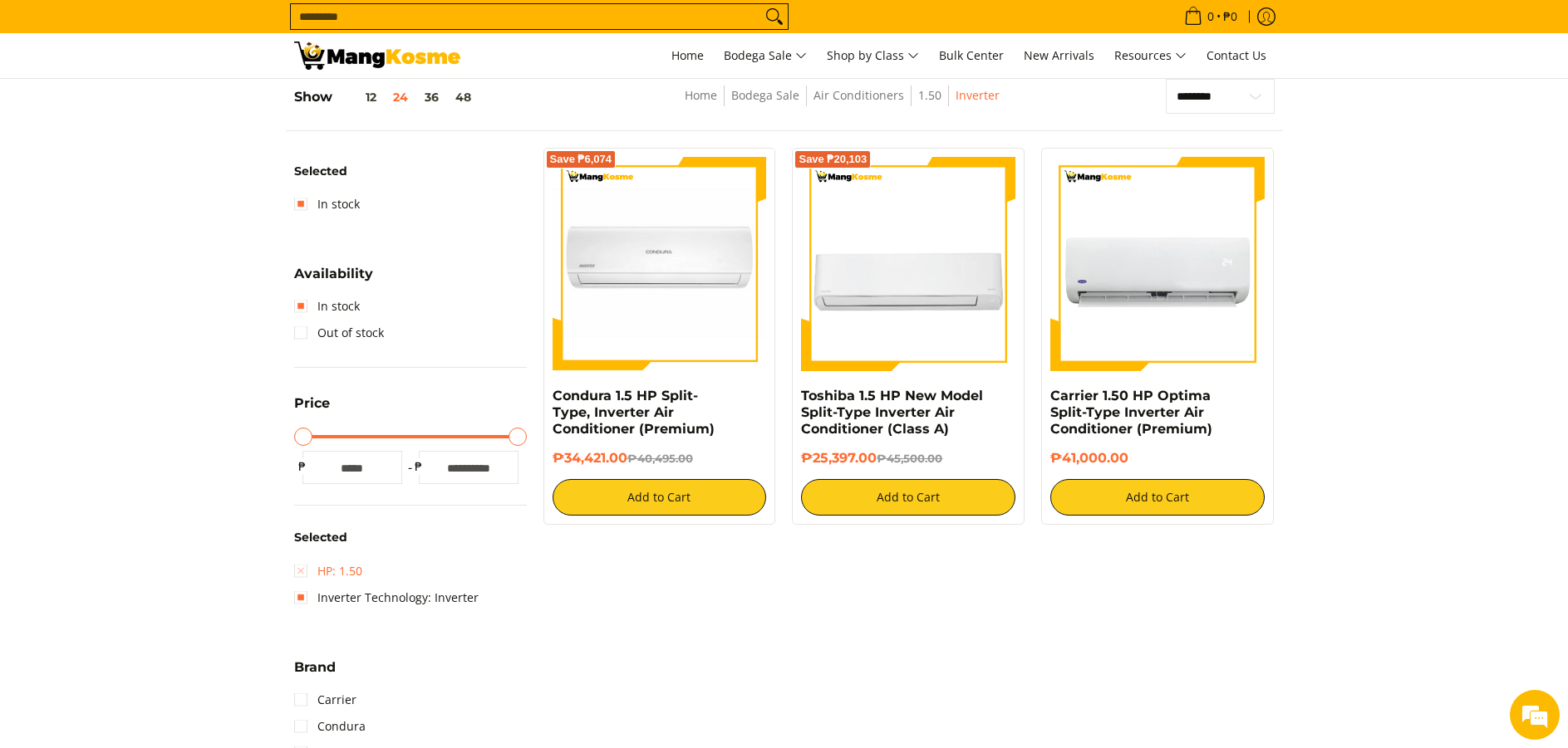
click at [300, 574] on link "HP: 1.50" at bounding box center [328, 571] width 69 height 26
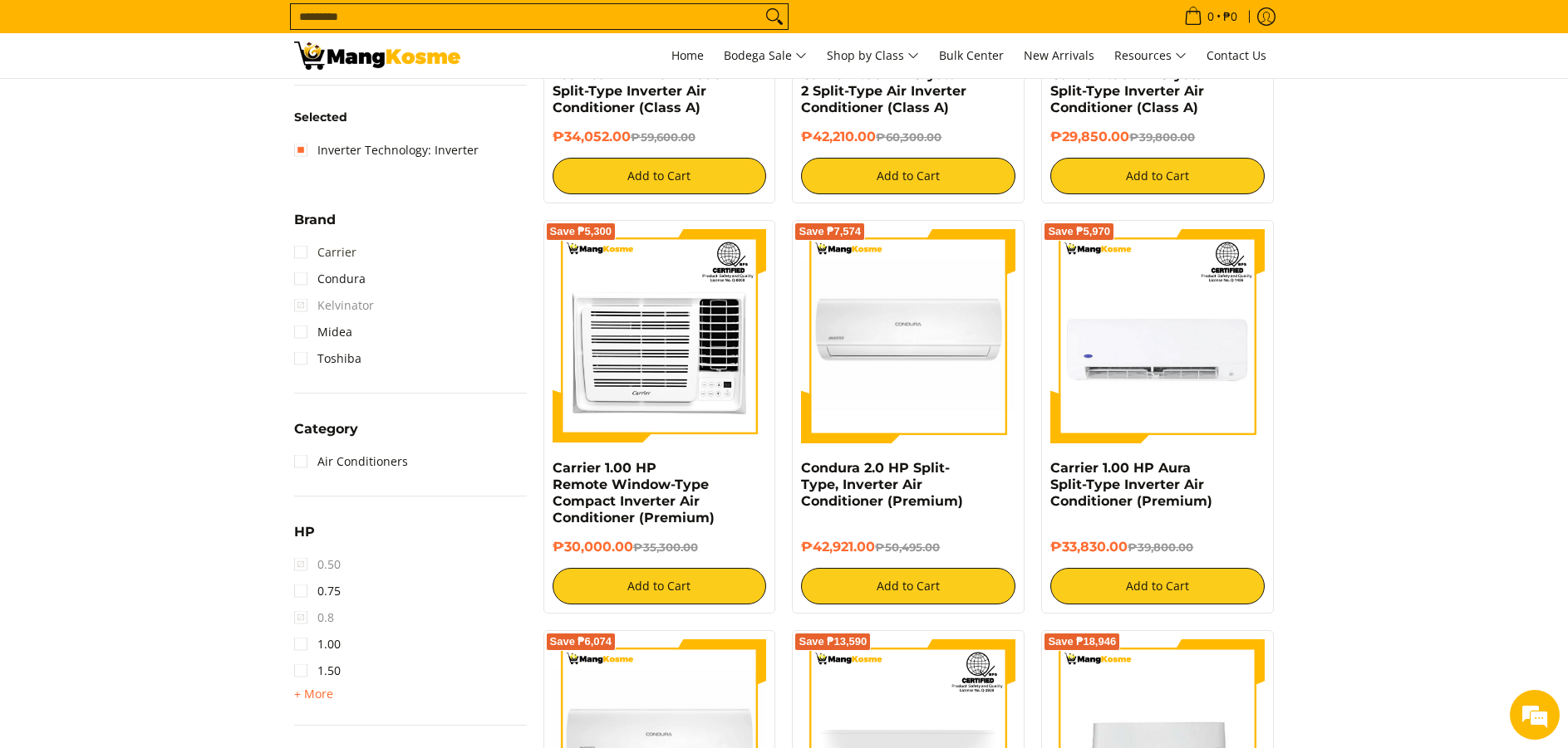
scroll to position [566, 0]
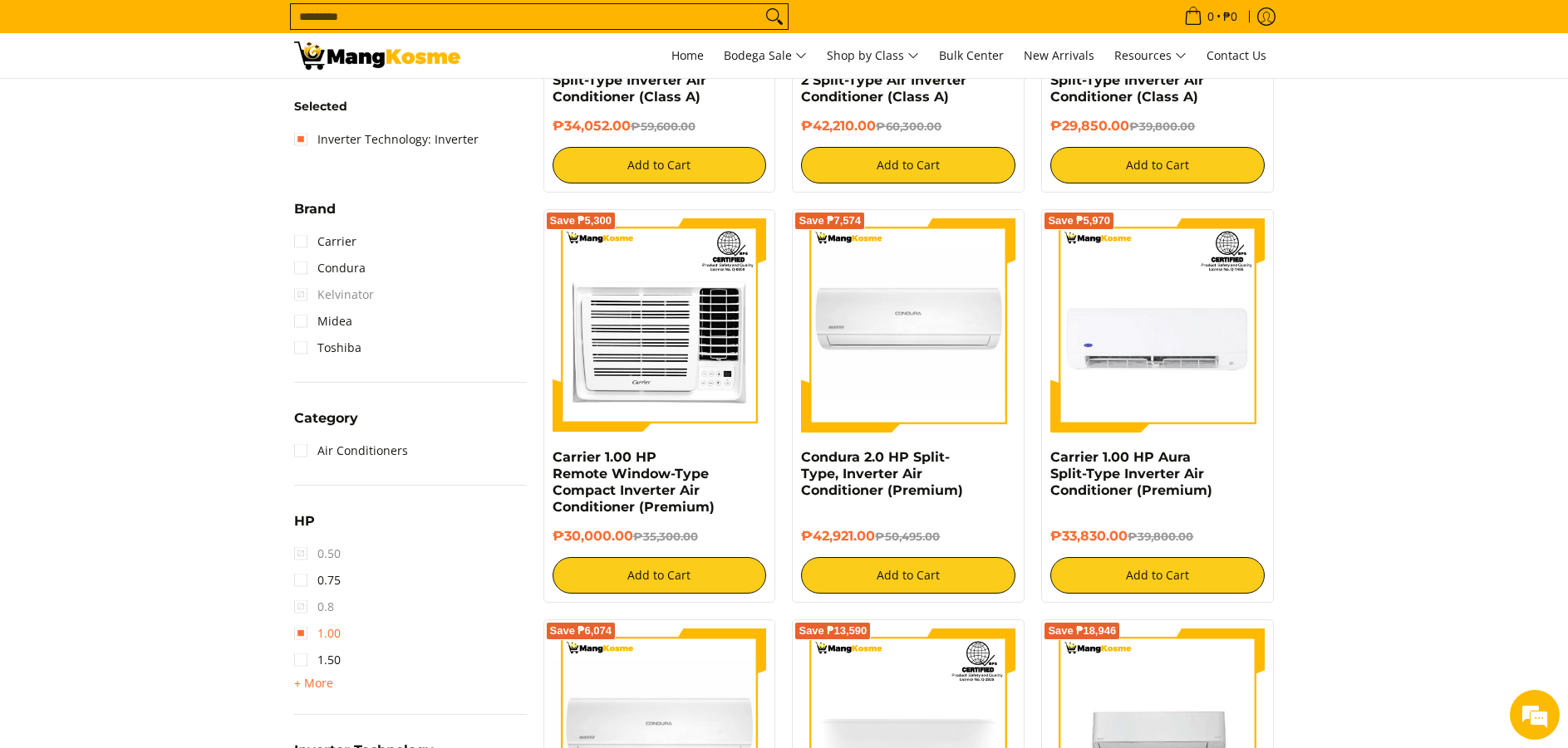
click at [305, 639] on link "1.00" at bounding box center [317, 633] width 47 height 26
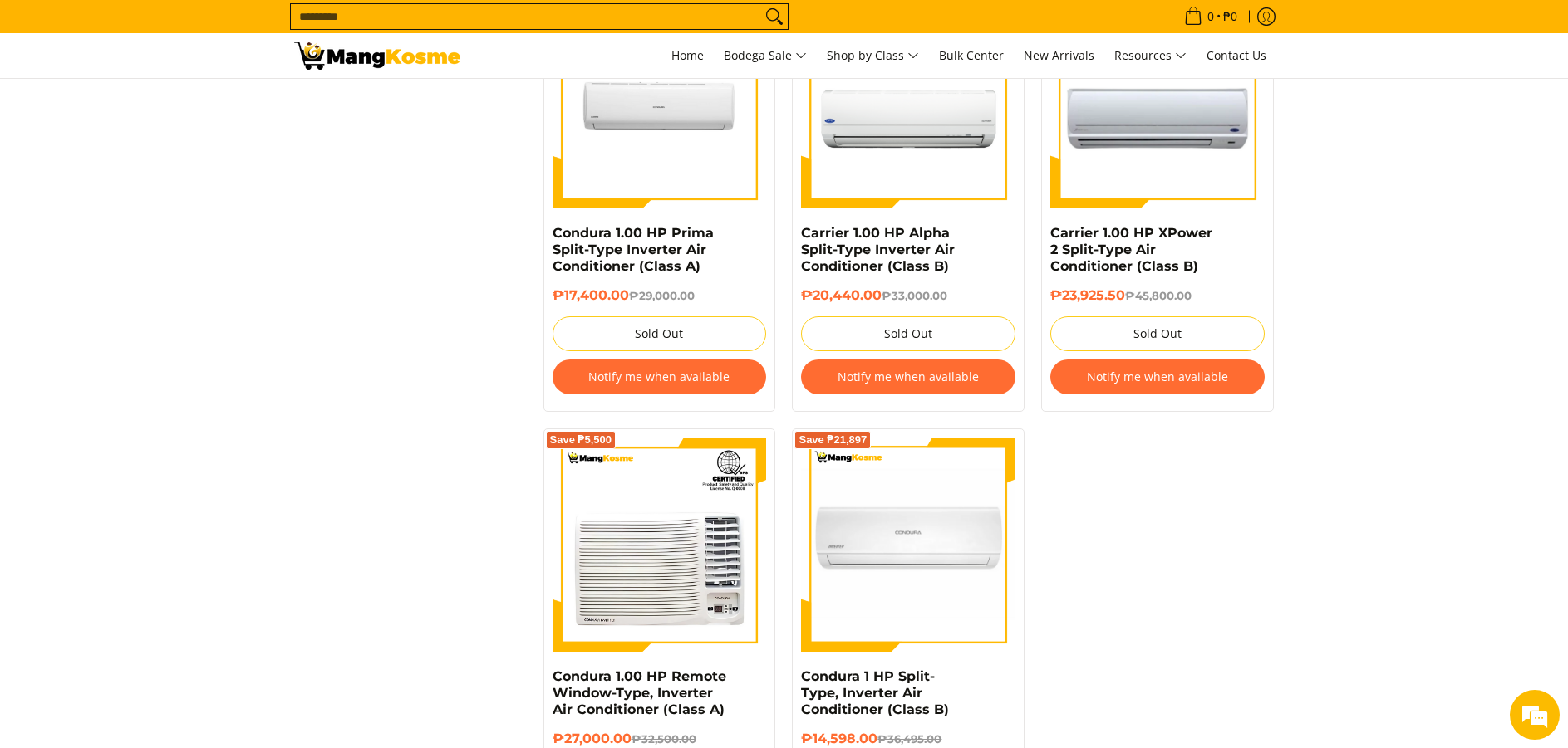
scroll to position [2975, 0]
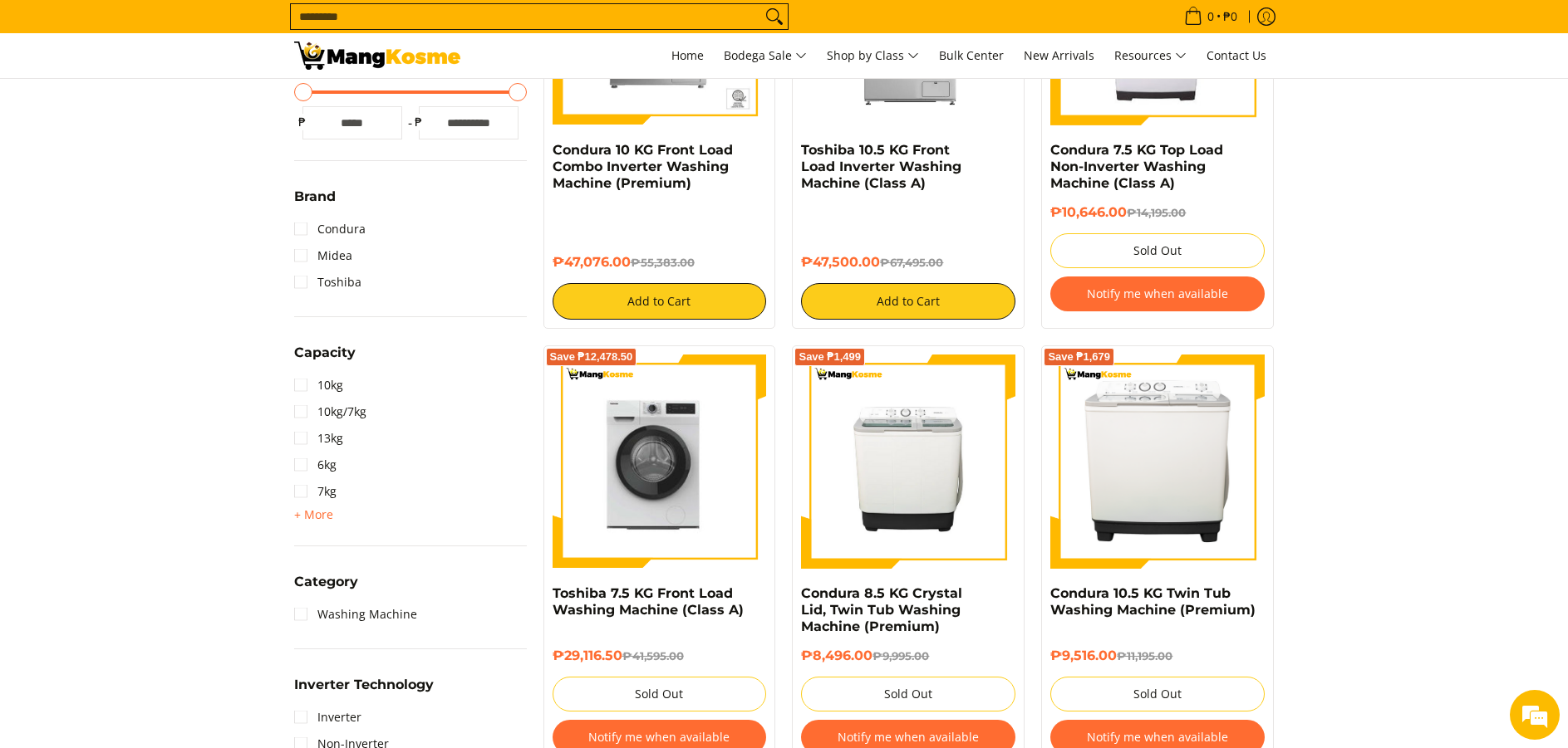
scroll to position [415, 0]
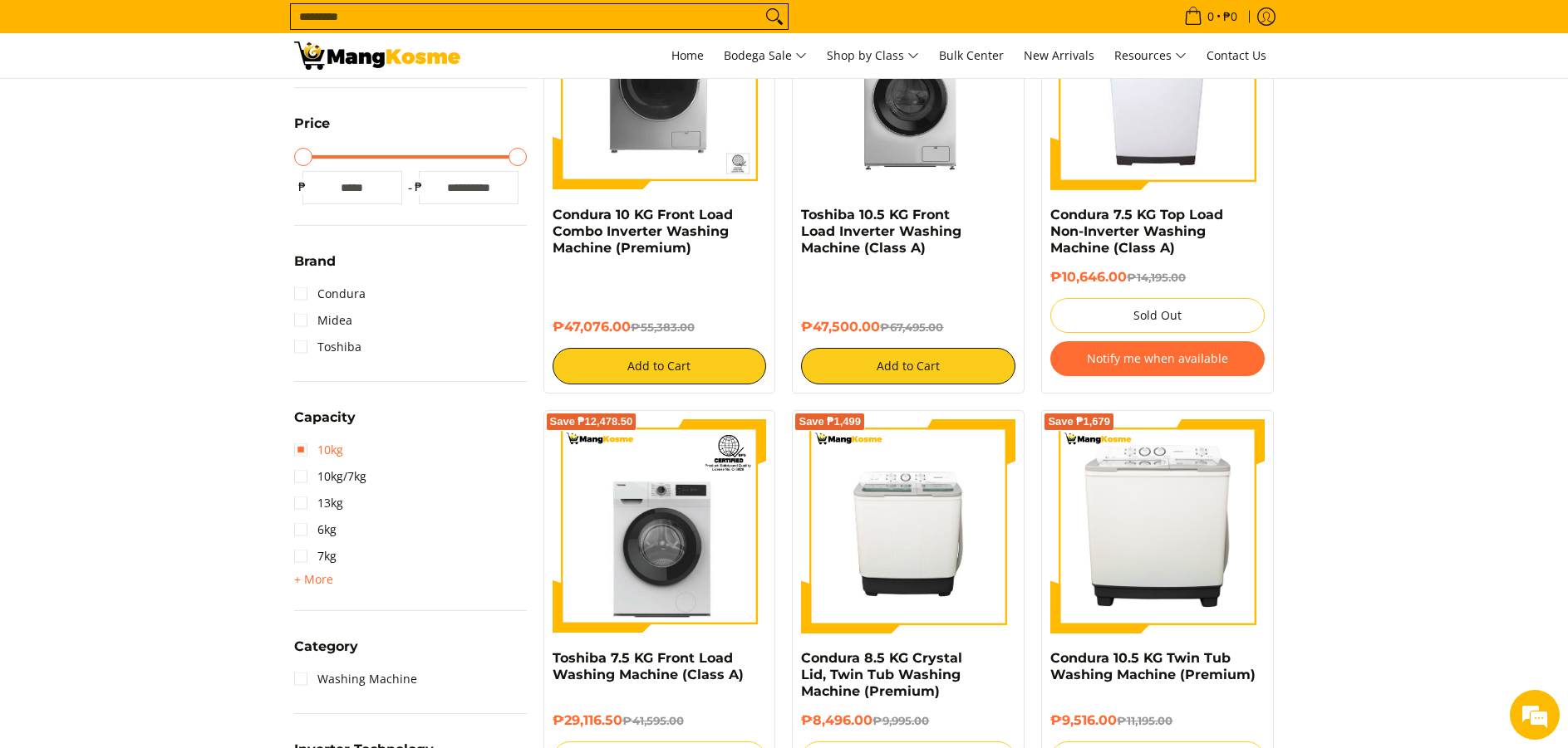
drag, startPoint x: 310, startPoint y: 451, endPoint x: 318, endPoint y: 450, distance: 8.1
click at [310, 451] on link "10kg" at bounding box center [319, 450] width 49 height 26
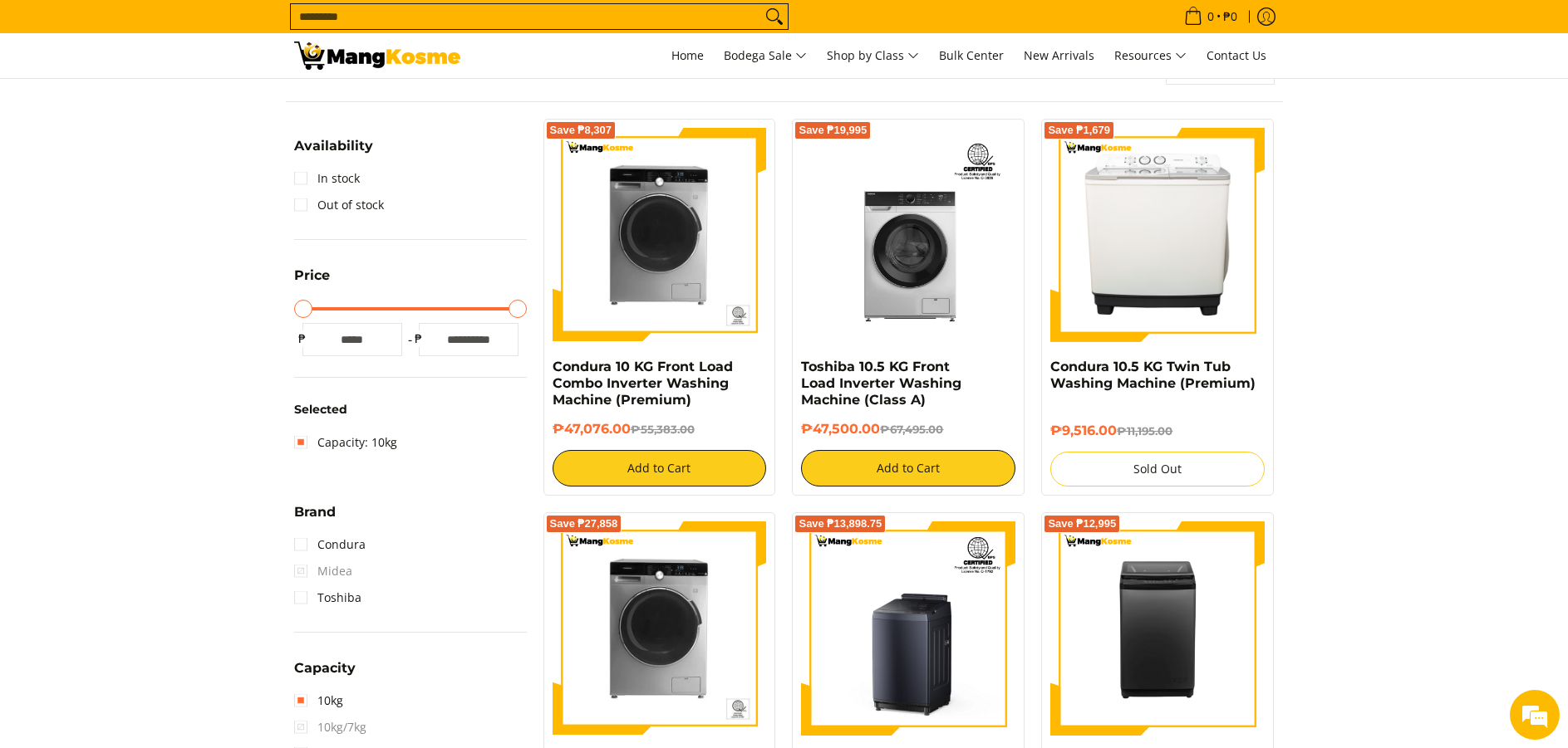
scroll to position [234, 0]
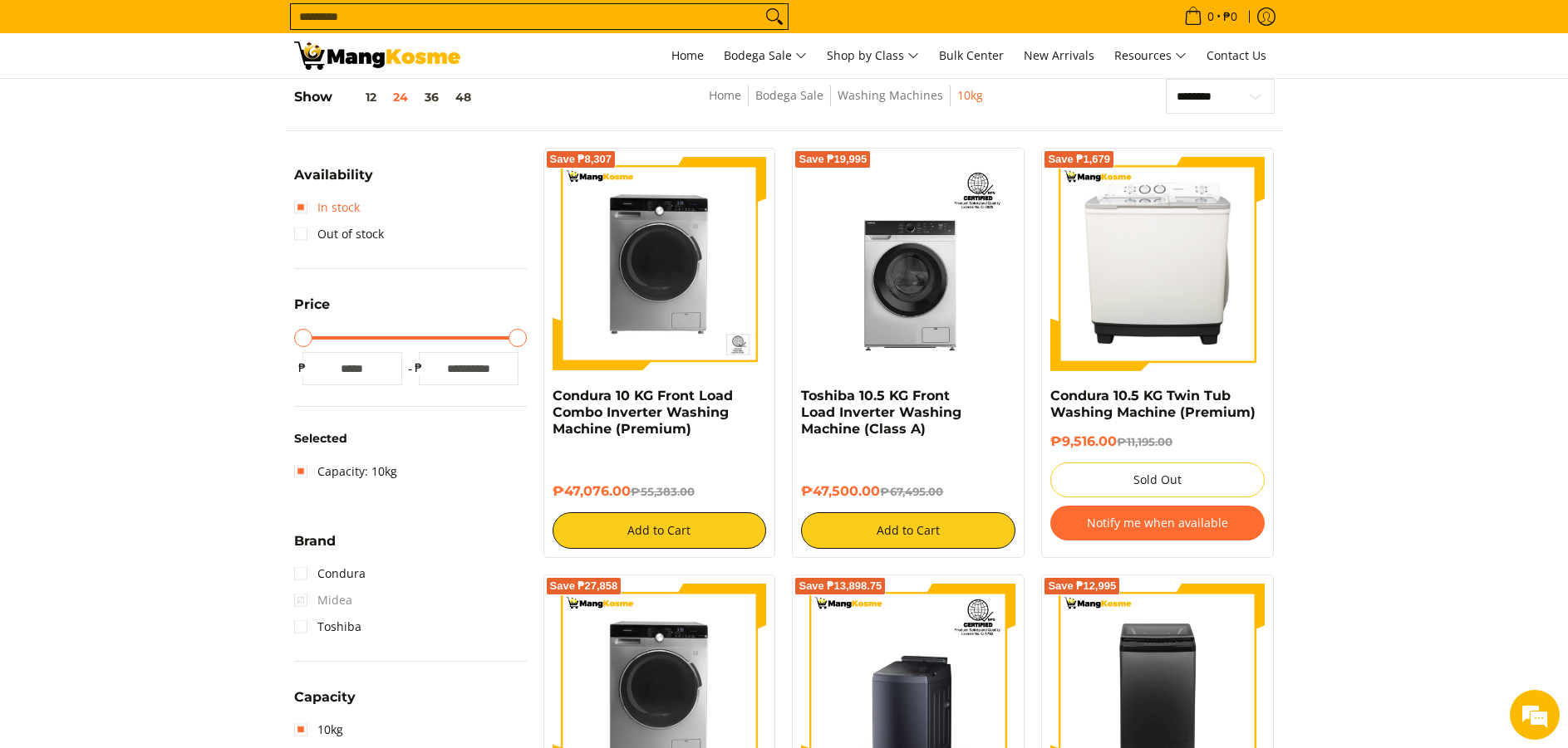
click at [305, 202] on link "In stock" at bounding box center [327, 207] width 66 height 26
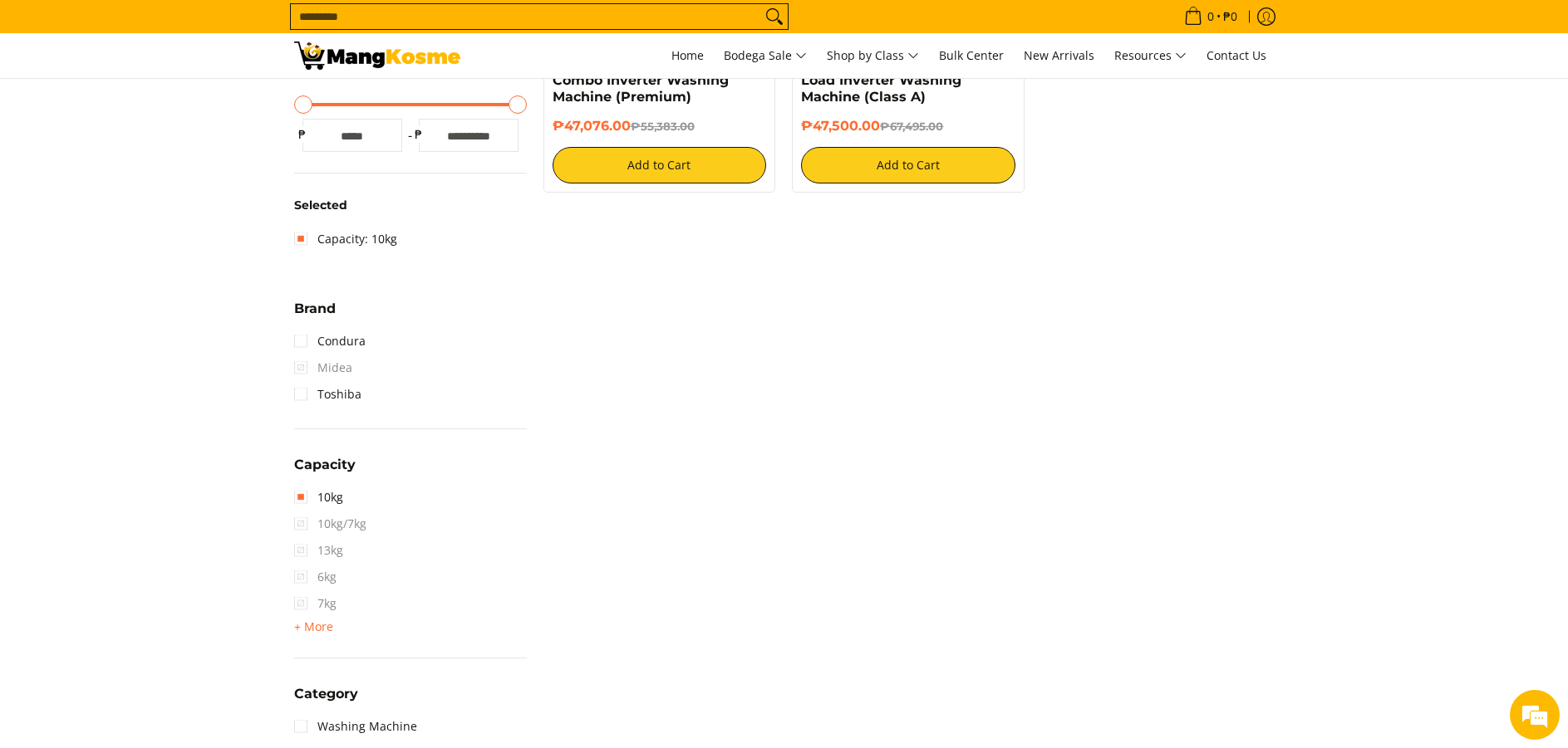
scroll to position [151, 0]
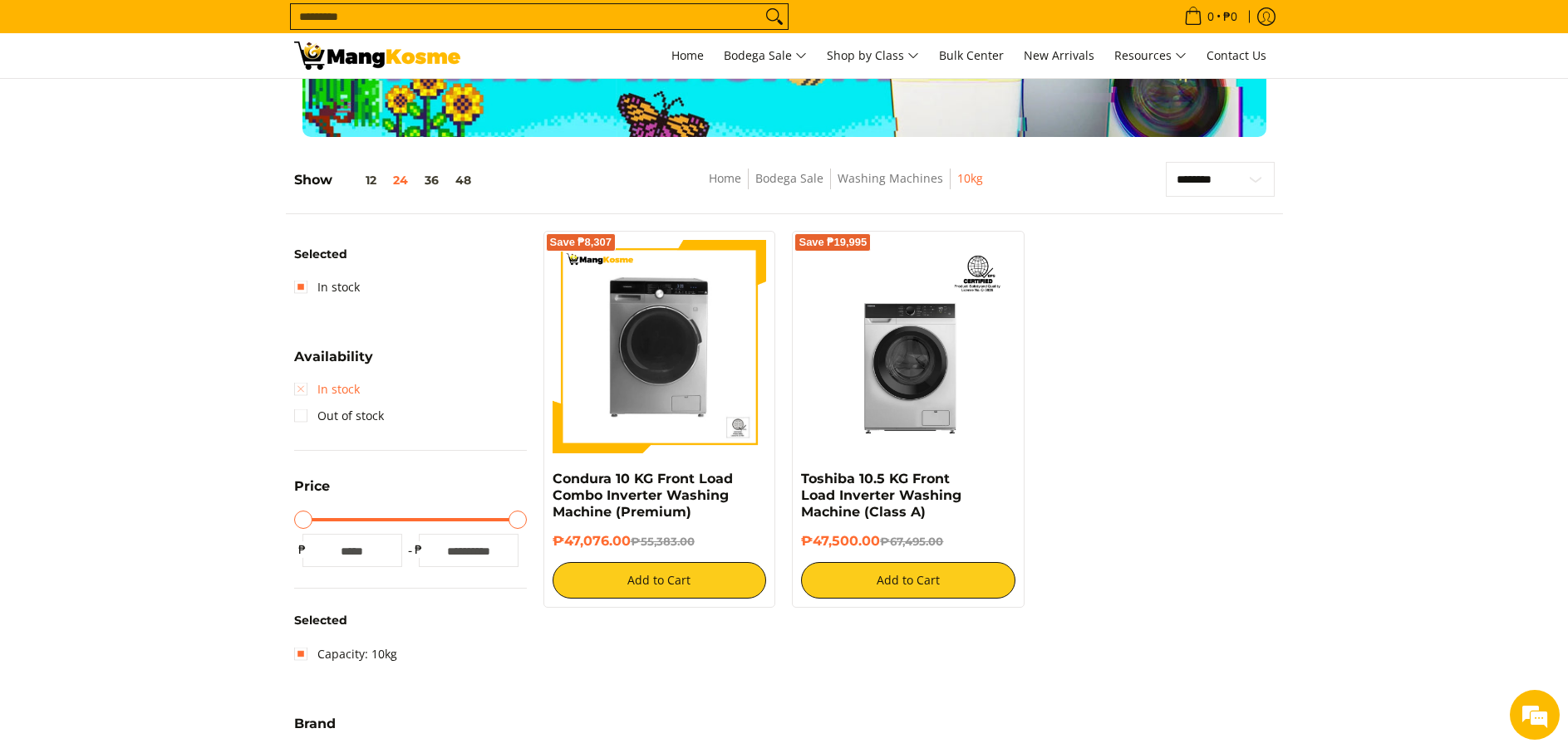
click at [320, 394] on link "In stock" at bounding box center [327, 389] width 66 height 26
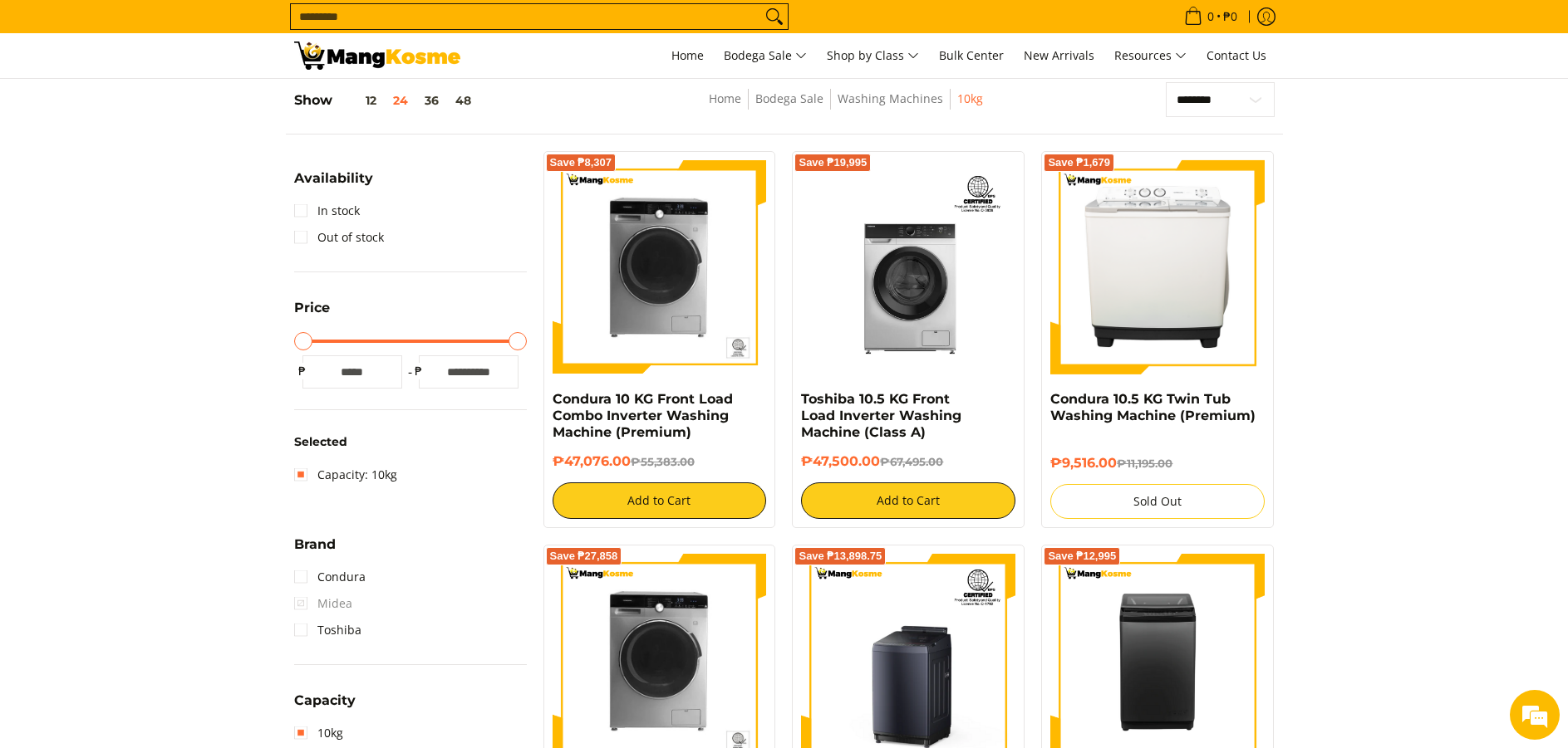
scroll to position [234, 0]
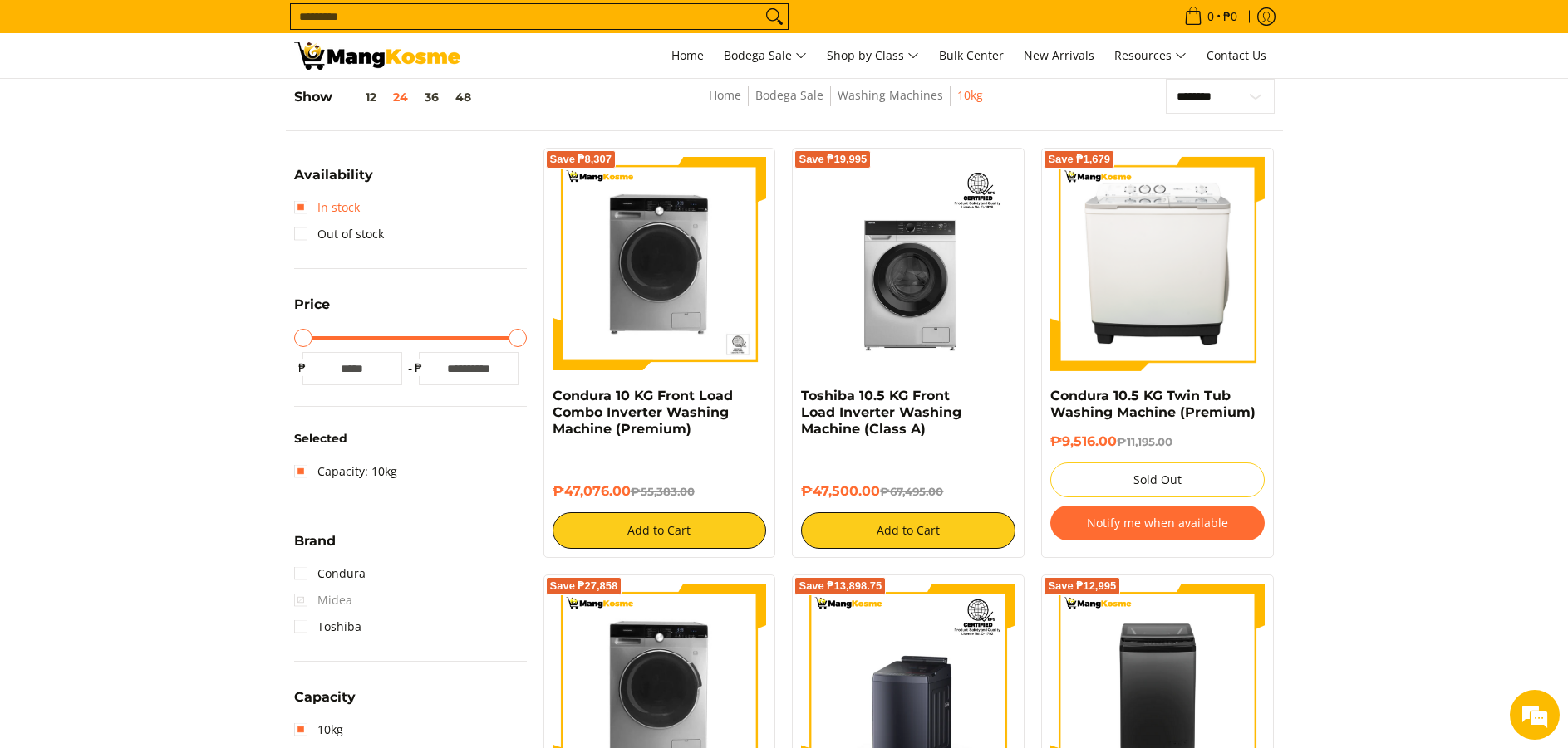
click at [305, 206] on link "In stock" at bounding box center [327, 207] width 66 height 26
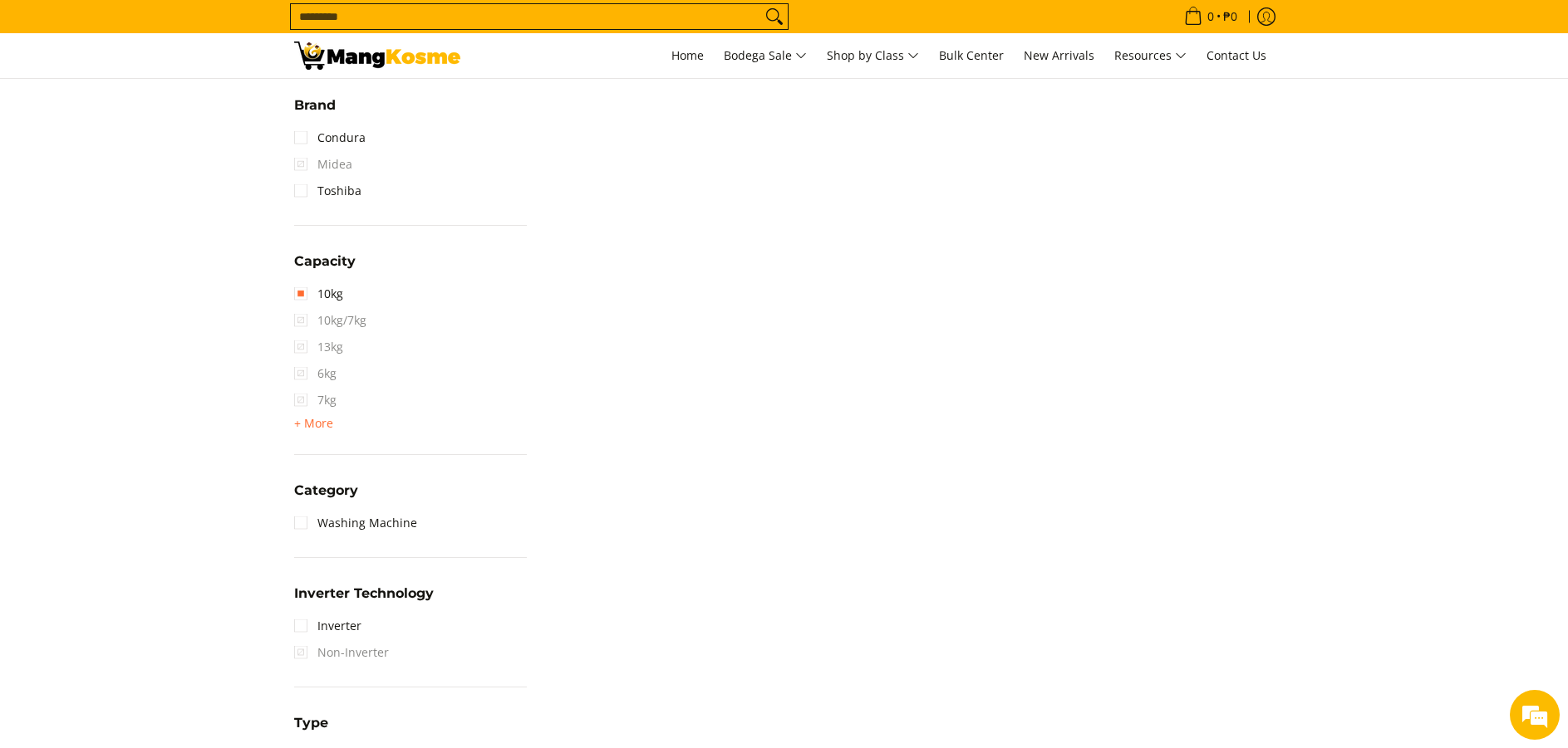
scroll to position [981, 0]
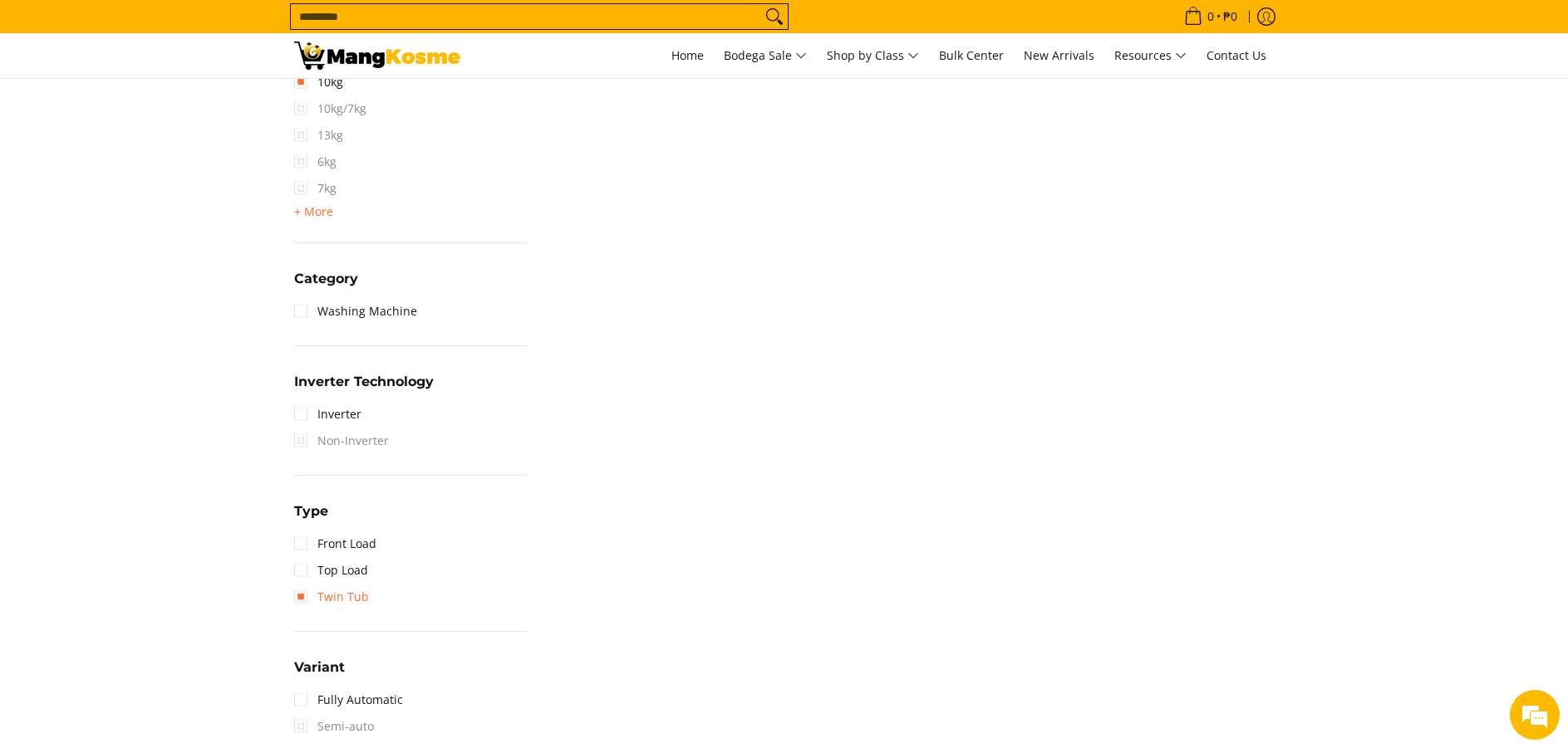
click at [301, 596] on link "Twin Tub" at bounding box center [332, 597] width 74 height 26
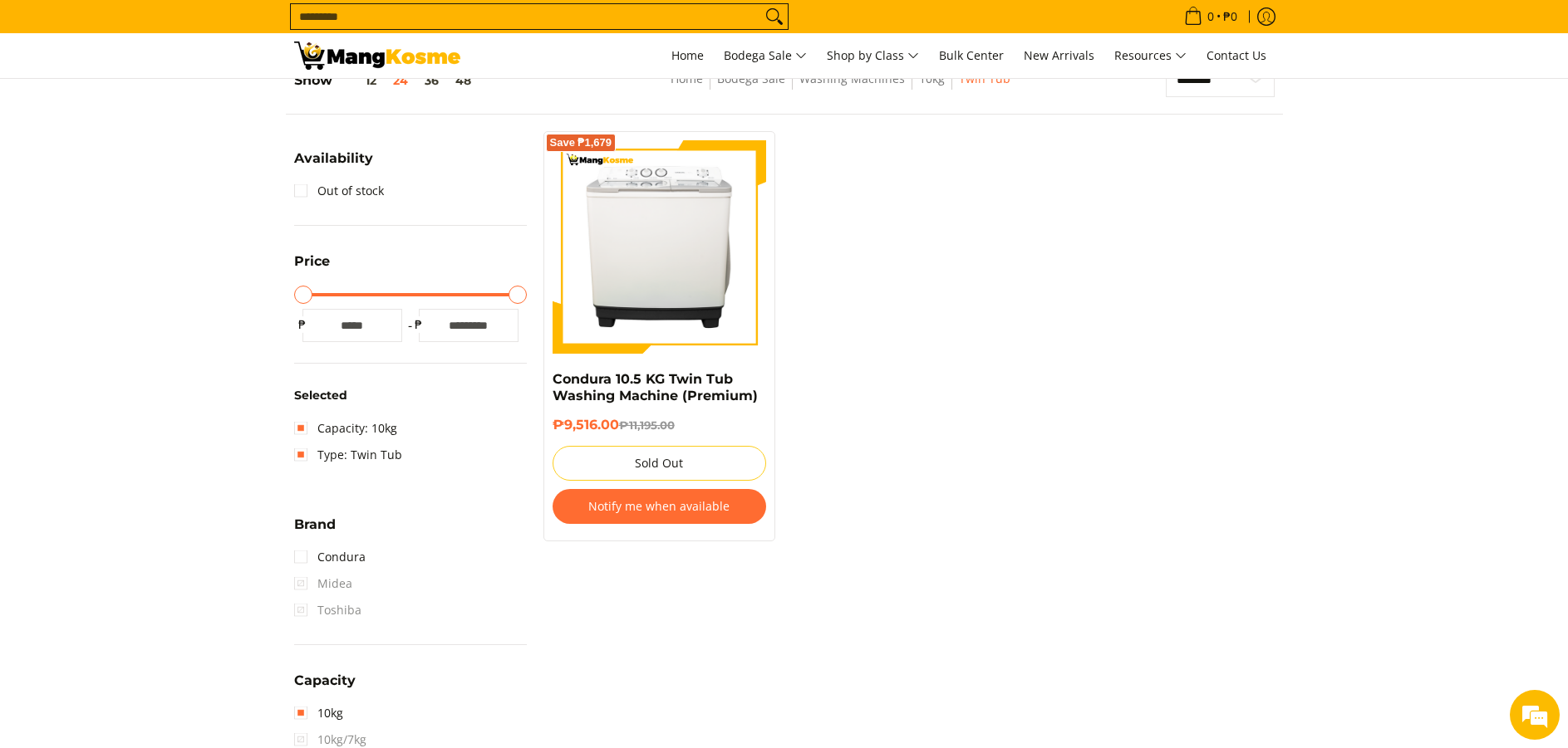
scroll to position [234, 0]
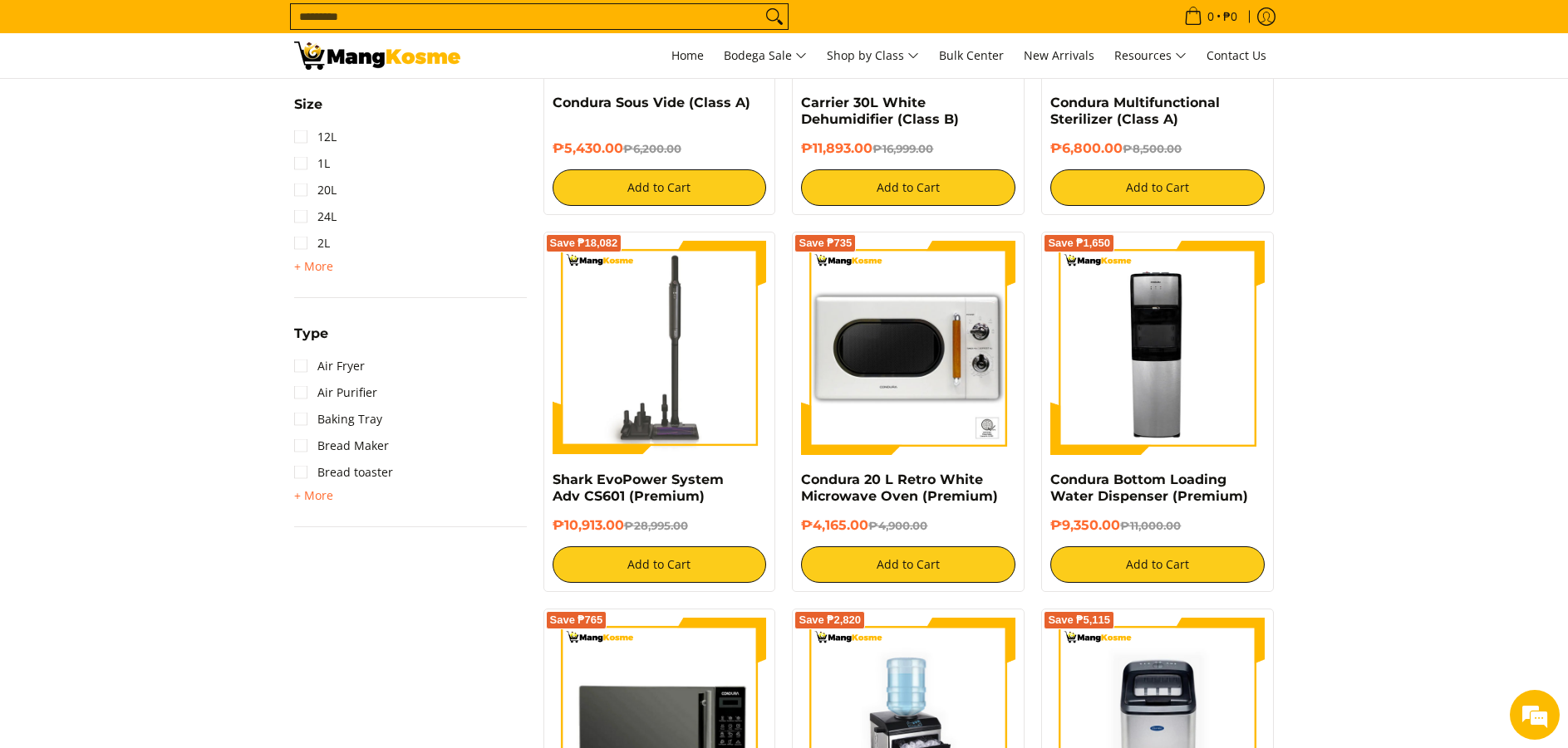
scroll to position [914, 0]
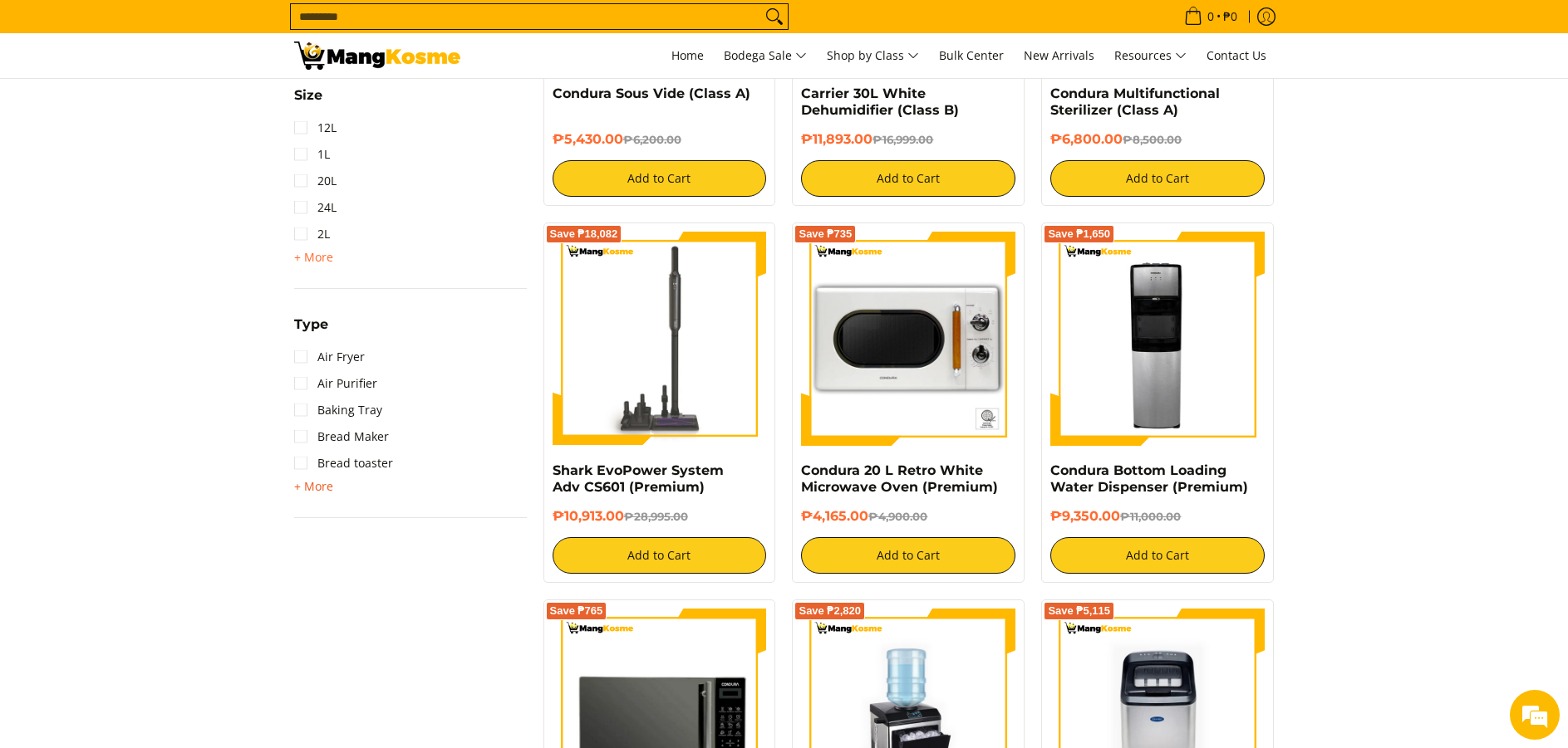
click at [313, 493] on span "+ More" at bounding box center [314, 487] width 39 height 14
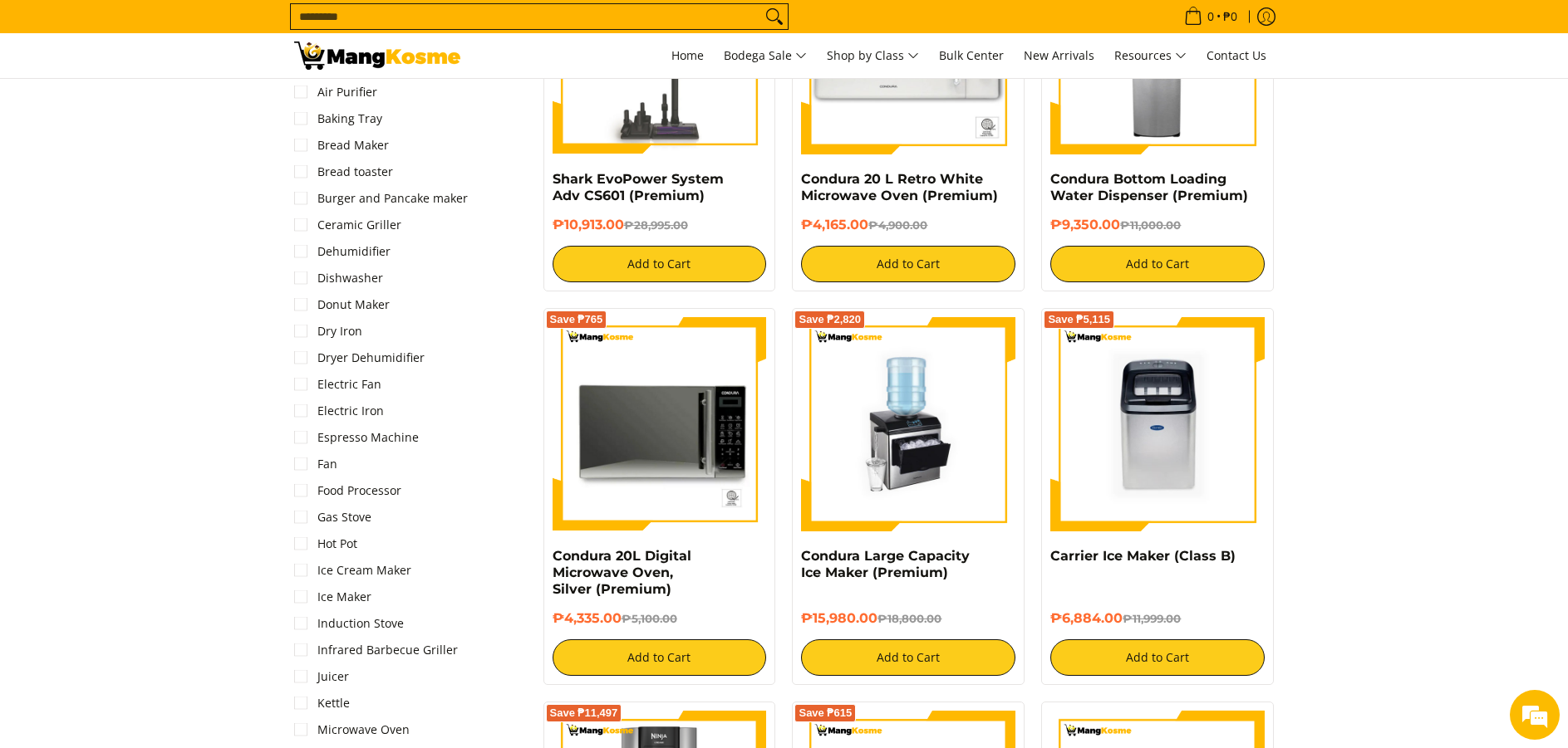
scroll to position [1246, 0]
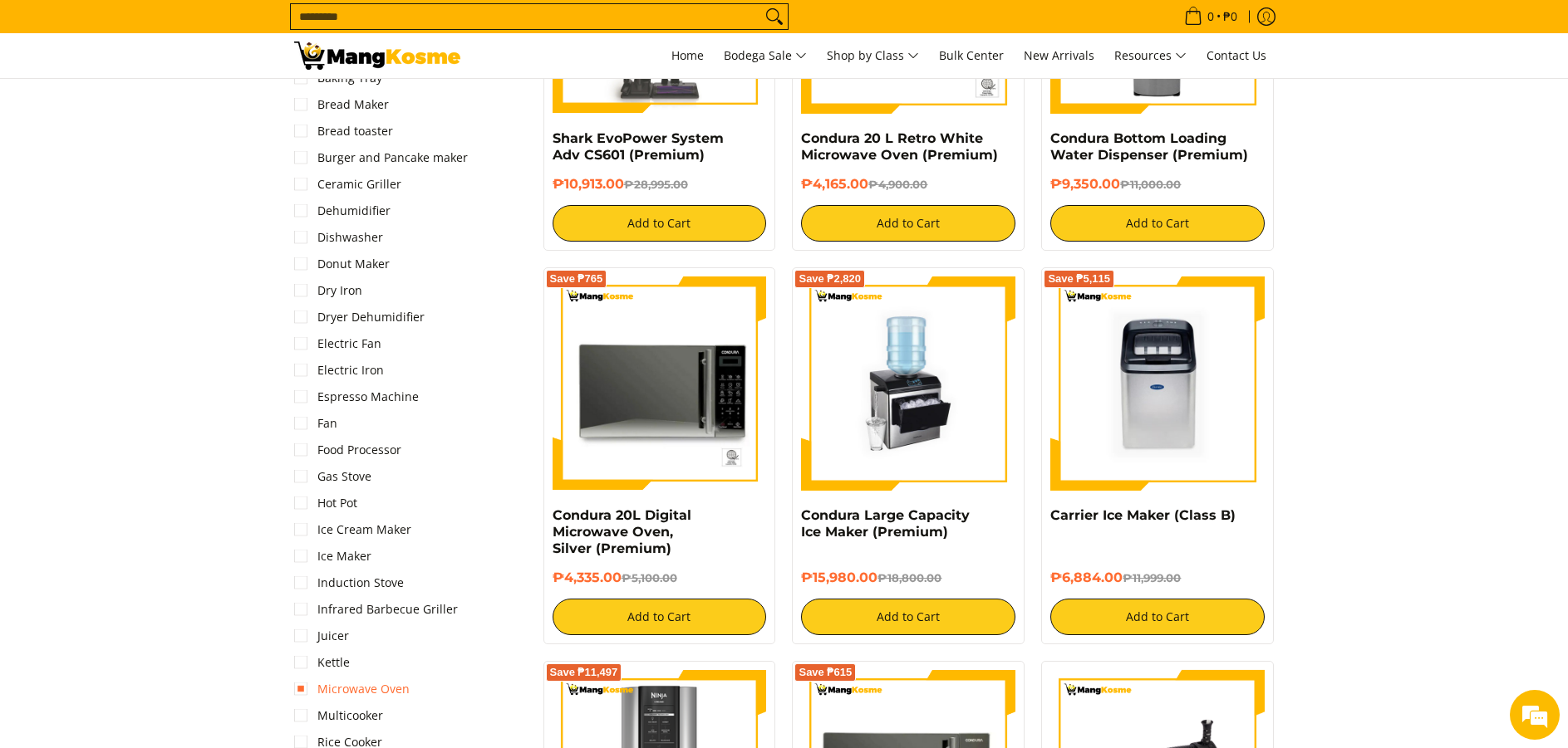
click at [315, 692] on link "Microwave Oven" at bounding box center [352, 689] width 116 height 26
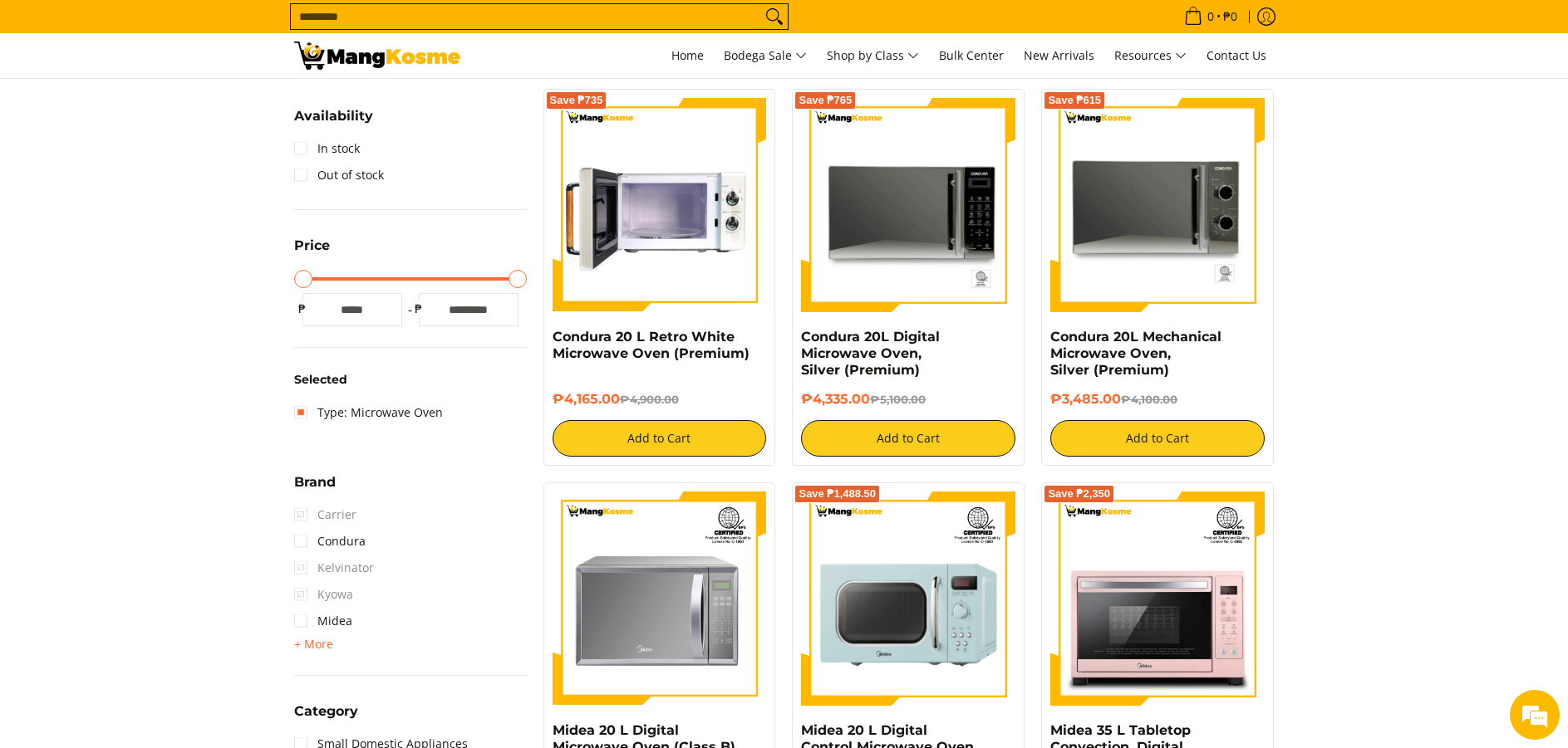
scroll to position [68, 0]
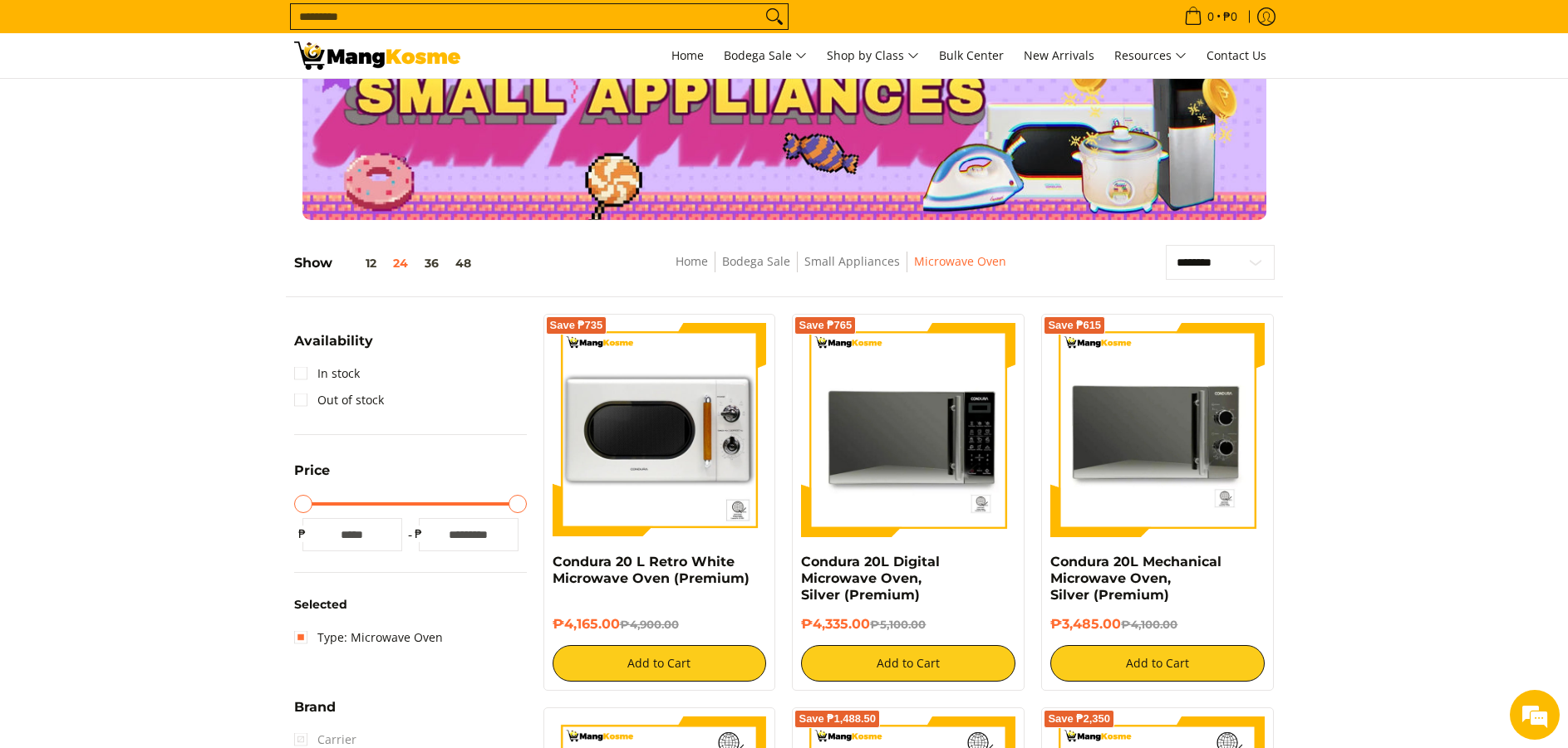
click at [574, 12] on input "Search..." at bounding box center [526, 16] width 470 height 25
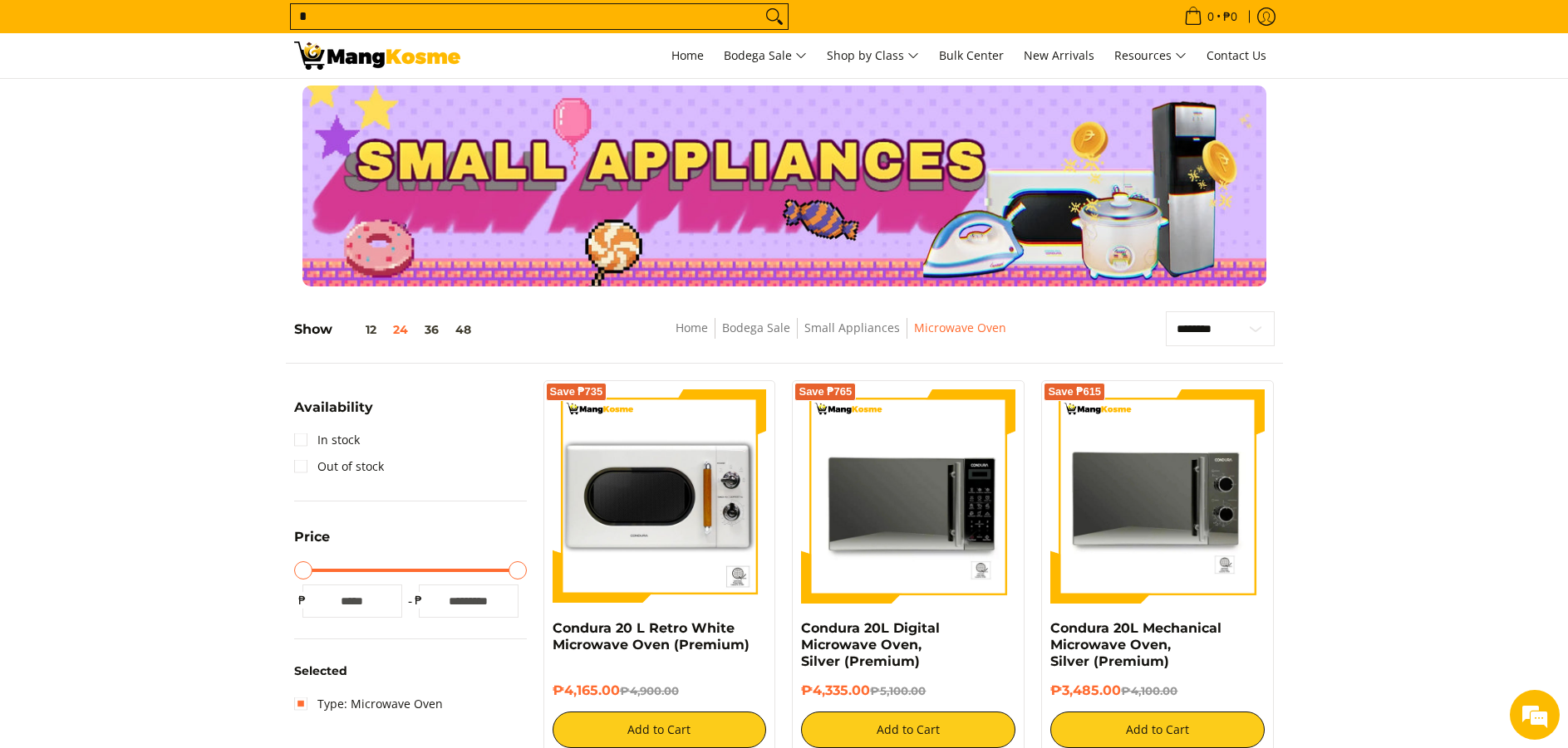
scroll to position [0, 0]
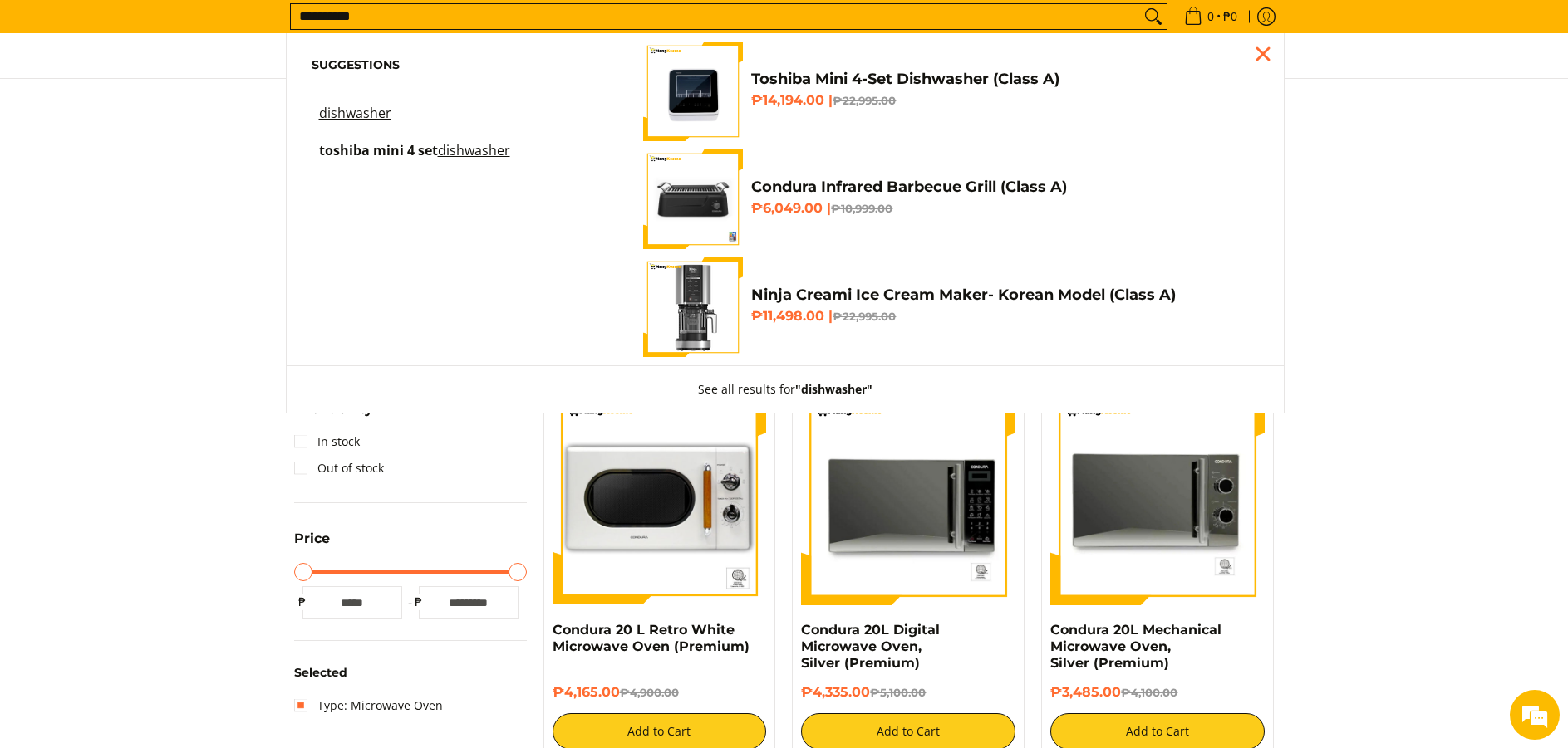
click at [483, 18] on input "**********" at bounding box center [715, 16] width 849 height 25
type input "**********"
click at [1140, 4] on button "Search" at bounding box center [1153, 16] width 26 height 25
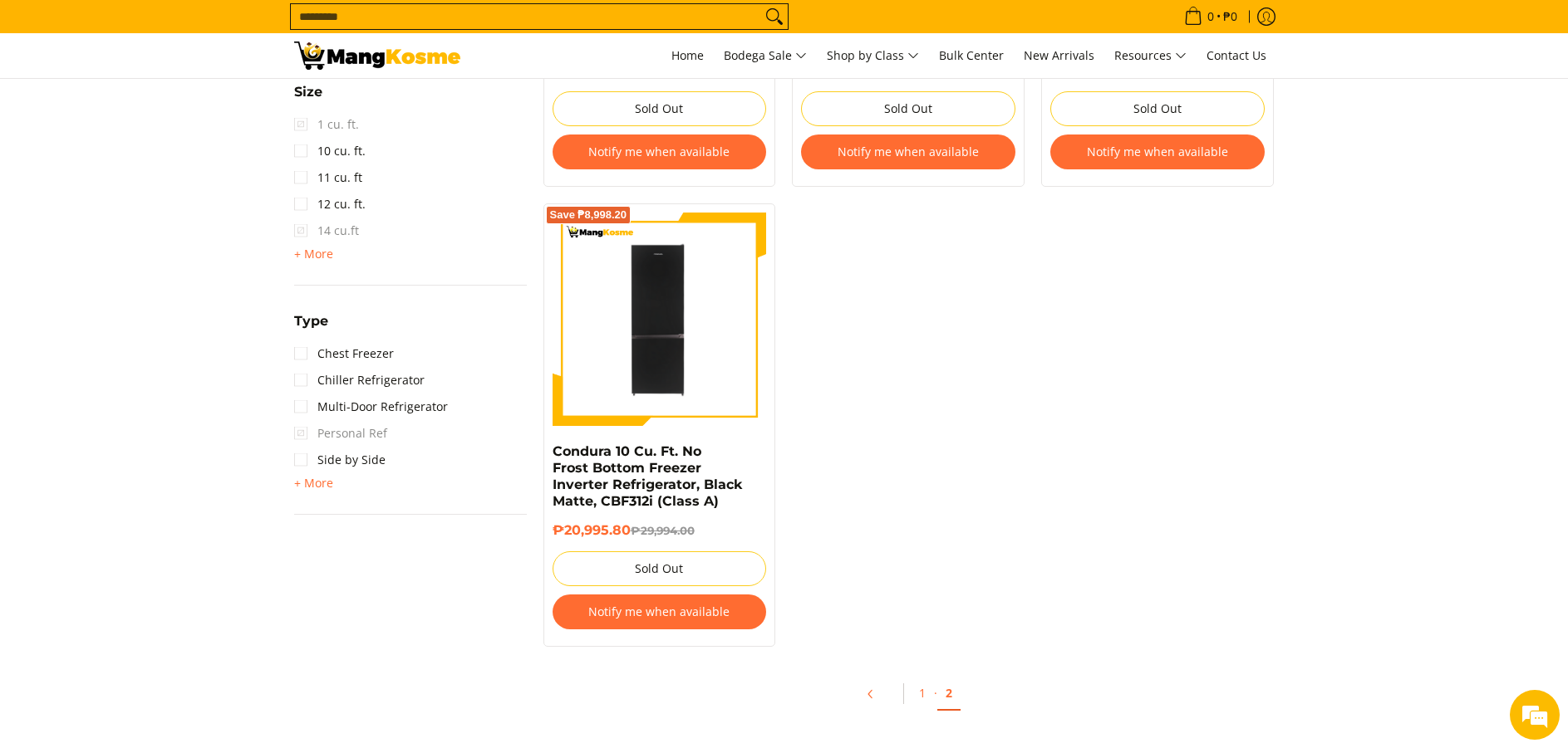
scroll to position [1163, 0]
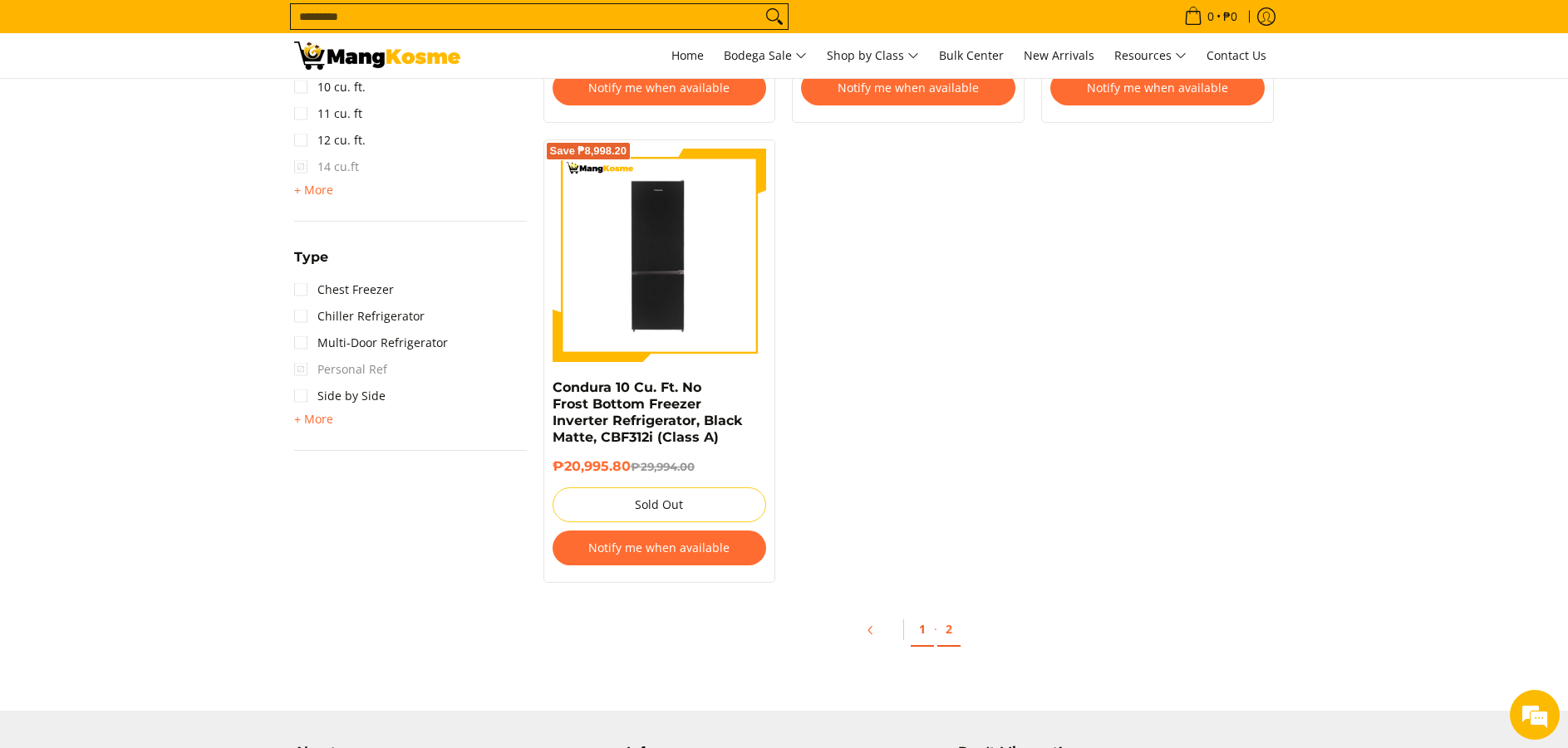
click at [918, 629] on link "1" at bounding box center [923, 630] width 24 height 34
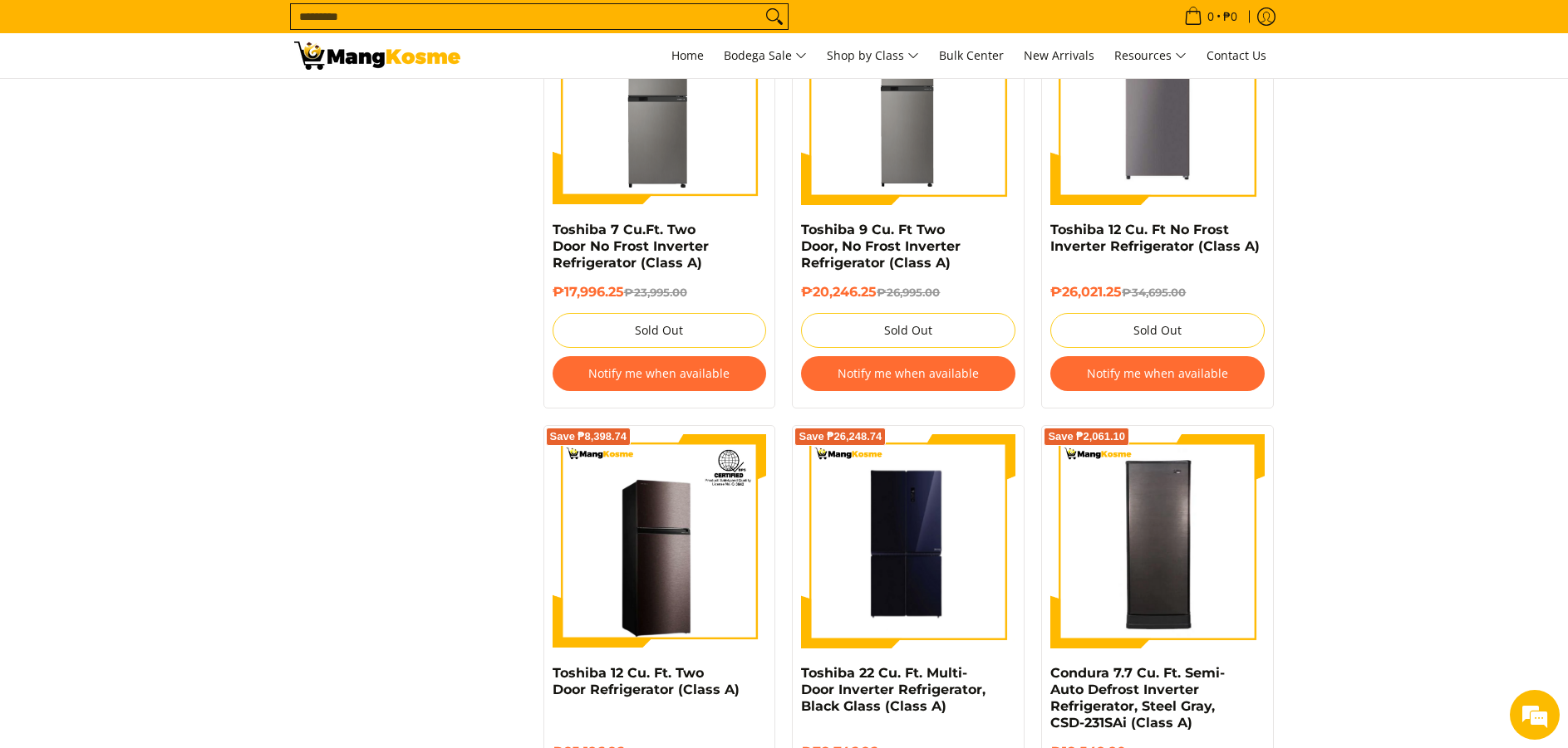
click at [936, 511] on img at bounding box center [908, 542] width 215 height 215
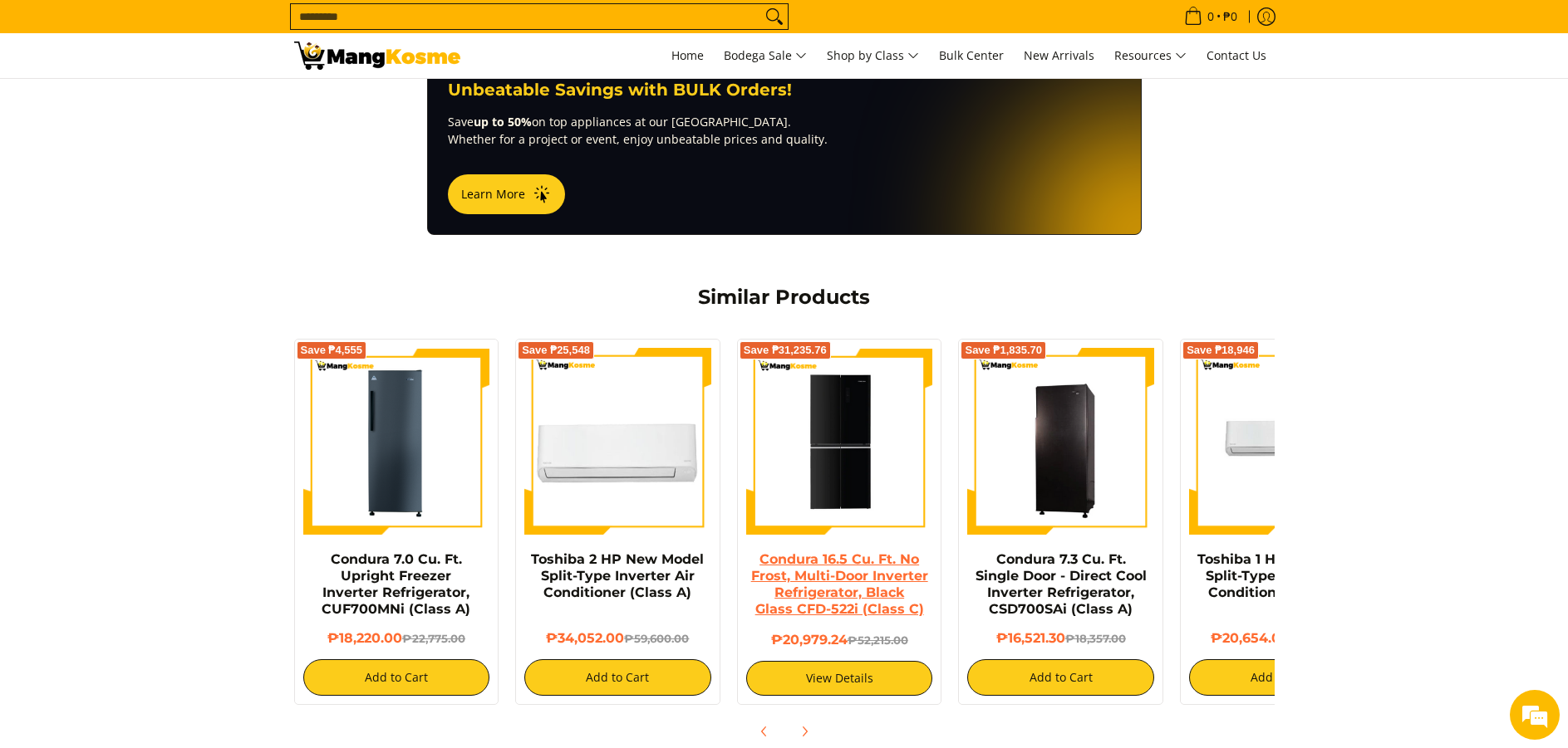
click at [852, 554] on link "Condura 16.5 Cu. Ft. No Frost, Multi-Door Inverter Refrigerator, Black Glass CF…" at bounding box center [839, 584] width 177 height 66
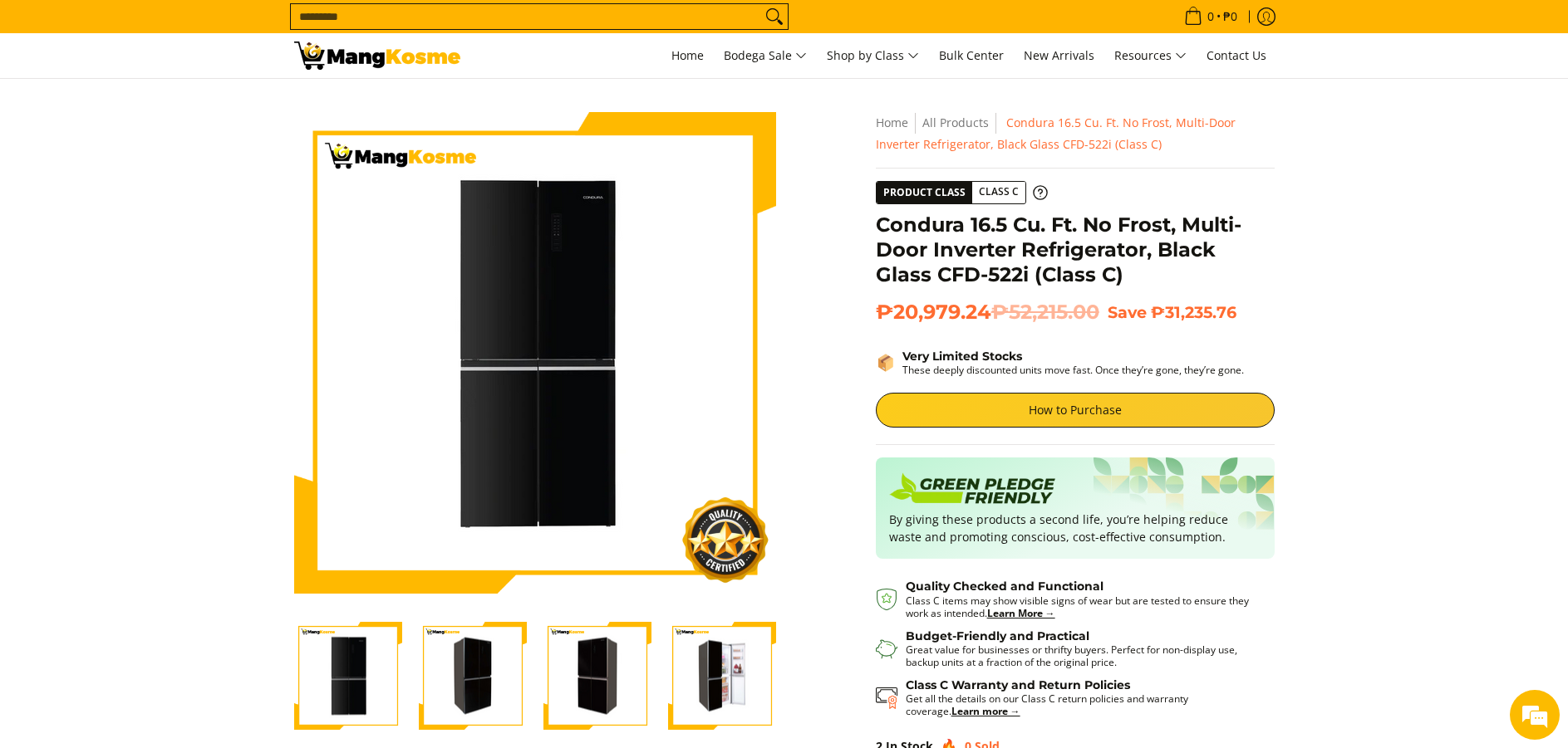
click at [737, 690] on img "Condura 16.5 Cu. Ft. No Frost, Multi-Door Inverter Refrigerator, Black Glass CF…" at bounding box center [722, 676] width 108 height 106
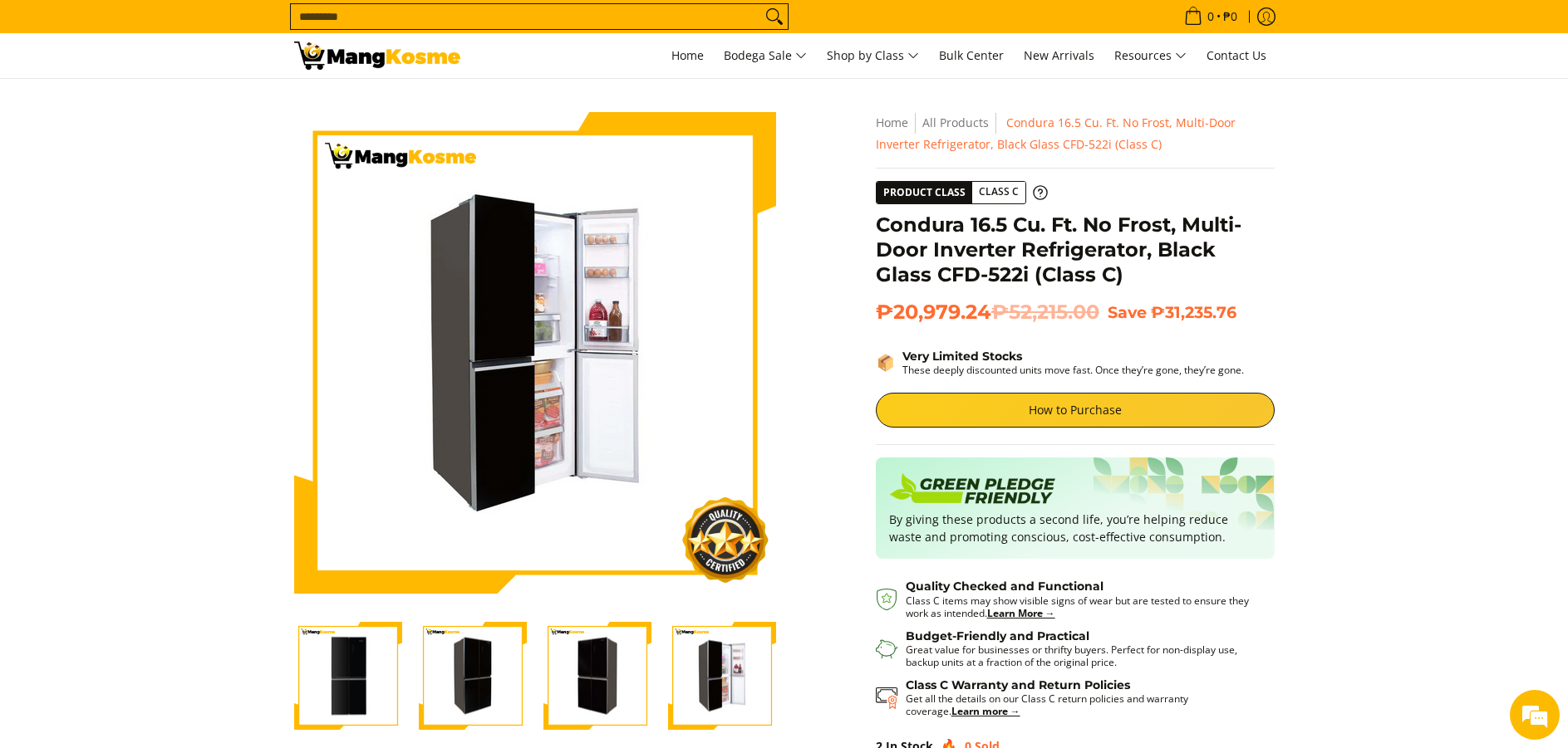
click at [611, 673] on img "Condura 16.5 Cu. Ft. No Frost, Multi-Door Inverter Refrigerator, Black Glass CF…" at bounding box center [598, 676] width 108 height 106
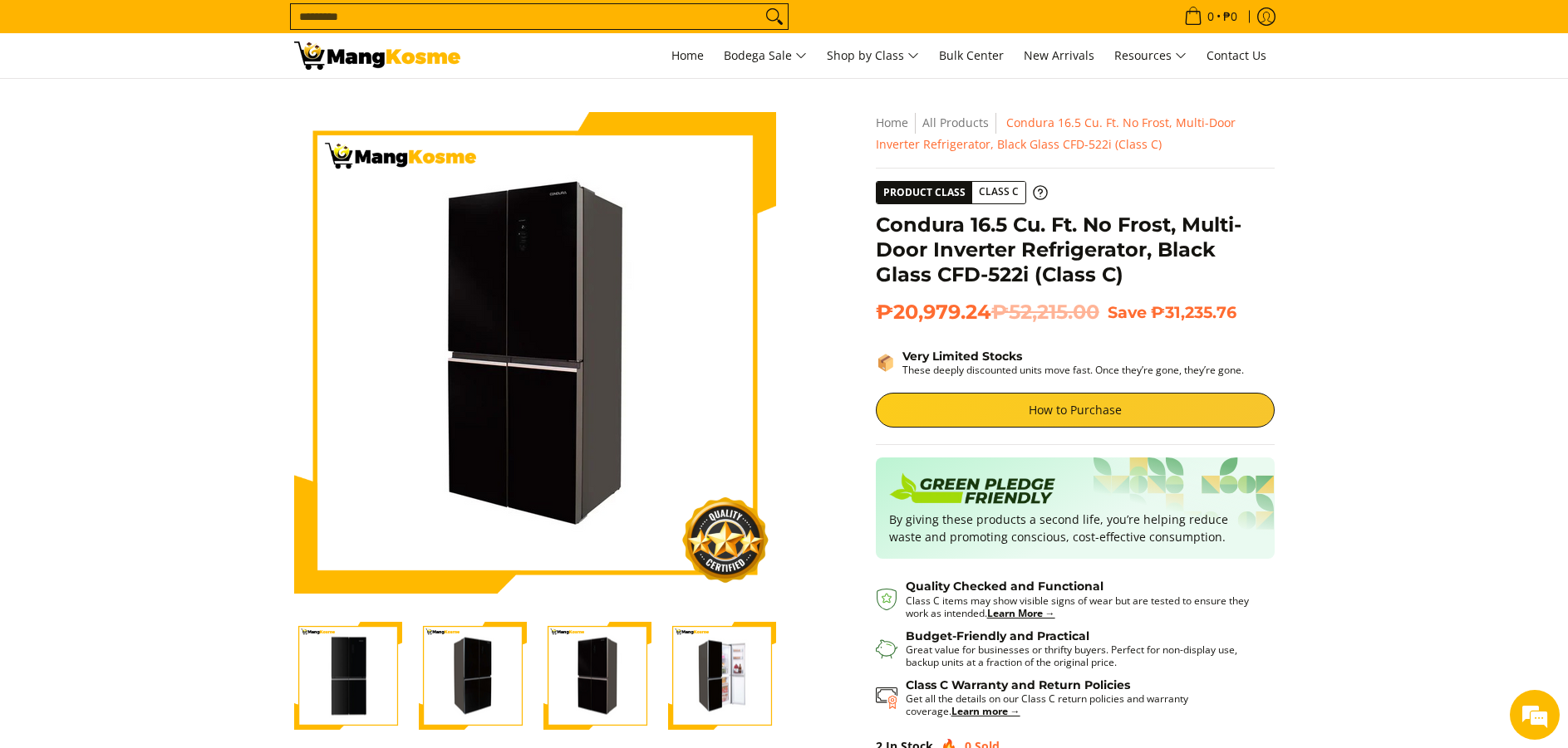
click at [472, 675] on img "Condura 16.5 Cu. Ft. No Frost, Multi-Door Inverter Refrigerator, Black Glass CF…" at bounding box center [473, 676] width 108 height 106
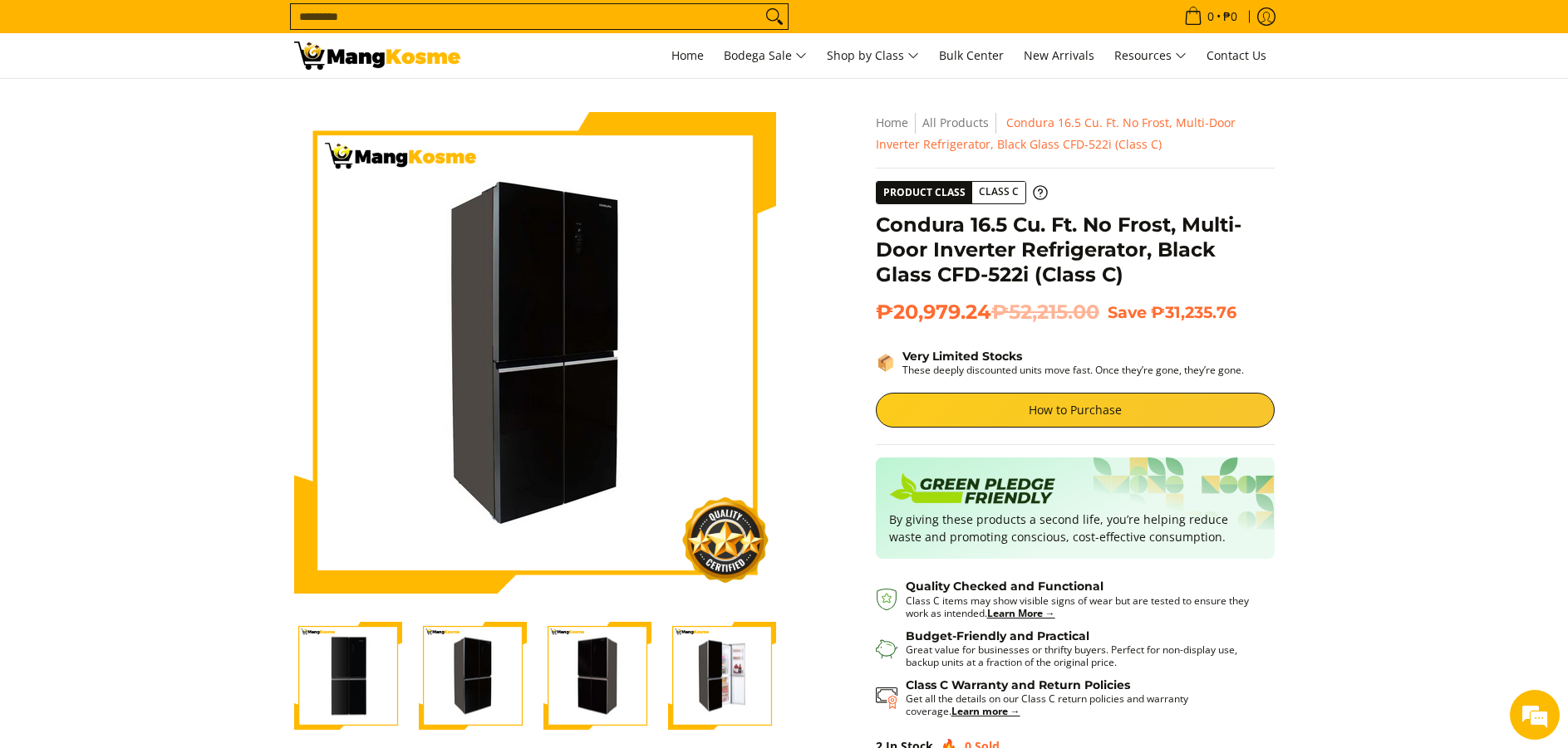
click at [359, 660] on img "Condura 16.5 Cu. Ft. No Frost, Multi-Door Inverter Refrigerator, Black Glass CF…" at bounding box center [348, 676] width 108 height 106
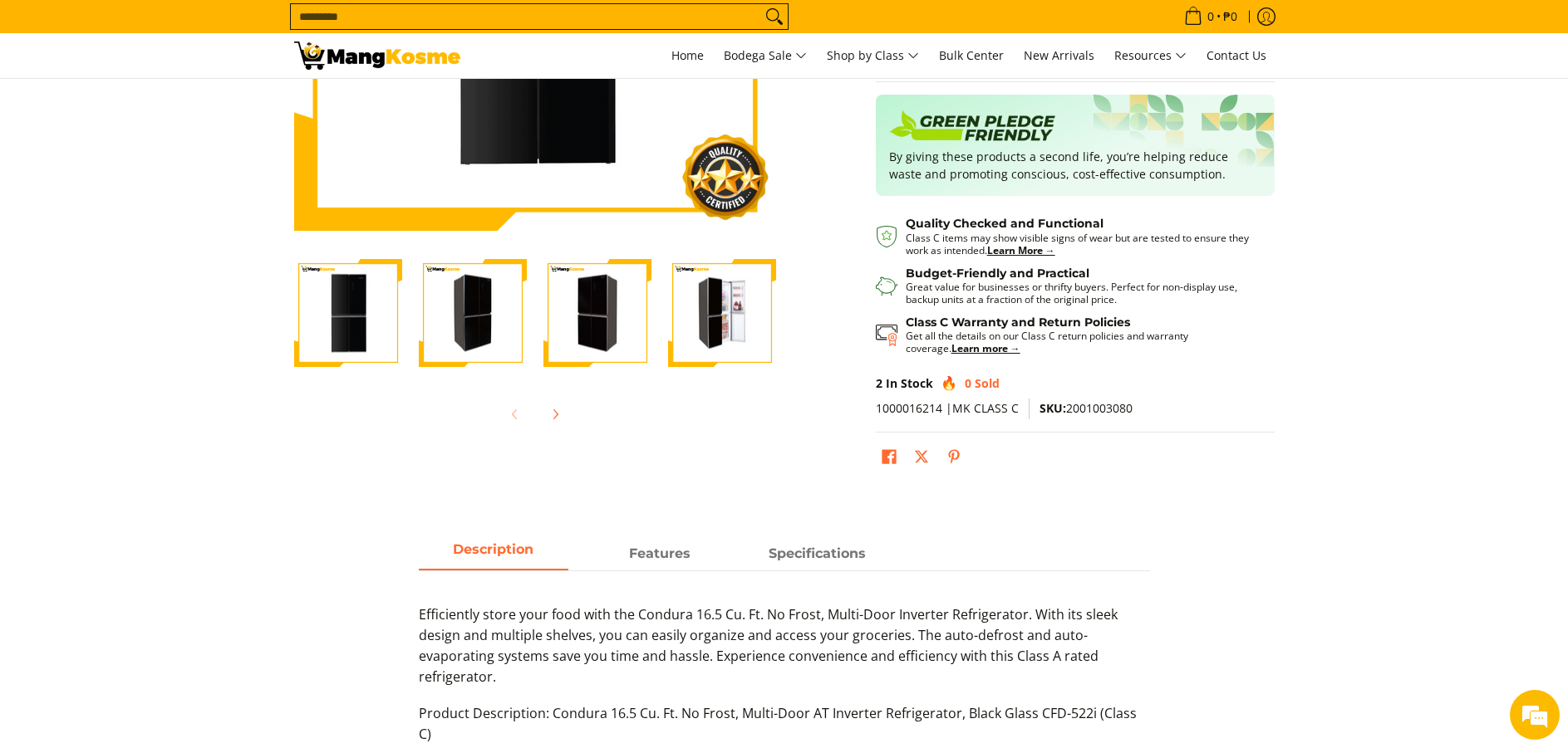
scroll to position [167, 0]
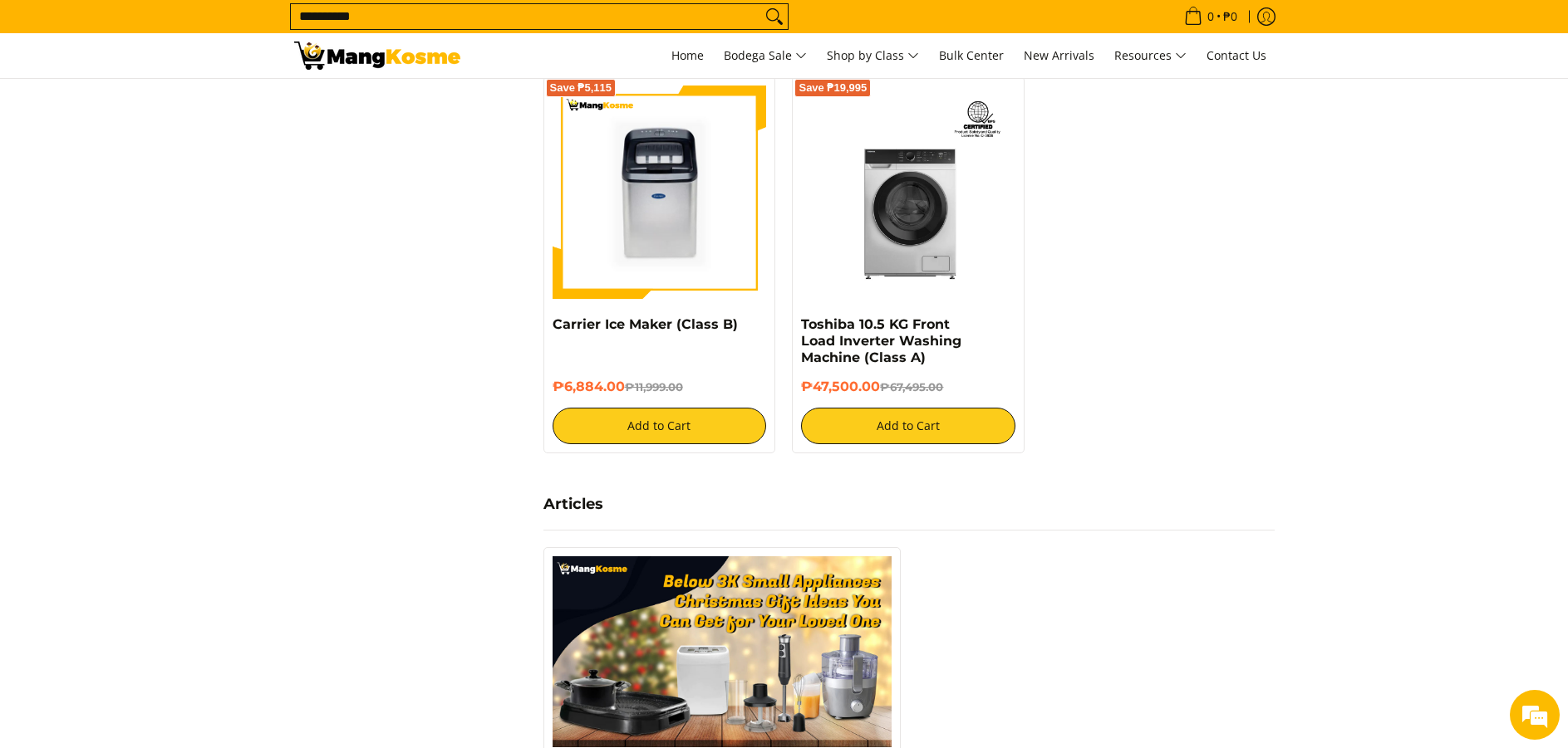
scroll to position [653, 0]
